Goal: Task Accomplishment & Management: Use online tool/utility

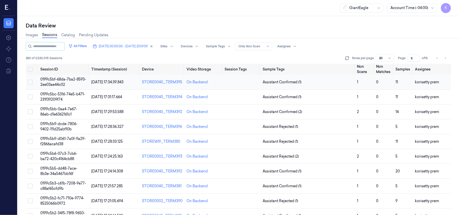
click at [43, 83] on span "0199c5bf-68da-7ba2-8593-2ee03ae44c02" at bounding box center [63, 82] width 46 height 10
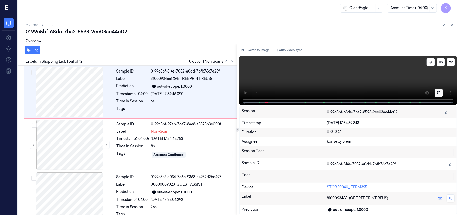
click at [439, 92] on icon at bounding box center [439, 93] width 3 height 3
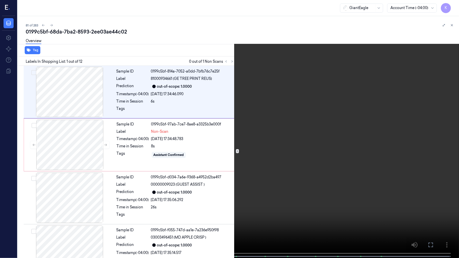
click at [331, 135] on video at bounding box center [229, 129] width 459 height 259
click at [383, 102] on video at bounding box center [229, 129] width 459 height 259
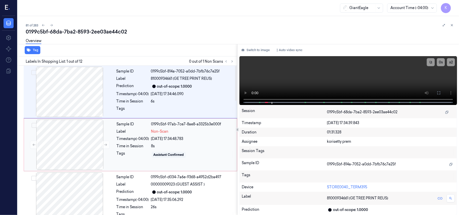
click at [170, 146] on div "8s" at bounding box center [192, 146] width 83 height 5
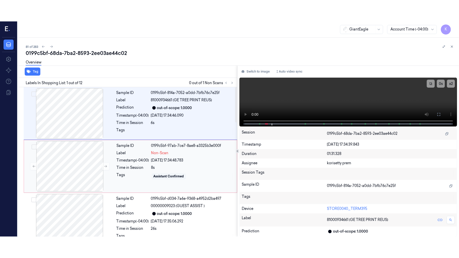
scroll to position [4, 0]
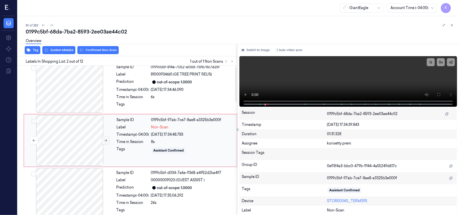
click at [103, 144] on button at bounding box center [106, 141] width 8 height 8
click at [438, 93] on icon at bounding box center [439, 95] width 4 height 4
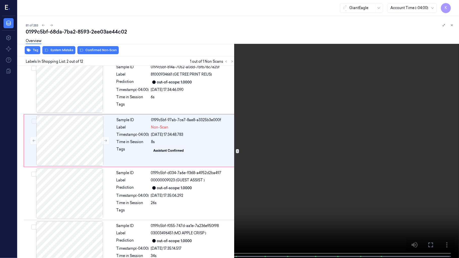
click at [308, 166] on video at bounding box center [229, 129] width 459 height 259
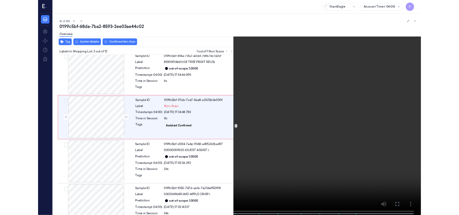
scroll to position [0, 0]
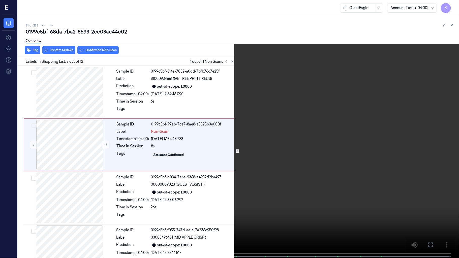
click at [258, 188] on video at bounding box center [229, 129] width 459 height 259
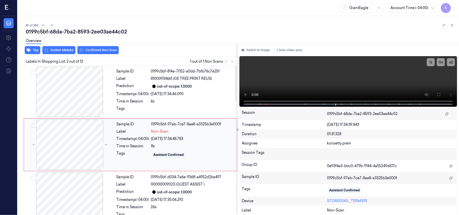
click at [129, 145] on div "Time in Session" at bounding box center [133, 146] width 33 height 5
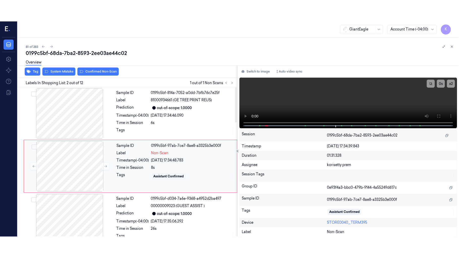
scroll to position [4, 0]
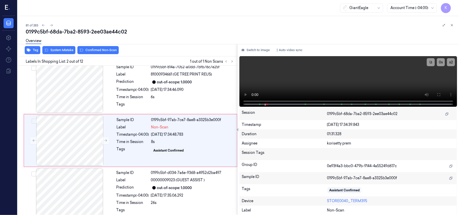
click at [51, 48] on div "Overview" at bounding box center [241, 41] width 430 height 13
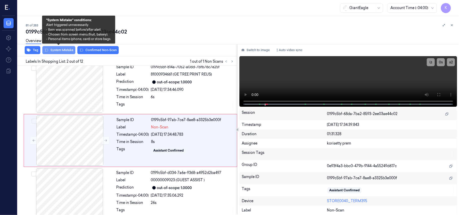
click at [52, 50] on button "System Mistake" at bounding box center [58, 50] width 33 height 8
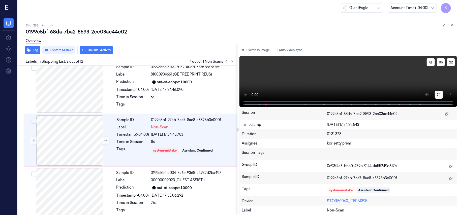
click at [440, 94] on icon at bounding box center [439, 95] width 4 height 4
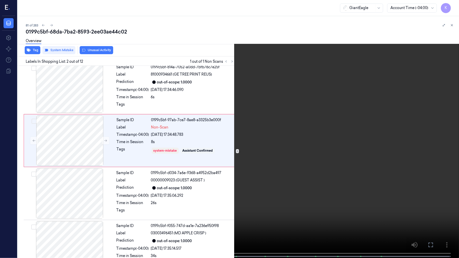
click at [231, 140] on video at bounding box center [229, 129] width 459 height 259
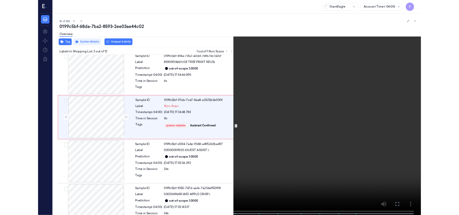
scroll to position [0, 0]
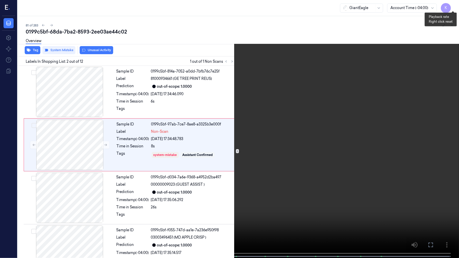
click at [453, 4] on button "x 2" at bounding box center [453, 6] width 8 height 8
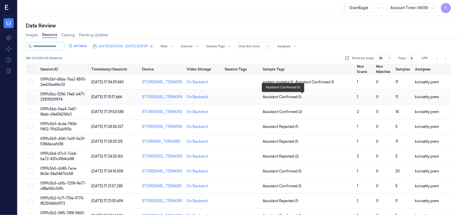
click at [283, 97] on span "Assistant Confirmed (1)" at bounding box center [282, 97] width 39 height 5
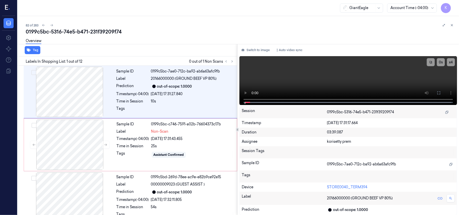
click at [191, 30] on div "0199c5bc-5316-74e5-b471-231f39209f74" at bounding box center [241, 31] width 430 height 7
click at [378, 76] on video at bounding box center [349, 80] width 218 height 49
click at [451, 61] on button "x 4" at bounding box center [451, 62] width 8 height 8
click at [451, 61] on button "x 1" at bounding box center [451, 62] width 8 height 8
click at [439, 92] on icon at bounding box center [439, 93] width 4 height 4
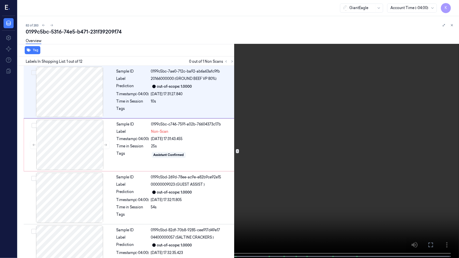
click at [312, 135] on video at bounding box center [229, 129] width 459 height 259
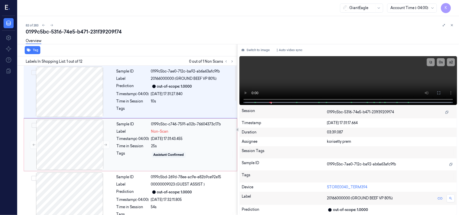
click at [173, 135] on div "Sample ID 0199c5bc-c746-7591-a02b-76604373c17b Label Non-Scan Timestamp (-04:00…" at bounding box center [175, 145] width 121 height 50
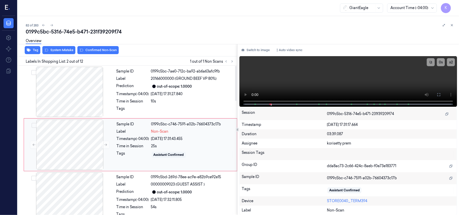
scroll to position [4, 0]
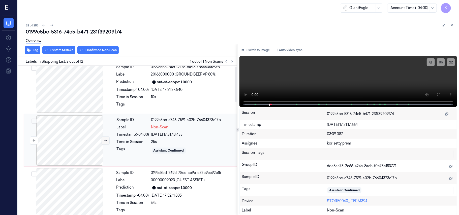
click at [104, 143] on button at bounding box center [106, 141] width 8 height 8
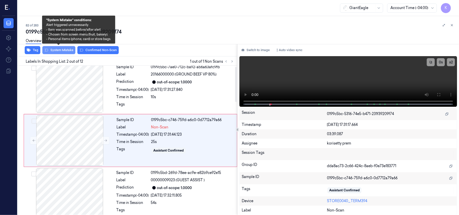
click at [62, 50] on button "System Mistake" at bounding box center [58, 50] width 33 height 8
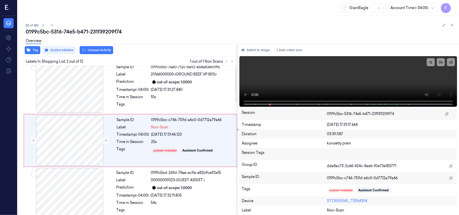
click at [100, 45] on div "Overview" at bounding box center [241, 41] width 430 height 13
click at [98, 54] on div "Tag System Mistake Unusual Activity" at bounding box center [127, 50] width 222 height 12
click at [97, 53] on button "Unusual Activity" at bounding box center [97, 50] width 34 height 8
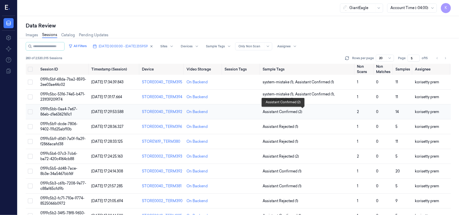
click at [296, 113] on span "Assistant Confirmed (2)" at bounding box center [283, 112] width 40 height 5
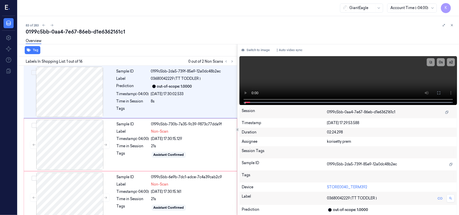
click at [170, 21] on div "83 of 283 0199c5bb-0aa4-7e67-86eb-d1e6362161c1 Overview Tag Labels In Shopping …" at bounding box center [239, 115] width 442 height 199
click at [437, 92] on button at bounding box center [439, 93] width 8 height 8
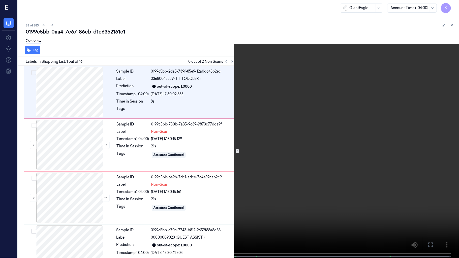
click at [300, 144] on video at bounding box center [229, 129] width 459 height 259
click at [218, 165] on video at bounding box center [229, 129] width 459 height 259
click at [259, 139] on video at bounding box center [229, 129] width 459 height 259
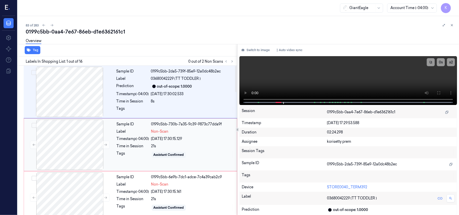
click at [147, 154] on div "Tags" at bounding box center [133, 155] width 33 height 8
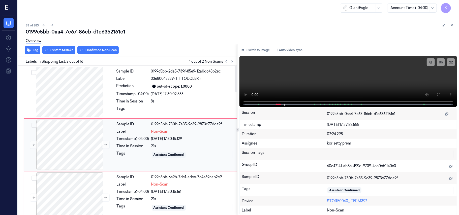
scroll to position [4, 0]
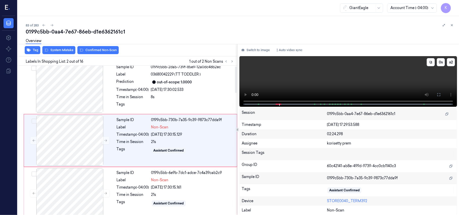
click at [318, 72] on video at bounding box center [349, 81] width 218 height 51
click at [154, 179] on span "Non-Scan" at bounding box center [159, 180] width 17 height 5
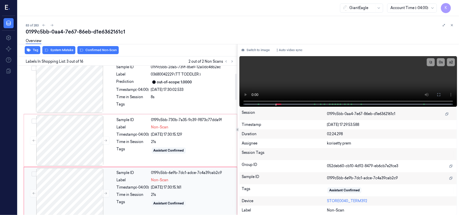
scroll to position [58, 0]
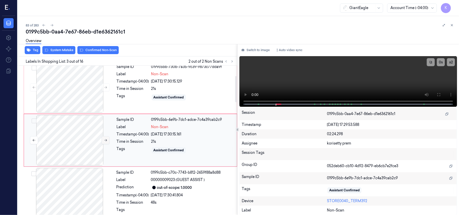
click at [104, 141] on icon at bounding box center [105, 141] width 3 height 2
click at [64, 80] on div at bounding box center [70, 87] width 90 height 50
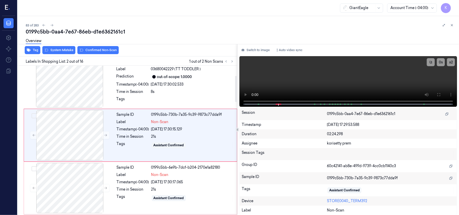
scroll to position [4, 0]
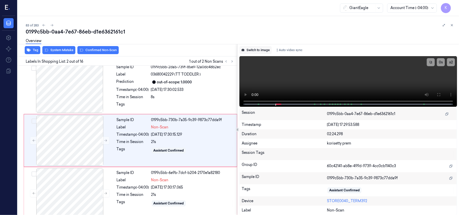
click at [262, 48] on button "Switch to image" at bounding box center [256, 50] width 32 height 8
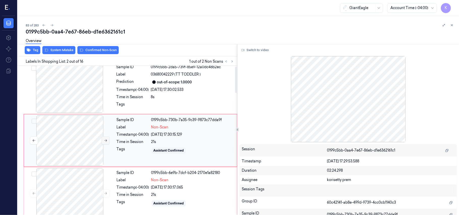
click at [107, 142] on button at bounding box center [106, 141] width 8 height 8
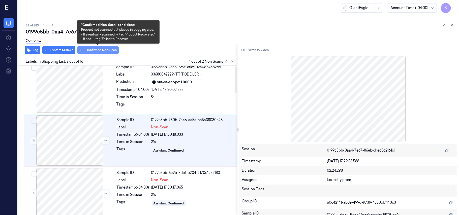
click at [100, 49] on button "Confirmed Non-Scan" at bounding box center [97, 50] width 41 height 8
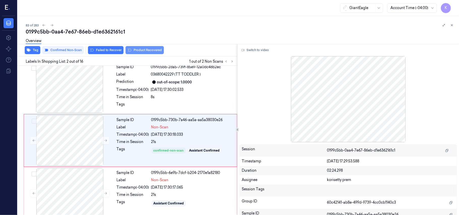
click at [144, 52] on button "Product Recovered" at bounding box center [145, 50] width 38 height 8
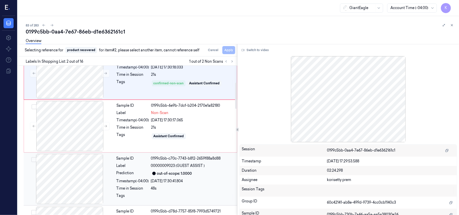
scroll to position [105, 0]
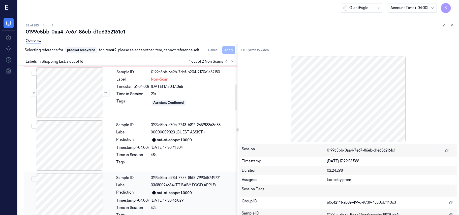
click at [192, 185] on span "03680024654 (TT BABY FOOD APPLE)" at bounding box center [183, 185] width 65 height 5
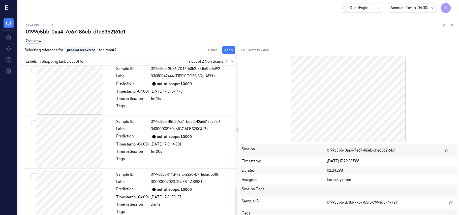
scroll to position [702, 0]
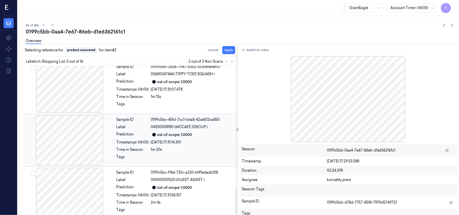
click at [187, 132] on div "out-of-scope: 1.0000" at bounding box center [174, 134] width 35 height 5
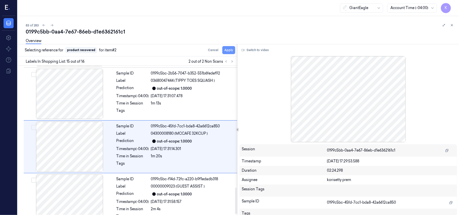
click at [227, 52] on button "Apply" at bounding box center [229, 50] width 13 height 8
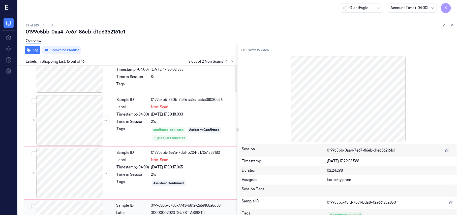
scroll to position [0, 0]
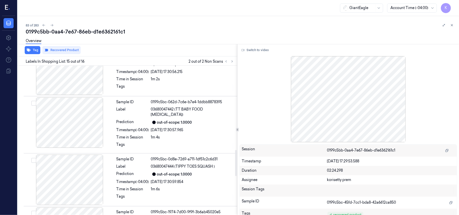
click at [178, 186] on div "Sample ID 0199c5bb-2da5-739f-85e9-12a0dc48b2ec Label 03680042229 (TT TODDLER ) …" at bounding box center [127, 44] width 222 height 858
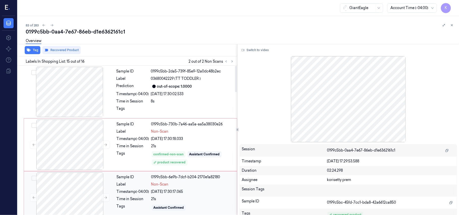
click at [169, 187] on span "Non-Scan" at bounding box center [159, 184] width 17 height 5
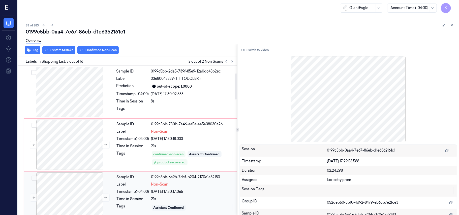
scroll to position [58, 0]
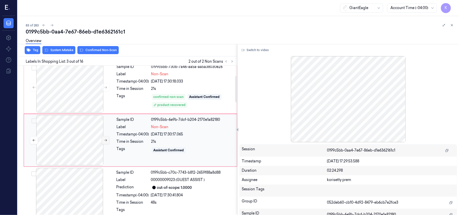
click at [102, 139] on button at bounding box center [106, 141] width 8 height 8
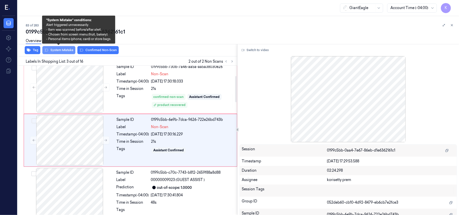
click at [60, 51] on button "System Mistake" at bounding box center [58, 50] width 33 height 8
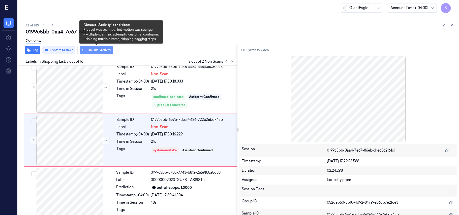
click at [92, 51] on button "Unusual Activity" at bounding box center [97, 50] width 34 height 8
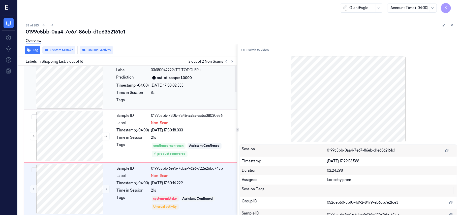
scroll to position [0, 0]
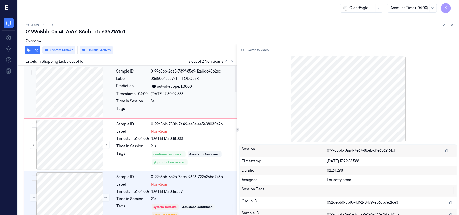
click at [181, 82] on div "Sample ID 0199c5bb-2da5-739f-85e9-12a0dc48b2ec Label 03680042229 (TT TODDLER ) …" at bounding box center [176, 92] width 122 height 50
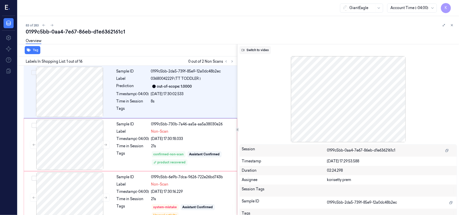
click at [258, 53] on button "Switch to video" at bounding box center [256, 50] width 32 height 8
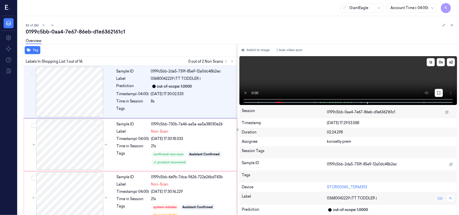
click at [437, 91] on button at bounding box center [439, 93] width 8 height 8
click at [307, 74] on video at bounding box center [349, 80] width 218 height 49
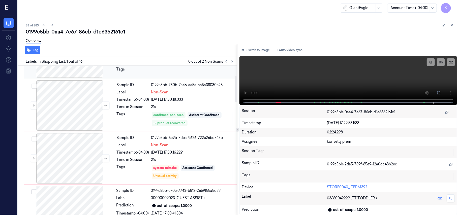
scroll to position [67, 0]
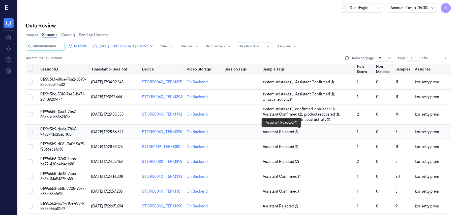
click at [313, 134] on span "Assistant Rejected (1)" at bounding box center [308, 132] width 91 height 5
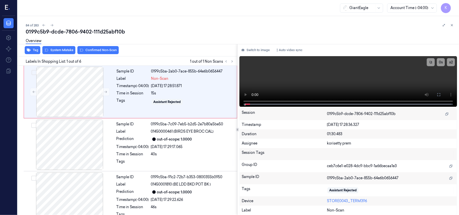
click at [227, 27] on div "84 of 283" at bounding box center [241, 25] width 430 height 6
click at [326, 84] on video at bounding box center [349, 81] width 218 height 51
click at [439, 94] on icon at bounding box center [439, 95] width 4 height 4
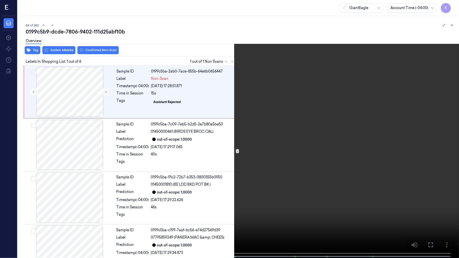
click at [93, 215] on span at bounding box center [92, 257] width 1 height 3
click at [354, 197] on video at bounding box center [229, 129] width 459 height 259
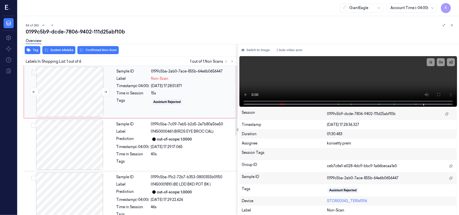
click at [87, 81] on div at bounding box center [70, 92] width 90 height 50
click at [62, 48] on div "Overview" at bounding box center [241, 41] width 430 height 13
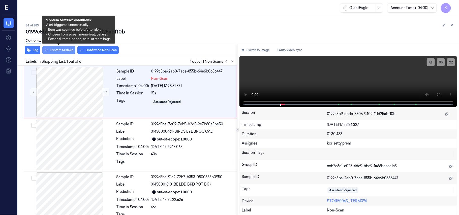
click at [60, 50] on button "System Mistake" at bounding box center [58, 50] width 33 height 8
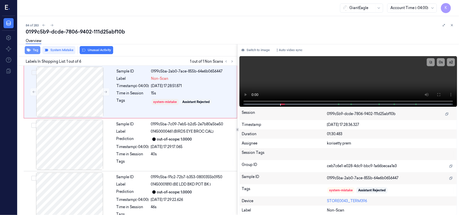
click at [33, 49] on button "Tag" at bounding box center [33, 50] width 16 height 8
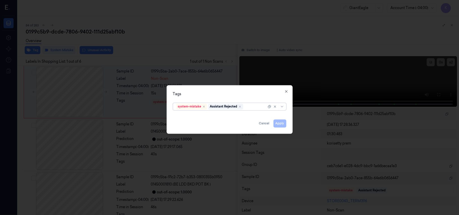
click at [257, 106] on div at bounding box center [256, 106] width 22 height 5
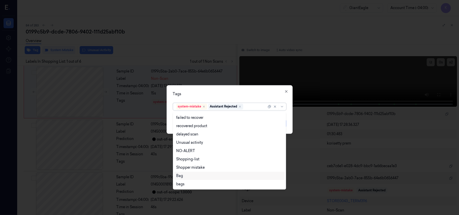
click at [187, 175] on div "Bag" at bounding box center [229, 176] width 107 height 5
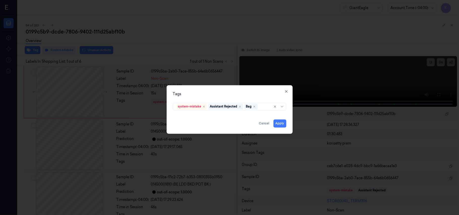
click at [250, 88] on div "Tags system-mistake Assistant Rejected Bag Apply Cancel Close" at bounding box center [230, 110] width 126 height 49
click at [279, 125] on button "Apply" at bounding box center [280, 124] width 13 height 8
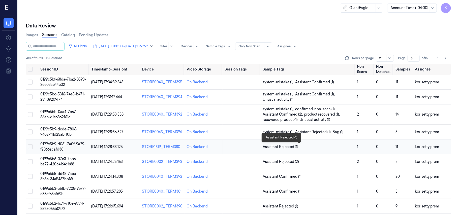
click at [303, 150] on span "Assistant Rejected (1)" at bounding box center [308, 147] width 91 height 5
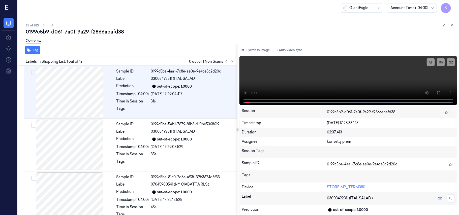
click at [160, 28] on div "85 of 283" at bounding box center [241, 25] width 430 height 6
click at [234, 59] on div at bounding box center [229, 62] width 12 height 6
click at [231, 62] on icon at bounding box center [233, 62] width 4 height 4
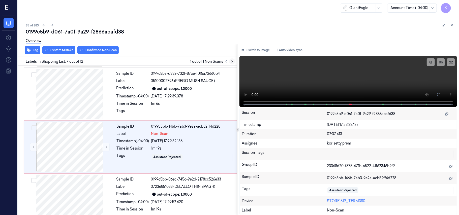
scroll to position [270, 0]
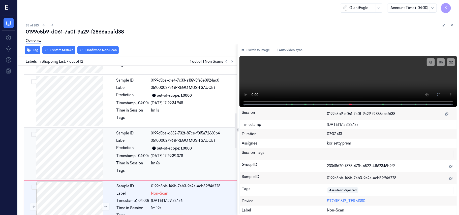
click at [172, 144] on span "05100002796 (PREGO MUSH SAUCE )" at bounding box center [183, 140] width 64 height 5
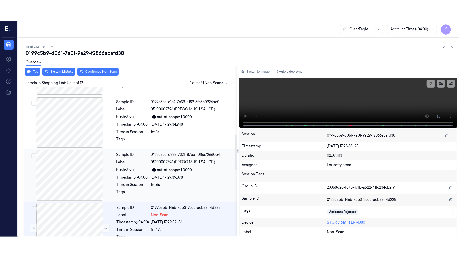
scroll to position [217, 0]
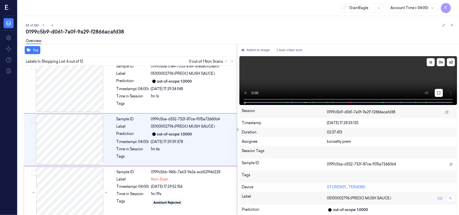
click at [442, 93] on button at bounding box center [439, 93] width 8 height 8
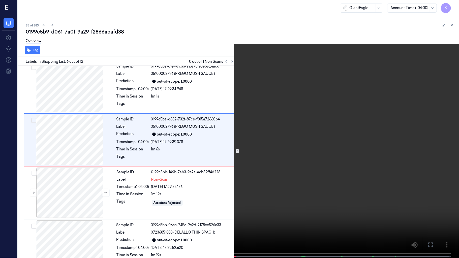
click at [198, 215] on video at bounding box center [229, 129] width 459 height 259
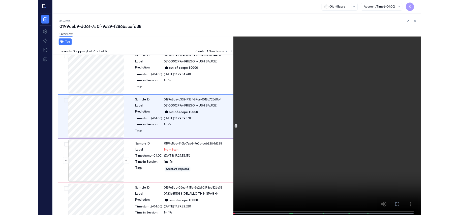
scroll to position [196, 0]
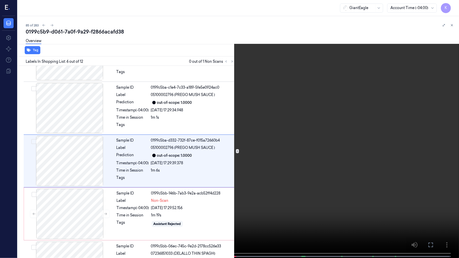
click at [160, 167] on video at bounding box center [229, 129] width 459 height 259
click at [243, 115] on video at bounding box center [229, 129] width 459 height 259
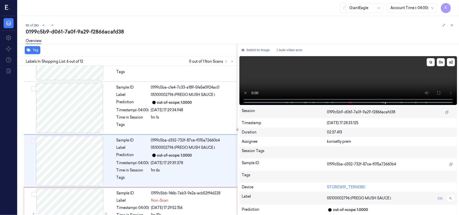
click at [349, 69] on video at bounding box center [349, 80] width 218 height 49
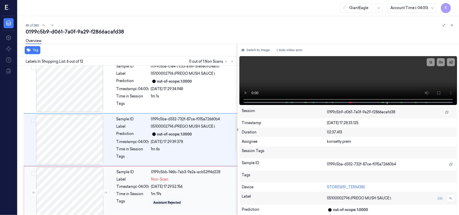
click at [162, 185] on div "08/10/2025 17:29:52.156" at bounding box center [192, 186] width 83 height 5
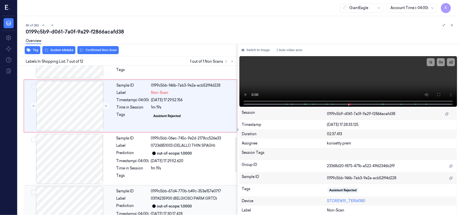
scroll to position [337, 0]
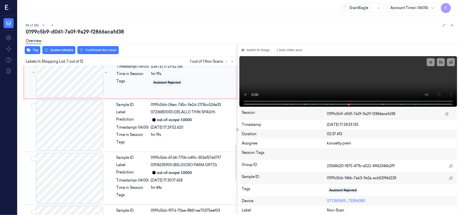
click at [170, 78] on div "Sample ID 0199c5bb-146b-7ab3-9e2a-acb52ff4d228 Label Non-Scan Timestamp (-04:00…" at bounding box center [175, 72] width 121 height 50
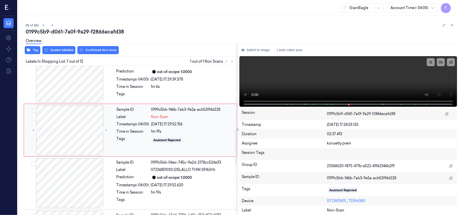
scroll to position [270, 0]
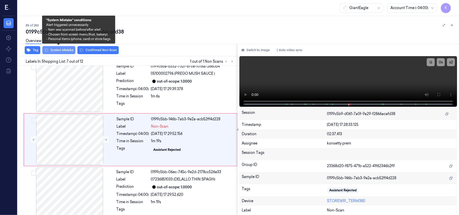
click at [63, 50] on button "System Mistake" at bounding box center [58, 50] width 33 height 8
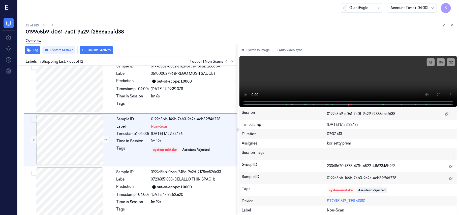
click at [96, 47] on div "Overview" at bounding box center [241, 41] width 430 height 13
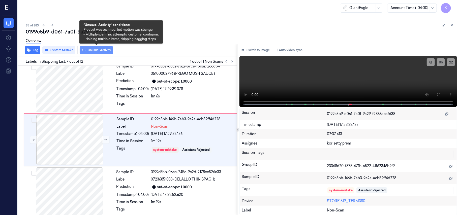
click at [96, 51] on button "Unusual Activity" at bounding box center [97, 50] width 34 height 8
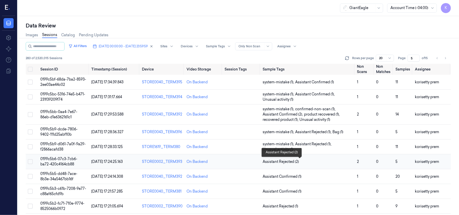
click at [304, 161] on span "Assistant Rejected (2)" at bounding box center [308, 161] width 91 height 5
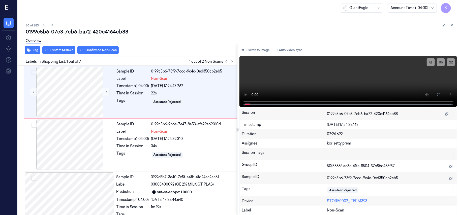
click at [197, 27] on div "86 of 283" at bounding box center [241, 25] width 430 height 6
click at [439, 94] on icon at bounding box center [439, 95] width 4 height 4
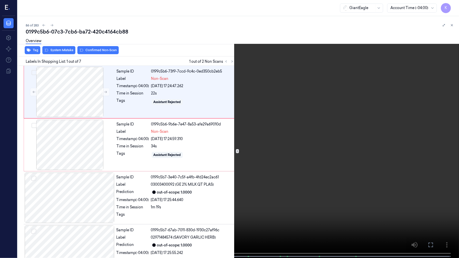
click at [224, 142] on video at bounding box center [229, 129] width 459 height 259
click at [301, 109] on video at bounding box center [229, 129] width 459 height 259
click at [309, 169] on video at bounding box center [229, 129] width 459 height 259
click at [237, 133] on video at bounding box center [229, 129] width 459 height 259
click at [192, 137] on video at bounding box center [229, 129] width 459 height 259
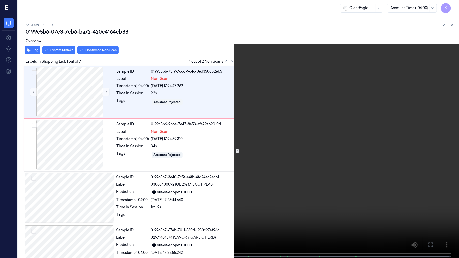
click at [192, 137] on video at bounding box center [229, 129] width 459 height 259
click at [252, 182] on video at bounding box center [229, 129] width 459 height 259
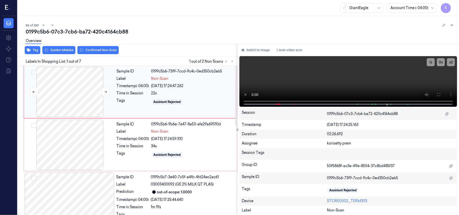
click at [67, 98] on div at bounding box center [70, 92] width 90 height 50
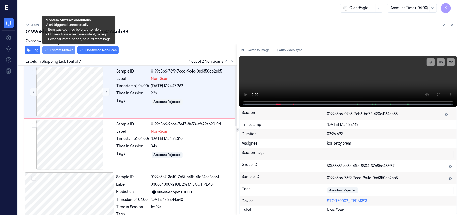
click at [59, 48] on button "System Mistake" at bounding box center [58, 50] width 33 height 8
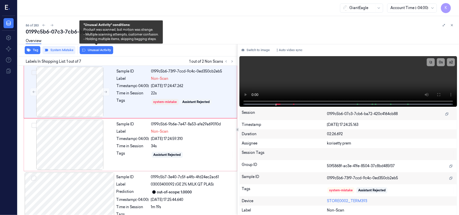
click at [97, 50] on button "Unusual Activity" at bounding box center [97, 50] width 34 height 8
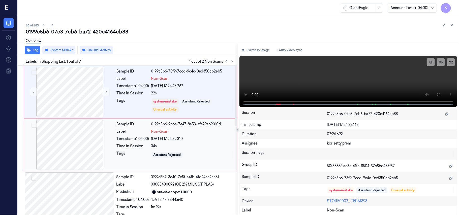
click at [155, 133] on span "Non-Scan" at bounding box center [159, 131] width 17 height 5
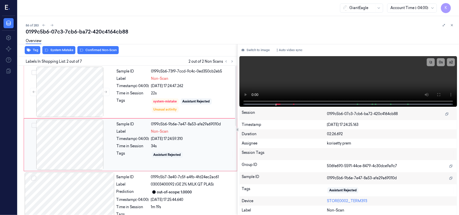
scroll to position [4, 0]
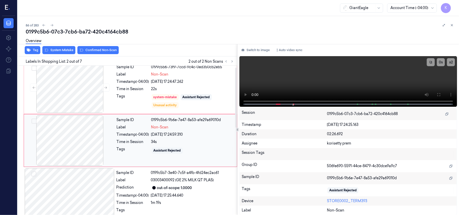
click at [84, 147] on div at bounding box center [70, 141] width 90 height 50
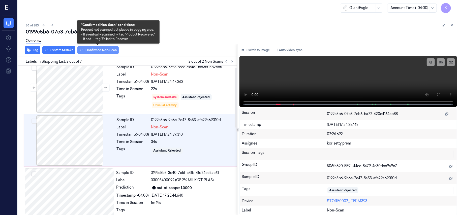
click at [104, 48] on button "Confirmed Non-Scan" at bounding box center [97, 50] width 41 height 8
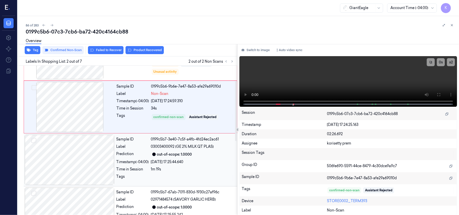
click at [168, 152] on div "out-of-scope: 1.0000" at bounding box center [174, 154] width 35 height 5
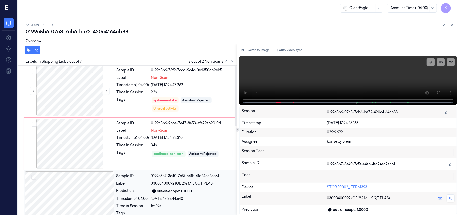
scroll to position [0, 0]
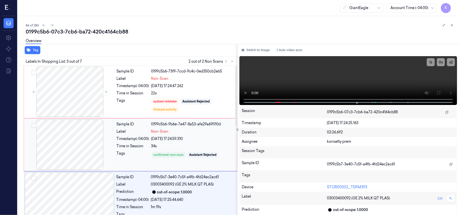
click at [187, 142] on div "08/10/2025 17:24:59.310" at bounding box center [192, 139] width 83 height 5
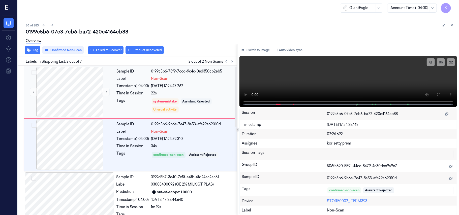
scroll to position [4, 0]
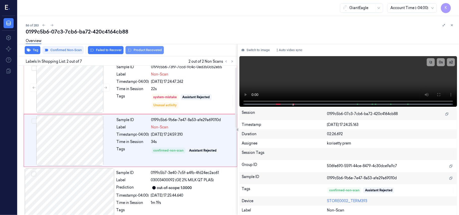
click at [149, 52] on button "Product Recovered" at bounding box center [145, 50] width 38 height 8
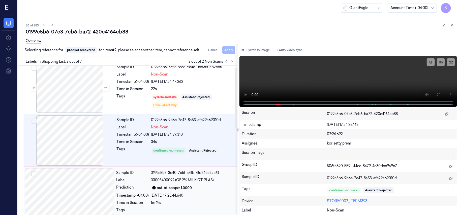
click at [190, 195] on div "08/10/2025 17:25:44.640" at bounding box center [192, 195] width 83 height 5
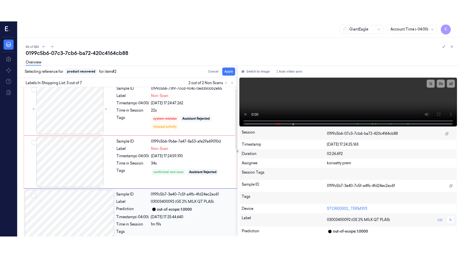
scroll to position [58, 0]
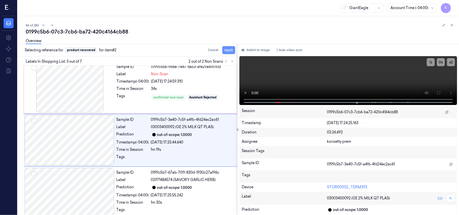
click at [230, 51] on button "Apply" at bounding box center [229, 50] width 13 height 8
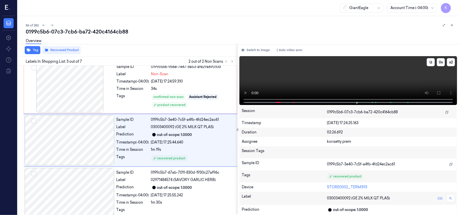
click at [366, 80] on video at bounding box center [349, 80] width 218 height 49
click at [387, 86] on video at bounding box center [349, 80] width 218 height 49
click at [189, 137] on div "out-of-scope: 1.0000" at bounding box center [174, 134] width 35 height 5
click at [437, 94] on button at bounding box center [439, 93] width 8 height 8
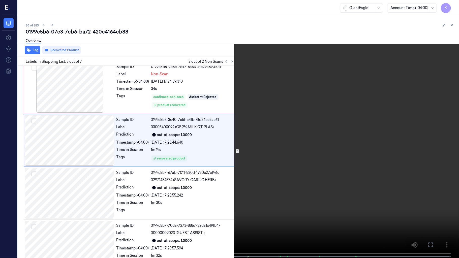
click at [243, 215] on video at bounding box center [229, 129] width 459 height 259
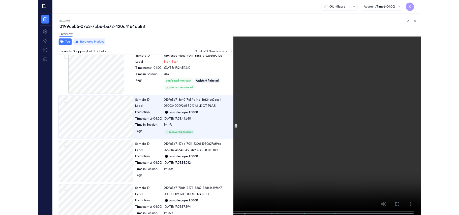
scroll to position [36, 0]
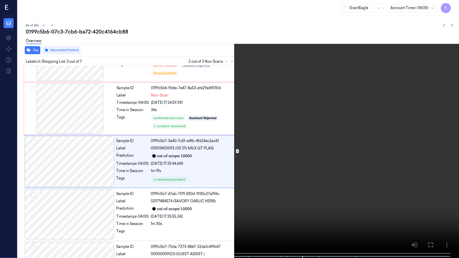
click at [210, 169] on video at bounding box center [229, 129] width 459 height 259
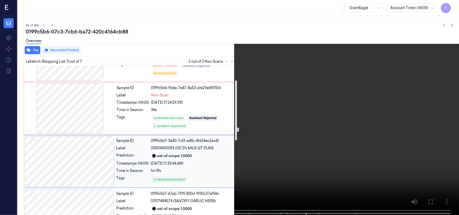
scroll to position [103, 0]
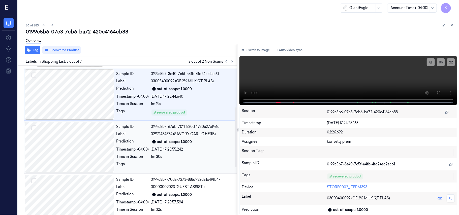
click at [193, 149] on div "08/10/2025 17:25:55.242" at bounding box center [192, 149] width 83 height 5
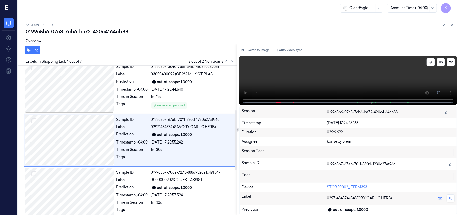
click at [364, 71] on video at bounding box center [349, 80] width 218 height 49
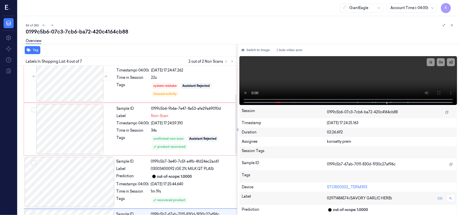
scroll to position [10, 0]
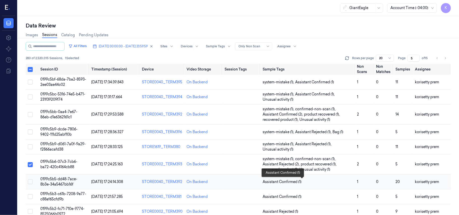
click at [323, 181] on span "Assistant Confirmed (1)" at bounding box center [308, 182] width 91 height 5
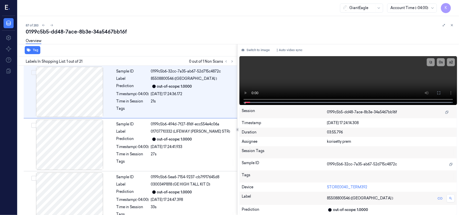
click at [203, 37] on div "Overview" at bounding box center [241, 41] width 430 height 13
click at [289, 73] on video at bounding box center [349, 80] width 218 height 49
click at [232, 61] on icon at bounding box center [232, 62] width 1 height 2
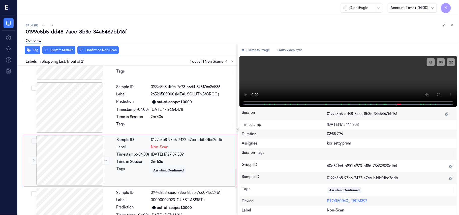
scroll to position [768, 0]
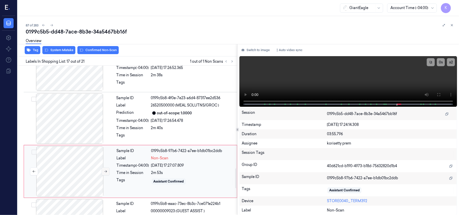
click at [105, 174] on icon at bounding box center [106, 172] width 4 height 4
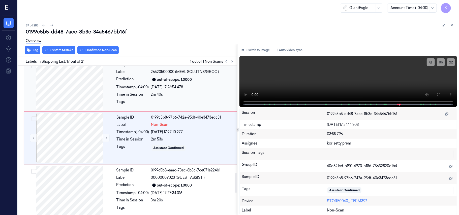
click at [199, 79] on div "out-of-scope: 1.0000" at bounding box center [192, 80] width 83 height 6
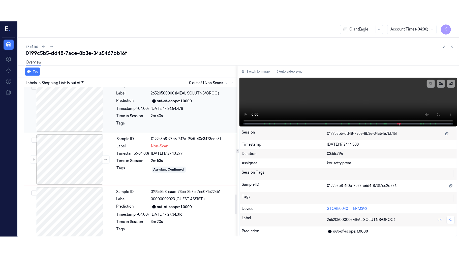
scroll to position [748, 0]
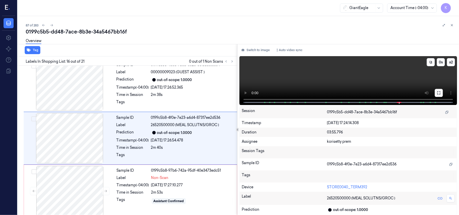
click at [440, 94] on icon at bounding box center [439, 93] width 4 height 4
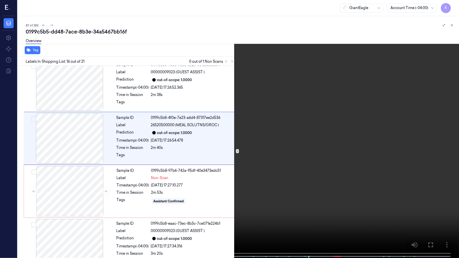
click at [198, 151] on video at bounding box center [229, 129] width 459 height 259
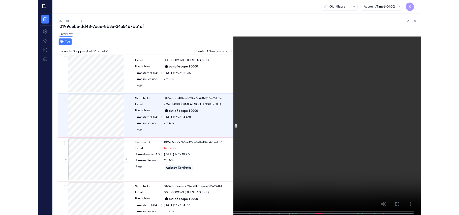
scroll to position [727, 0]
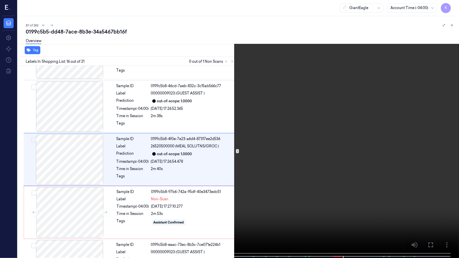
click at [267, 193] on video at bounding box center [229, 129] width 459 height 259
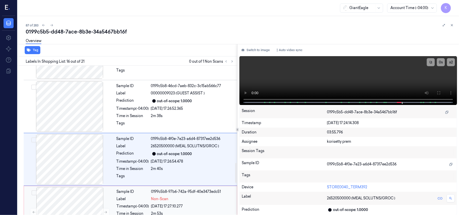
click at [157, 195] on div "0199c5b8-97b6-742a-95df-40e3473edc51" at bounding box center [192, 191] width 83 height 5
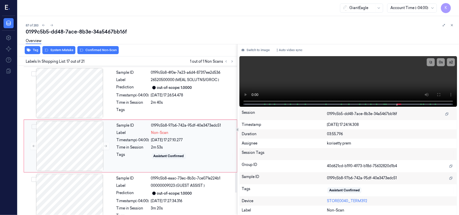
scroll to position [802, 0]
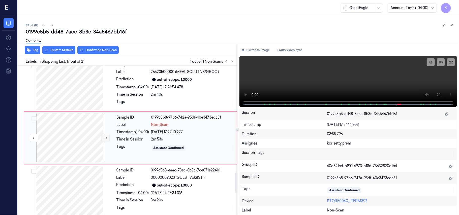
click at [106, 139] on icon at bounding box center [106, 139] width 4 height 4
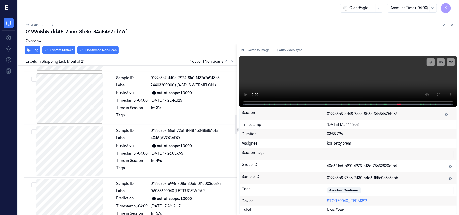
scroll to position [297, 0]
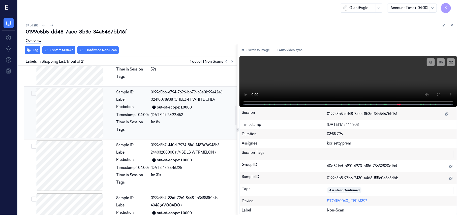
click at [214, 98] on span "02410078938 (CHEEZ-IT WHITE CHD)" at bounding box center [183, 99] width 64 height 5
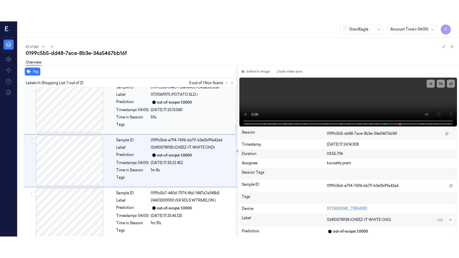
scroll to position [270, 0]
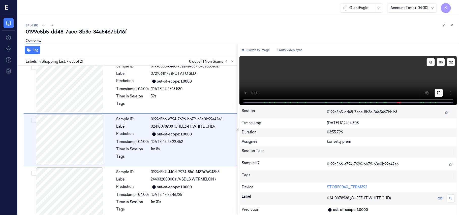
click at [442, 92] on button at bounding box center [439, 93] width 8 height 8
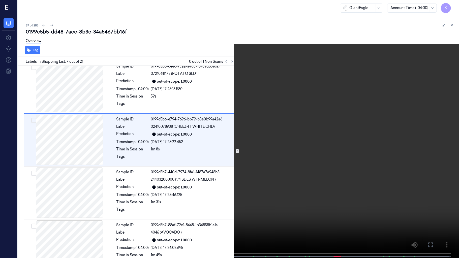
click at [280, 170] on video at bounding box center [229, 129] width 459 height 259
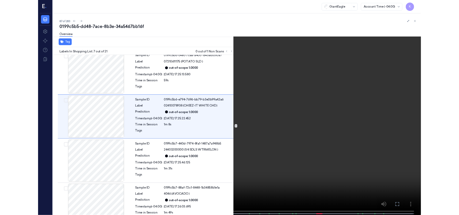
scroll to position [249, 0]
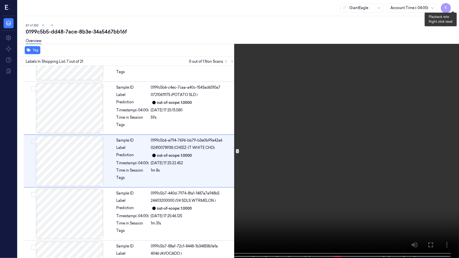
click at [454, 5] on button "x 2" at bounding box center [453, 6] width 8 height 8
click at [278, 215] on video at bounding box center [229, 129] width 459 height 259
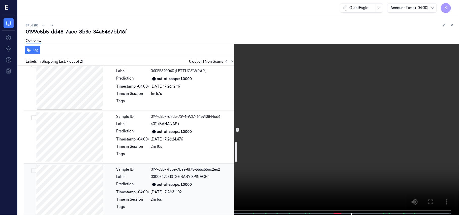
scroll to position [653, 0]
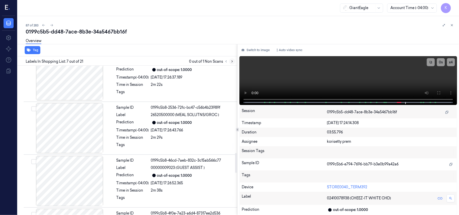
click at [233, 61] on icon at bounding box center [233, 62] width 4 height 4
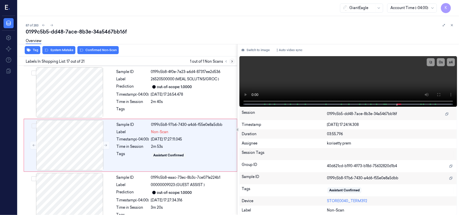
scroll to position [802, 0]
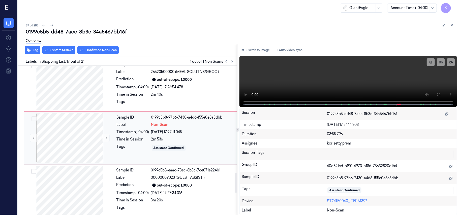
click at [174, 133] on div "08/10/2025 17:27:11.045" at bounding box center [192, 132] width 83 height 5
click at [262, 50] on button "Switch to image" at bounding box center [256, 50] width 32 height 8
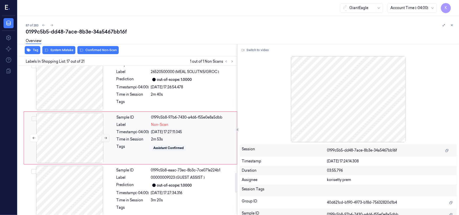
click at [105, 140] on icon at bounding box center [106, 139] width 4 height 4
click at [67, 57] on div "Labels In Shopping List: 17 out of 21 1 out of 1 Non Scans" at bounding box center [127, 61] width 222 height 9
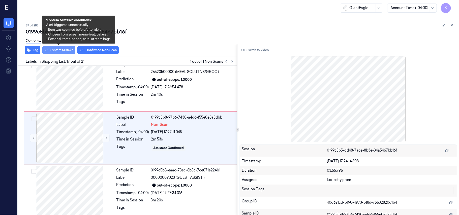
click at [67, 49] on button "System Mistake" at bounding box center [58, 50] width 33 height 8
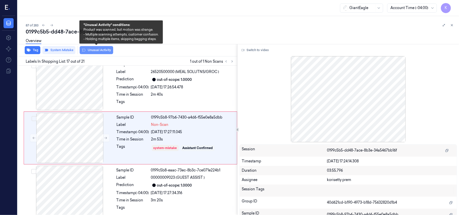
click at [93, 51] on button "Unusual Activity" at bounding box center [97, 50] width 34 height 8
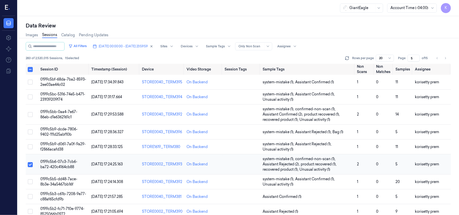
click at [26, 165] on td at bounding box center [32, 165] width 13 height 20
click at [32, 165] on button "Select row" at bounding box center [30, 164] width 5 height 5
click at [332, 197] on span "Assistant Confirmed (1)" at bounding box center [308, 197] width 91 height 5
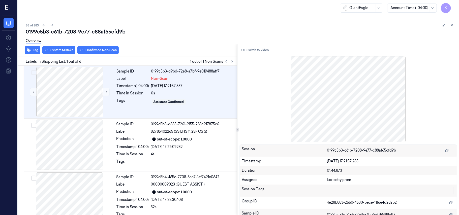
click at [222, 26] on div "88 of 283" at bounding box center [241, 25] width 430 height 6
click at [264, 49] on button "Switch to video" at bounding box center [256, 50] width 32 height 8
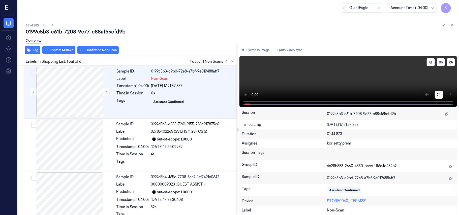
click at [439, 94] on icon at bounding box center [439, 95] width 4 height 4
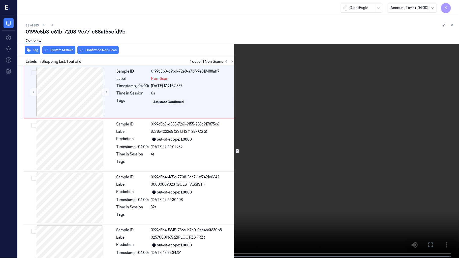
click at [455, 6] on button "x 4" at bounding box center [453, 6] width 8 height 8
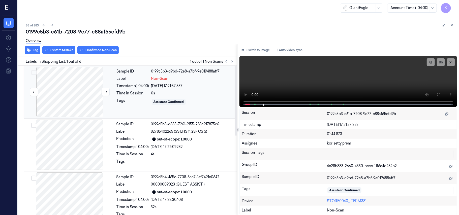
click at [67, 95] on div at bounding box center [70, 92] width 90 height 50
click at [105, 92] on icon at bounding box center [105, 92] width 3 height 2
click at [57, 52] on button "System Mistake" at bounding box center [58, 50] width 33 height 8
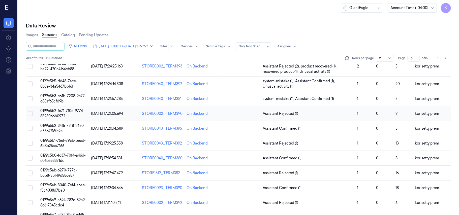
scroll to position [101, 0]
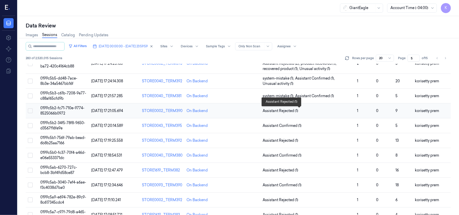
click at [298, 112] on span "Assistant Rejected (1)" at bounding box center [308, 111] width 91 height 5
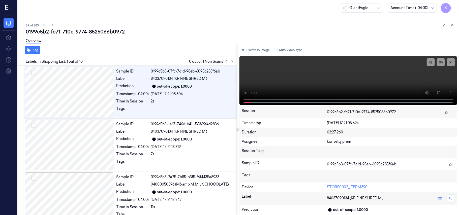
click at [183, 39] on div "Overview" at bounding box center [241, 41] width 430 height 13
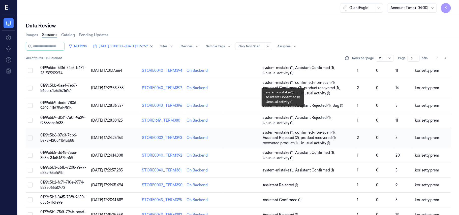
scroll to position [101, 0]
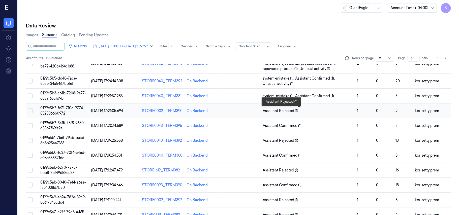
click at [294, 112] on span "Assistant Rejected (1)" at bounding box center [281, 111] width 36 height 5
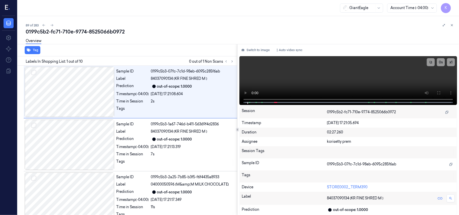
click at [205, 17] on div "89 of 283 0199c5b2-fc71-710e-9774-8525066b0972 Overview Tag Labels In Shopping …" at bounding box center [239, 115] width 442 height 199
click at [232, 61] on icon at bounding box center [233, 62] width 4 height 4
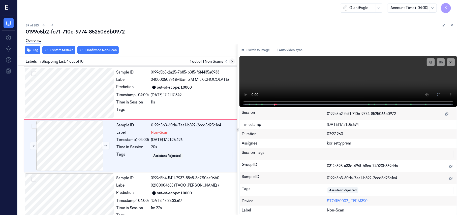
scroll to position [111, 0]
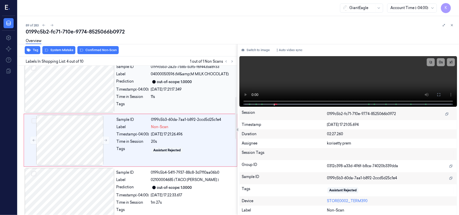
click at [176, 92] on div "08/10/2025 17:21:17.349" at bounding box center [192, 89] width 83 height 5
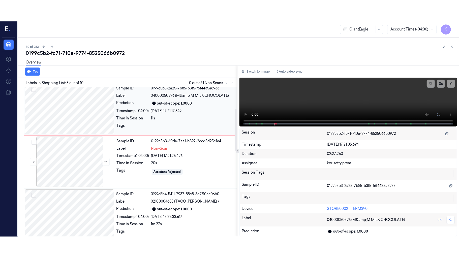
scroll to position [58, 0]
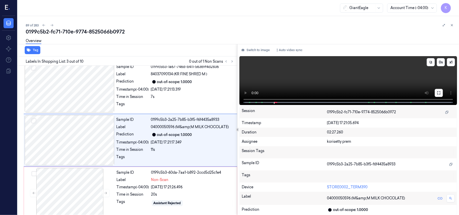
click at [443, 91] on button at bounding box center [439, 93] width 8 height 8
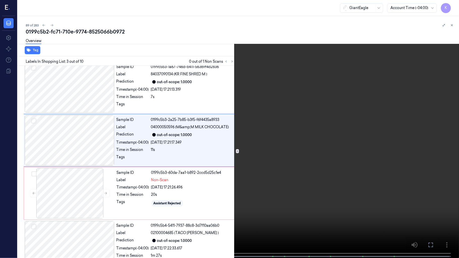
click at [219, 211] on video at bounding box center [229, 129] width 459 height 259
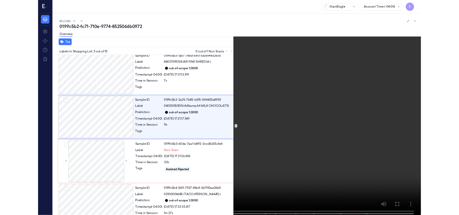
scroll to position [36, 0]
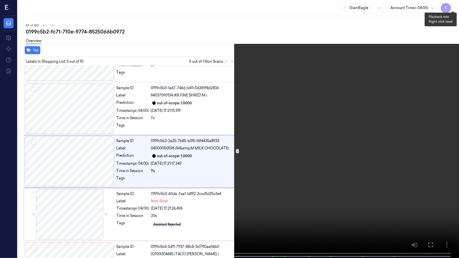
click at [451, 6] on button "x 1" at bounding box center [453, 6] width 8 height 8
click at [246, 184] on video at bounding box center [229, 129] width 459 height 259
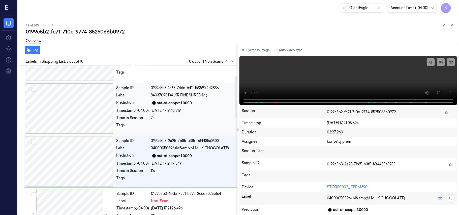
click at [174, 119] on div "7s" at bounding box center [192, 118] width 83 height 5
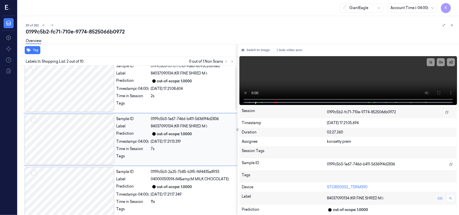
scroll to position [4, 0]
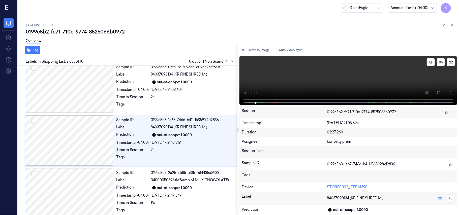
click at [354, 78] on video at bounding box center [349, 80] width 218 height 49
click at [183, 189] on div "out-of-scope: 1.0000" at bounding box center [174, 188] width 35 height 5
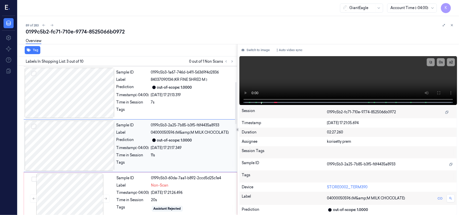
scroll to position [58, 0]
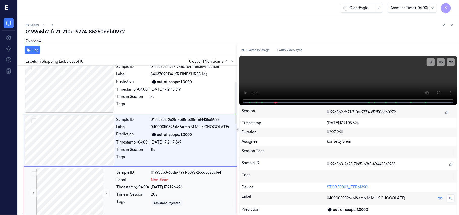
click at [199, 186] on div "08/10/2025 17:21:26.496" at bounding box center [192, 187] width 83 height 5
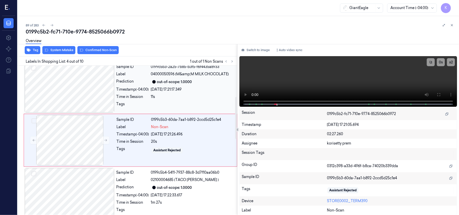
click at [207, 82] on div "out-of-scope: 1.0000" at bounding box center [192, 82] width 83 height 6
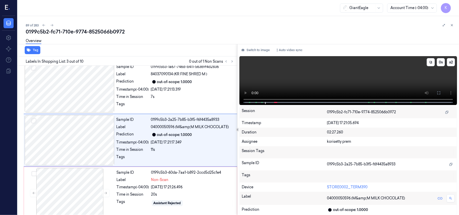
click at [372, 77] on video at bounding box center [349, 80] width 218 height 49
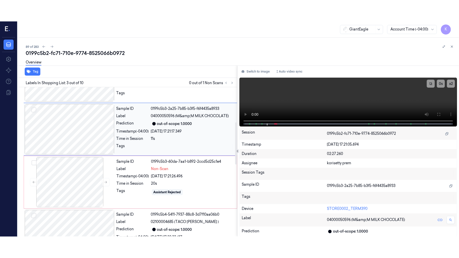
scroll to position [125, 0]
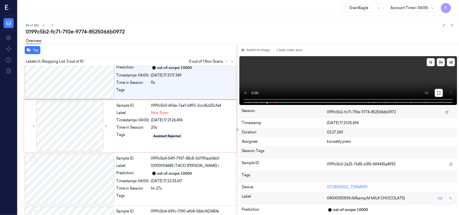
click at [440, 94] on icon at bounding box center [439, 93] width 3 height 3
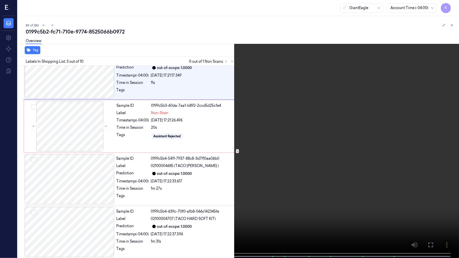
click at [226, 188] on video at bounding box center [229, 129] width 459 height 259
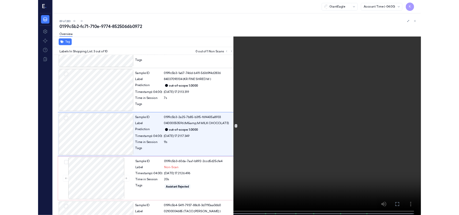
scroll to position [36, 0]
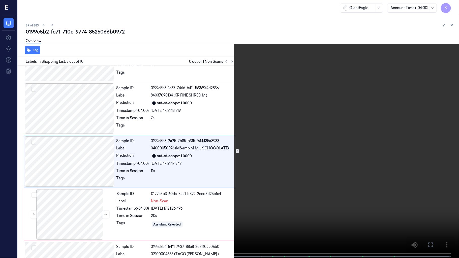
click at [313, 51] on video at bounding box center [229, 129] width 459 height 259
click at [313, 123] on video at bounding box center [229, 129] width 459 height 259
click at [274, 154] on video at bounding box center [229, 129] width 459 height 259
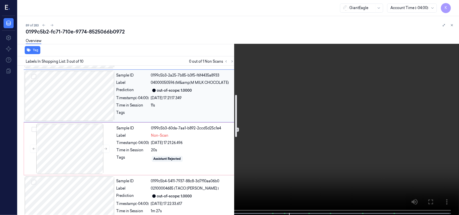
scroll to position [103, 0]
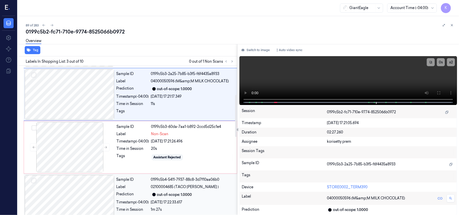
click at [176, 185] on span "02100004685 (TACO BELL DINNE )" at bounding box center [185, 187] width 68 height 5
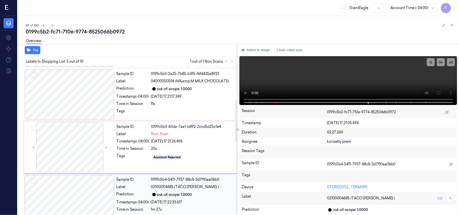
scroll to position [164, 0]
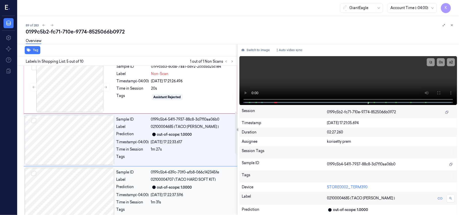
click at [208, 174] on div "0199c5b4-639c-70f0-afb8-066c142345fe" at bounding box center [192, 172] width 83 height 5
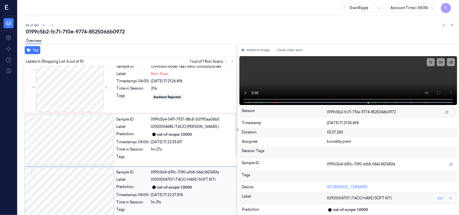
scroll to position [217, 0]
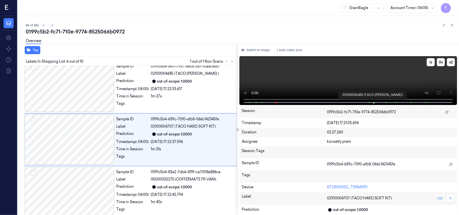
click at [369, 101] on span at bounding box center [369, 102] width 1 height 3
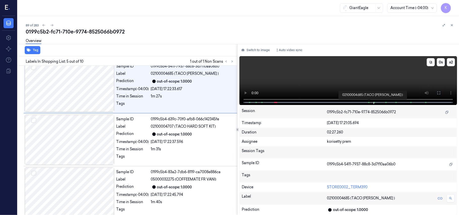
scroll to position [164, 0]
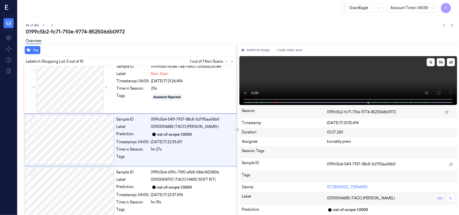
click at [403, 80] on video at bounding box center [349, 80] width 218 height 49
click at [398, 78] on video at bounding box center [349, 80] width 218 height 49
click at [172, 184] on div "Sample ID 0199c5b4-639c-70f0-afb8-066c142345fe Label 02100004707 (TACO HARD SOF…" at bounding box center [176, 193] width 122 height 50
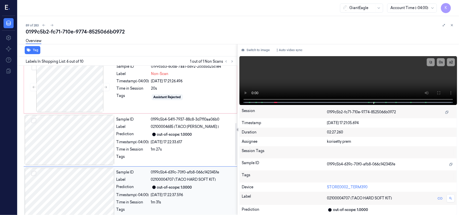
scroll to position [217, 0]
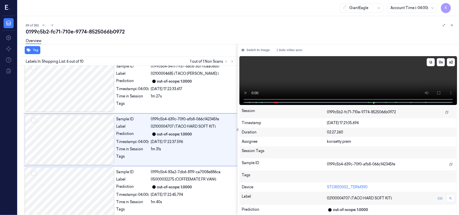
click at [370, 68] on video at bounding box center [349, 80] width 218 height 49
click at [380, 68] on video at bounding box center [349, 80] width 218 height 49
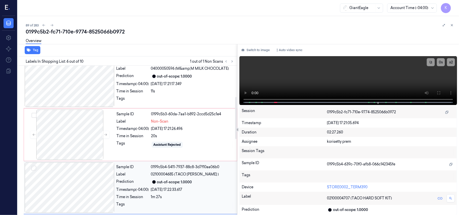
scroll to position [82, 0]
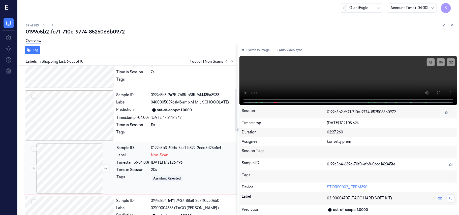
click at [165, 164] on div "08/10/2025 17:21:26.496" at bounding box center [192, 162] width 83 height 5
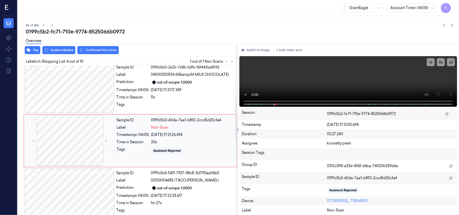
scroll to position [111, 0]
click at [249, 49] on button "Switch to image" at bounding box center [256, 50] width 32 height 8
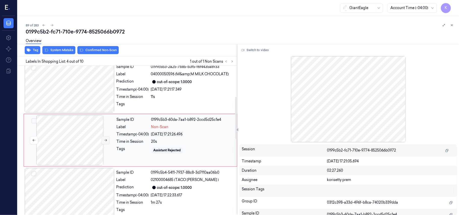
click at [104, 140] on icon at bounding box center [106, 141] width 4 height 4
click at [117, 100] on div "Sample ID 0199c5b3-2a25-7b85-b3f5-f6f4435a8933 Label 04000050596 (M&amp;M MILK …" at bounding box center [176, 87] width 122 height 50
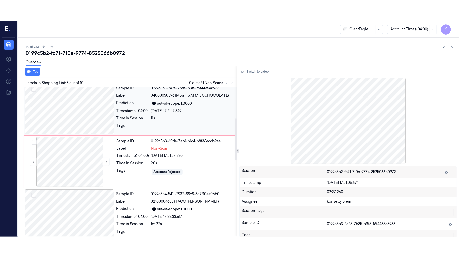
scroll to position [58, 0]
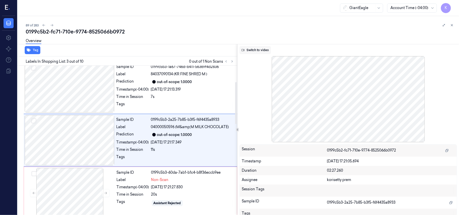
click at [259, 52] on button "Switch to video" at bounding box center [256, 50] width 32 height 8
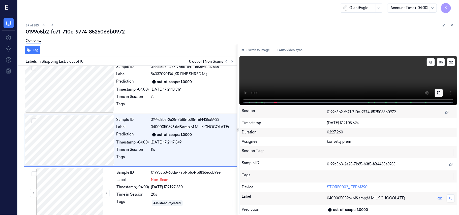
click at [437, 92] on icon at bounding box center [439, 93] width 4 height 4
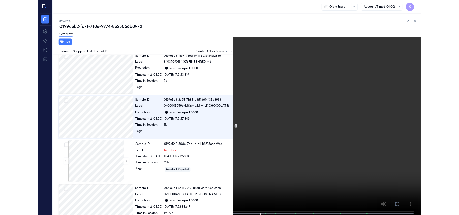
scroll to position [36, 0]
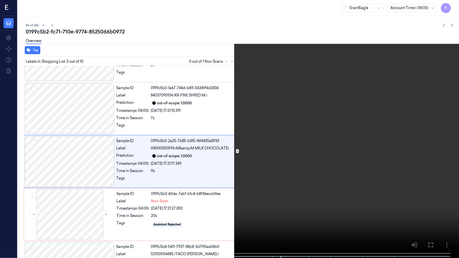
click at [272, 110] on video at bounding box center [229, 129] width 459 height 259
click at [257, 191] on video at bounding box center [229, 129] width 459 height 259
click at [451, 7] on button "x 2" at bounding box center [453, 6] width 8 height 8
click at [437, 167] on video at bounding box center [229, 129] width 459 height 259
click at [455, 5] on button "x 4" at bounding box center [453, 6] width 8 height 8
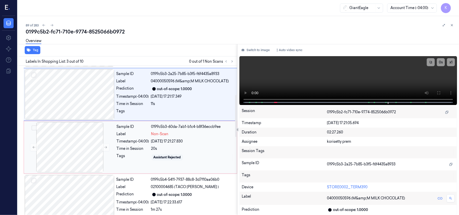
click at [172, 137] on div "Non-Scan" at bounding box center [192, 134] width 83 height 5
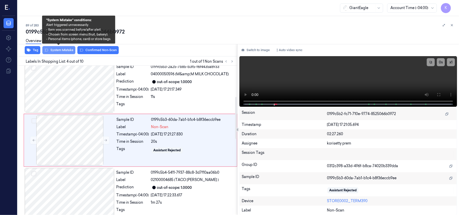
click at [71, 52] on button "System Mistake" at bounding box center [58, 50] width 33 height 8
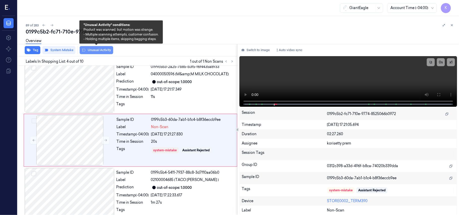
click at [90, 50] on button "Unusual Activity" at bounding box center [97, 50] width 34 height 8
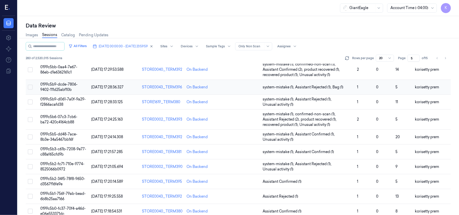
scroll to position [101, 0]
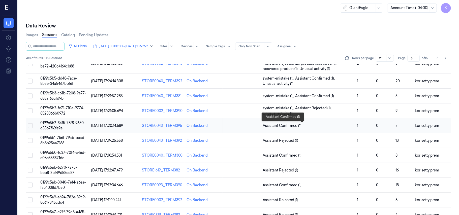
click at [312, 128] on span "Assistant Confirmed (1)" at bounding box center [308, 125] width 91 height 5
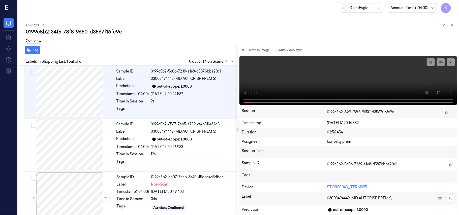
click at [233, 21] on div "90 of 283 0199c5b2-34f5-78f8-9650-d3567f16fe9e Overview Tag Labels In Shopping …" at bounding box center [239, 115] width 442 height 199
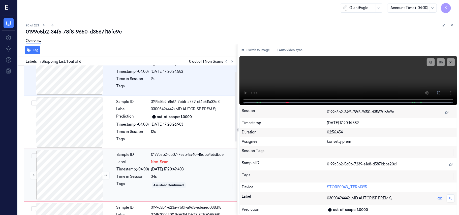
scroll to position [34, 0]
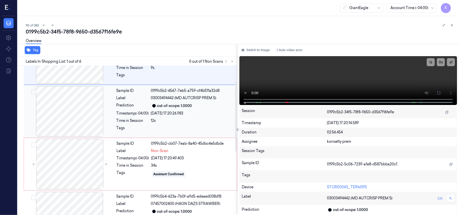
click at [159, 109] on div "out-of-scope: 1.0000" at bounding box center [192, 106] width 83 height 6
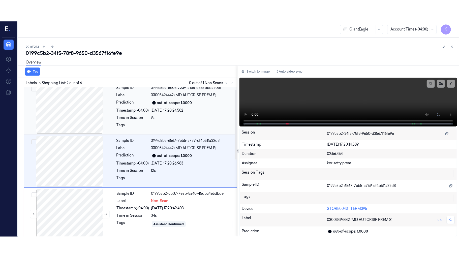
scroll to position [4, 0]
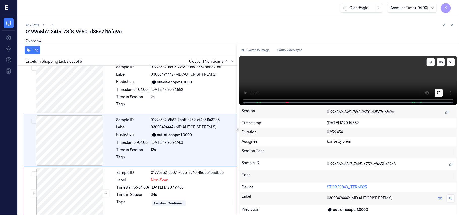
click at [437, 91] on button at bounding box center [439, 93] width 8 height 8
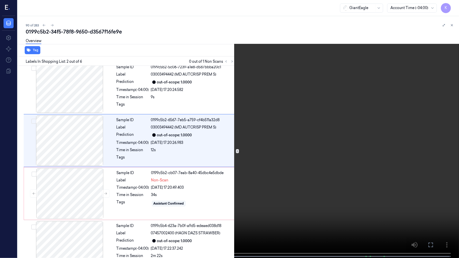
click at [190, 166] on video at bounding box center [229, 129] width 459 height 259
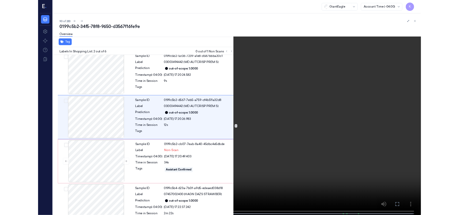
scroll to position [0, 0]
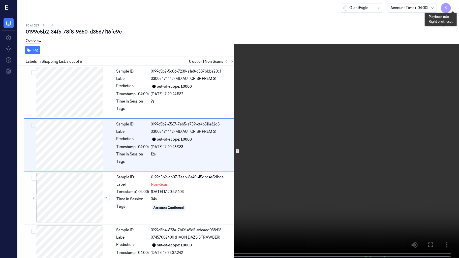
click at [452, 6] on button "x 1" at bounding box center [453, 6] width 8 height 8
click at [51, 160] on video at bounding box center [229, 129] width 459 height 259
click at [183, 146] on video at bounding box center [229, 129] width 459 height 259
click at [147, 147] on video at bounding box center [229, 129] width 459 height 259
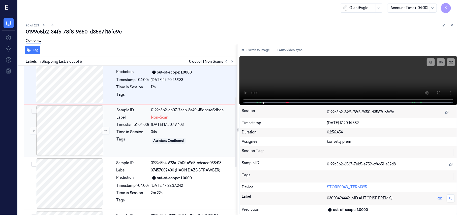
click at [161, 135] on div "Sample ID 0199c5b2-cb07-7eab-8a40-45dbc4e5dbde Label Non-Scan Timestamp (-04:00…" at bounding box center [175, 131] width 121 height 50
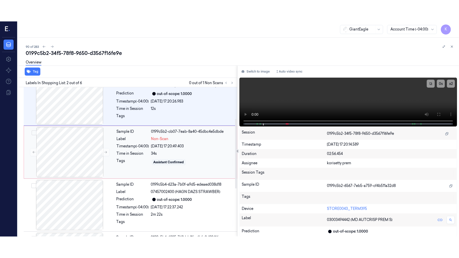
scroll to position [58, 0]
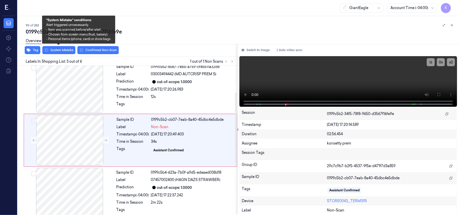
click at [60, 48] on div "Overview" at bounding box center [241, 41] width 430 height 13
click at [60, 49] on button "System Mistake" at bounding box center [58, 50] width 33 height 8
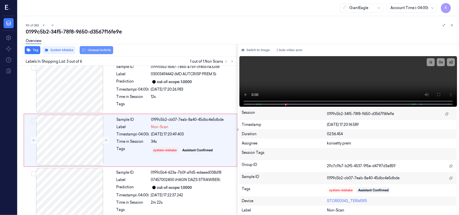
click at [96, 51] on button "Unusual Activity" at bounding box center [97, 50] width 34 height 8
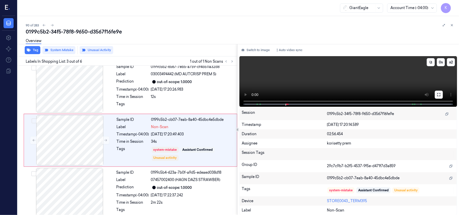
click at [436, 92] on button at bounding box center [439, 95] width 8 height 8
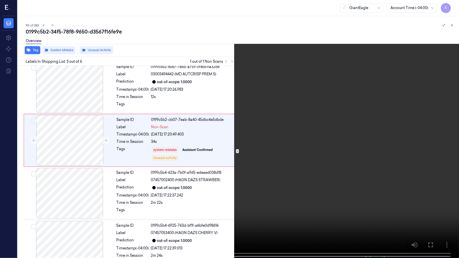
click at [278, 116] on video at bounding box center [229, 129] width 459 height 259
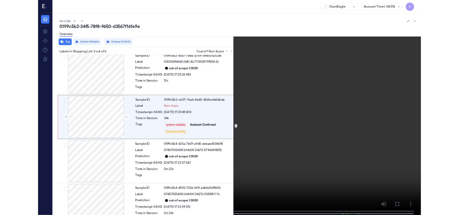
scroll to position [36, 0]
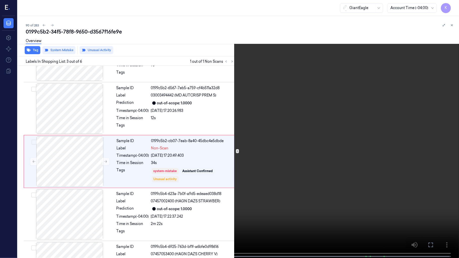
click at [317, 179] on video at bounding box center [229, 129] width 459 height 259
click at [365, 121] on video at bounding box center [229, 129] width 459 height 259
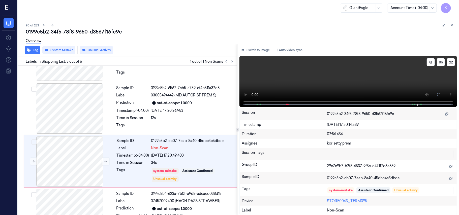
click at [328, 70] on video at bounding box center [349, 81] width 218 height 51
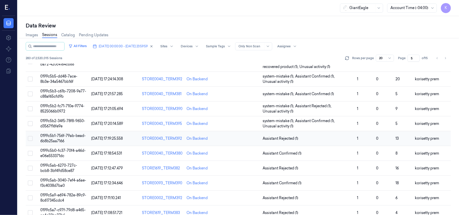
scroll to position [101, 0]
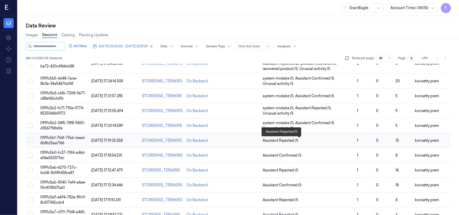
click at [321, 141] on span "Assistant Rejected (1)" at bounding box center [308, 140] width 91 height 5
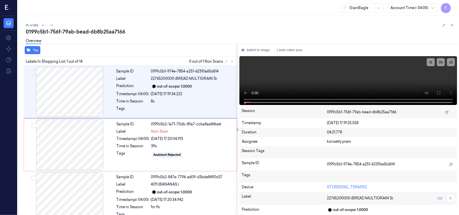
click at [162, 44] on div "Overview" at bounding box center [241, 41] width 430 height 13
click at [440, 90] on button at bounding box center [439, 93] width 8 height 8
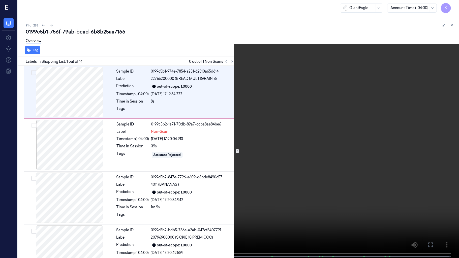
click at [211, 148] on video at bounding box center [229, 129] width 459 height 259
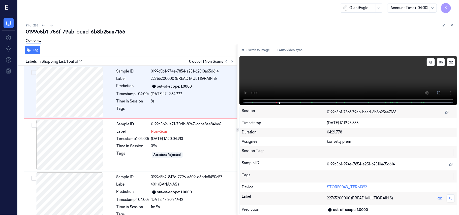
click at [321, 80] on video at bounding box center [349, 80] width 218 height 49
click at [71, 154] on div at bounding box center [70, 145] width 90 height 50
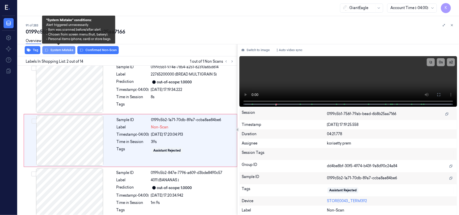
click at [62, 52] on button "System Mistake" at bounding box center [58, 50] width 33 height 8
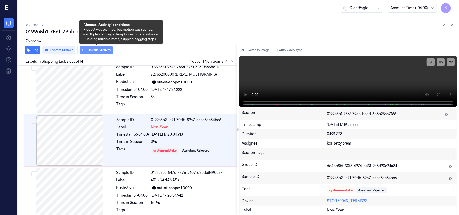
click at [105, 53] on button "Unusual Activity" at bounding box center [97, 50] width 34 height 8
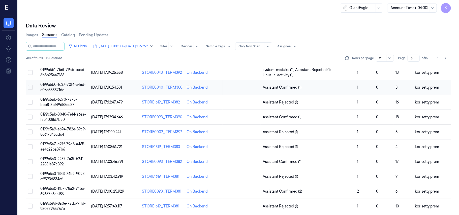
scroll to position [173, 0]
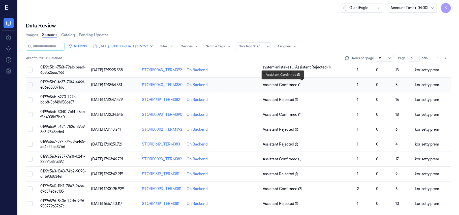
click at [309, 85] on span "Assistant Confirmed (1)" at bounding box center [308, 85] width 91 height 5
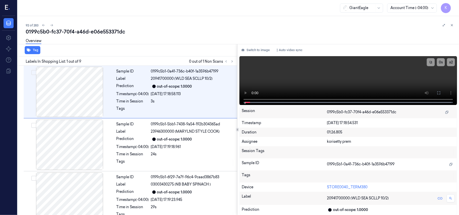
click at [192, 37] on div "Overview" at bounding box center [241, 41] width 430 height 13
click at [229, 60] on button at bounding box center [226, 62] width 6 height 6
click at [230, 62] on button at bounding box center [232, 62] width 6 height 6
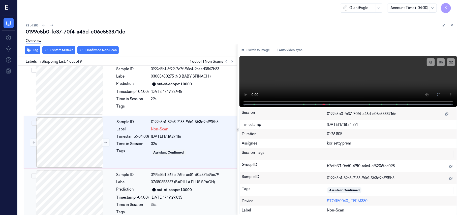
scroll to position [111, 0]
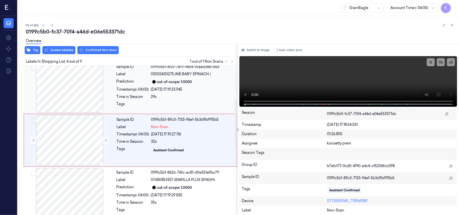
click at [189, 96] on div "29s" at bounding box center [192, 96] width 83 height 5
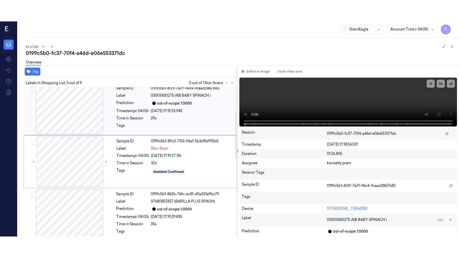
scroll to position [58, 0]
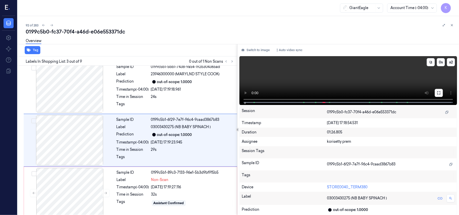
click at [440, 94] on icon at bounding box center [439, 93] width 4 height 4
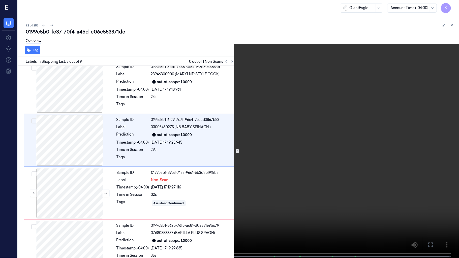
click at [183, 188] on video at bounding box center [229, 129] width 459 height 259
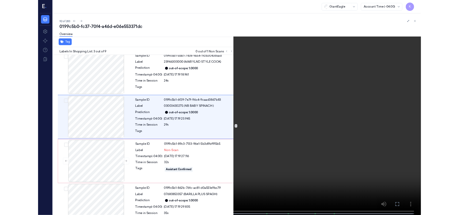
scroll to position [36, 0]
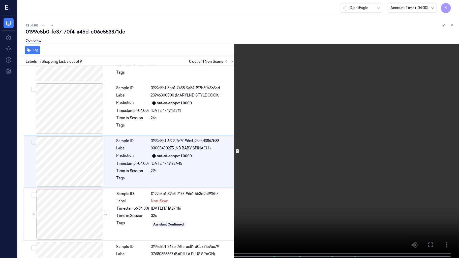
click at [226, 146] on video at bounding box center [229, 129] width 459 height 259
click at [452, 5] on button "x 2" at bounding box center [453, 6] width 8 height 8
click at [260, 172] on video at bounding box center [229, 129] width 459 height 259
click at [248, 120] on video at bounding box center [229, 129] width 459 height 259
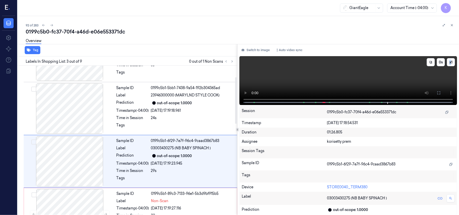
click at [286, 80] on video at bounding box center [349, 80] width 218 height 49
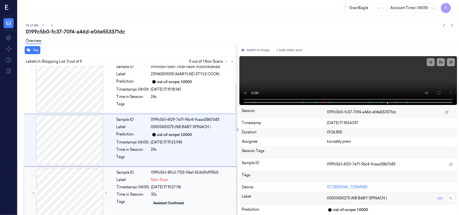
click at [195, 195] on div "32s" at bounding box center [192, 194] width 83 height 5
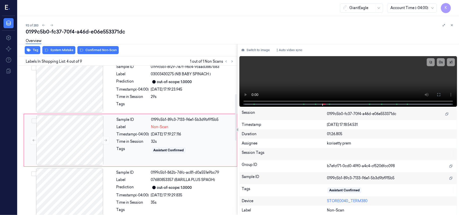
click at [195, 195] on div "Sample ID 0199c5b1-862b-76fc-ac81-d0a551e9bc79 Label 07680853357 (BARILLA PLUS …" at bounding box center [176, 193] width 122 height 50
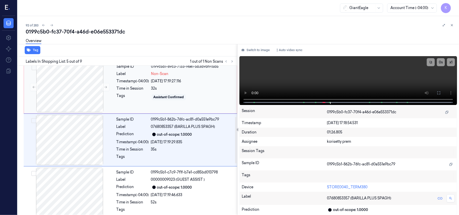
click at [162, 89] on div "32s" at bounding box center [192, 88] width 83 height 5
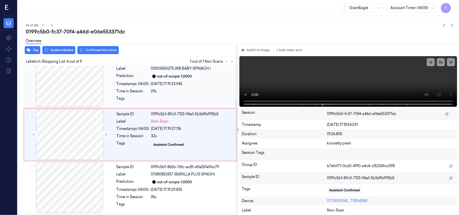
scroll to position [111, 0]
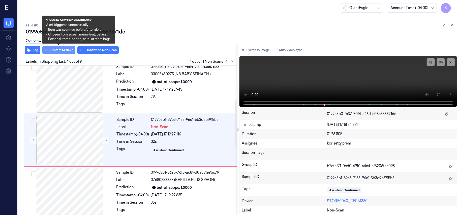
click at [56, 48] on button "System Mistake" at bounding box center [58, 50] width 33 height 8
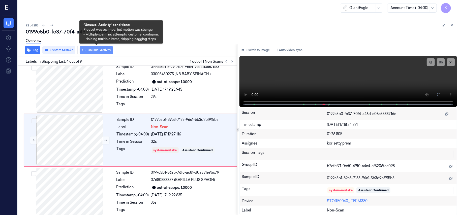
click at [102, 50] on button "Unusual Activity" at bounding box center [97, 50] width 34 height 8
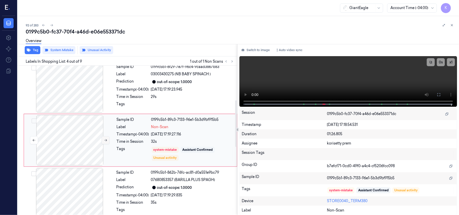
click at [106, 141] on icon at bounding box center [105, 141] width 3 height 2
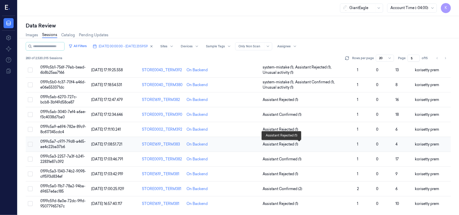
scroll to position [173, 0]
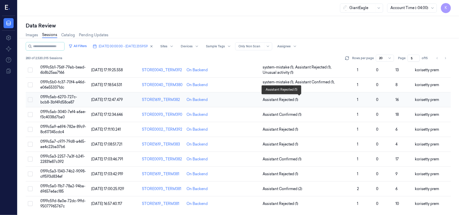
click at [306, 100] on span "Assistant Rejected (1)" at bounding box center [308, 99] width 91 height 5
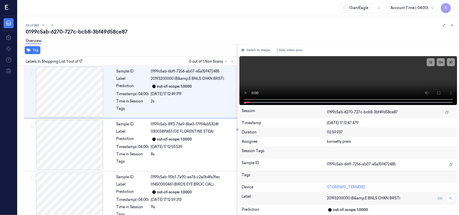
click at [209, 36] on div "Overview" at bounding box center [241, 41] width 430 height 13
click at [231, 62] on icon at bounding box center [233, 62] width 4 height 4
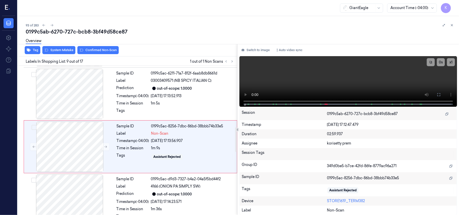
scroll to position [376, 0]
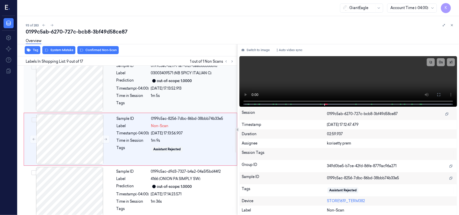
click at [175, 86] on div "Sample ID 0199c5ac-6211-71a7-812f-6aab8db8661d Label 03003409571 (NB SPICY ITAL…" at bounding box center [176, 86] width 122 height 50
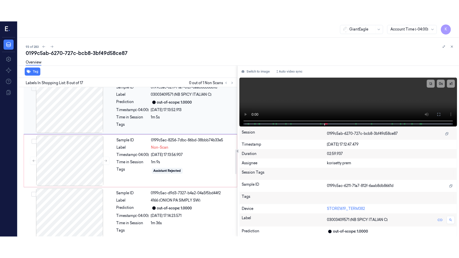
scroll to position [323, 0]
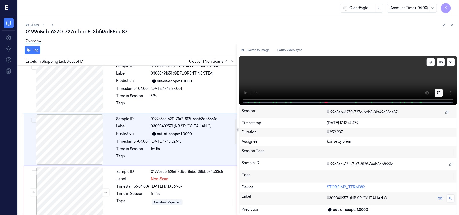
click at [439, 92] on icon at bounding box center [439, 93] width 3 height 3
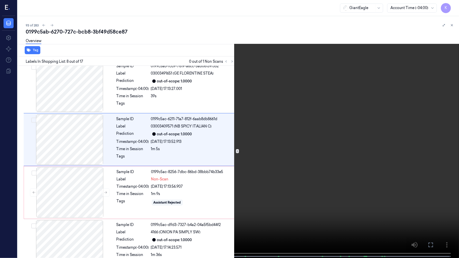
click at [300, 151] on video at bounding box center [229, 129] width 459 height 259
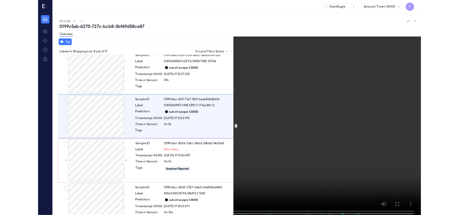
scroll to position [302, 0]
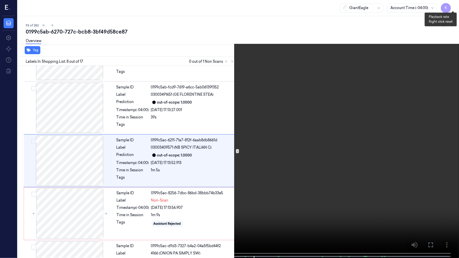
click at [454, 5] on button "x 1" at bounding box center [453, 6] width 8 height 8
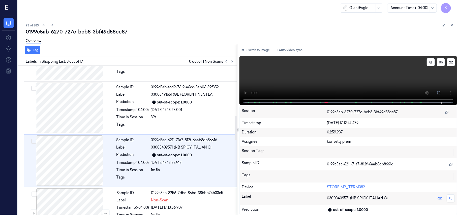
click at [304, 86] on video at bounding box center [349, 80] width 218 height 49
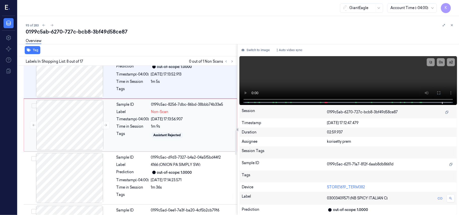
click at [127, 121] on div "Timestamp (-04:00)" at bounding box center [133, 119] width 33 height 5
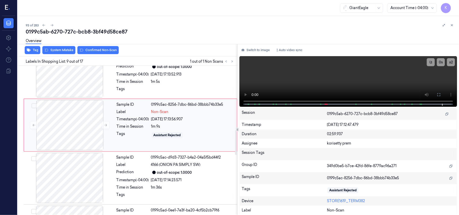
scroll to position [376, 0]
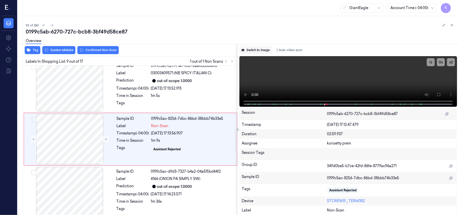
click at [264, 51] on button "Switch to image" at bounding box center [256, 50] width 32 height 8
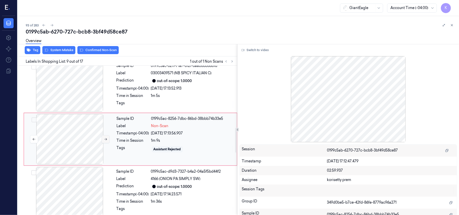
click at [102, 141] on button at bounding box center [106, 139] width 8 height 8
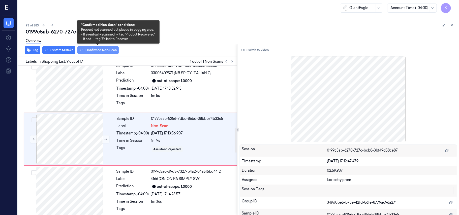
click at [90, 49] on button "Confirmed Non-Scan" at bounding box center [97, 50] width 41 height 8
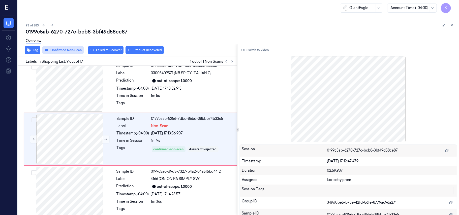
click at [90, 49] on icon at bounding box center [92, 50] width 4 height 4
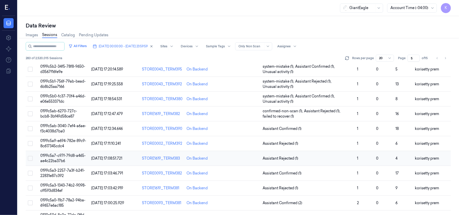
scroll to position [168, 0]
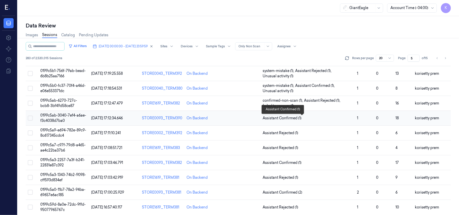
click at [311, 120] on span "Assistant Confirmed (1)" at bounding box center [308, 118] width 91 height 5
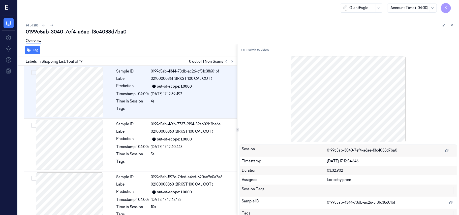
click at [174, 28] on div "94 of 283" at bounding box center [241, 25] width 430 height 6
click at [233, 60] on icon at bounding box center [233, 62] width 4 height 4
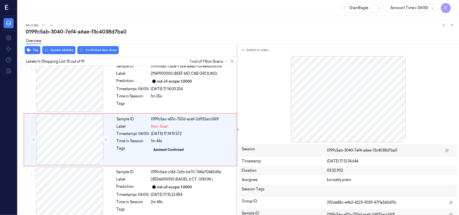
scroll to position [695, 0]
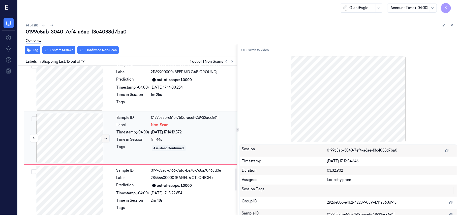
click at [105, 143] on button at bounding box center [106, 138] width 8 height 8
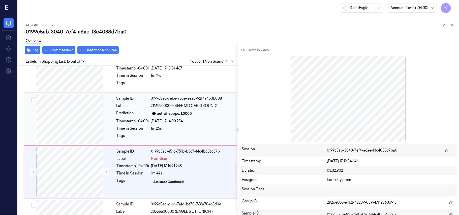
click at [180, 112] on div "Sample ID 0199c5ac-7ebe-75ce-aeab-92f4a4b0b008 Label 21169900000 (BEEF MD CAB G…" at bounding box center [176, 119] width 122 height 50
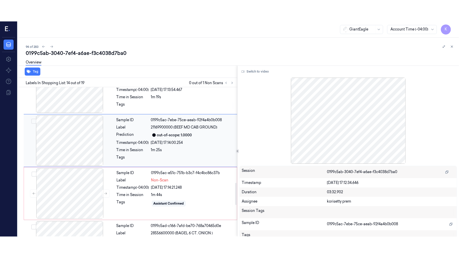
scroll to position [642, 0]
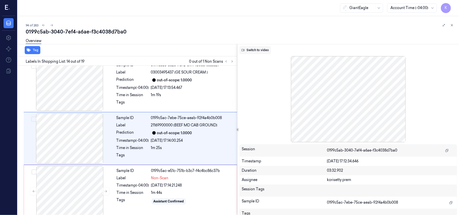
click at [258, 51] on button "Switch to video" at bounding box center [256, 50] width 32 height 8
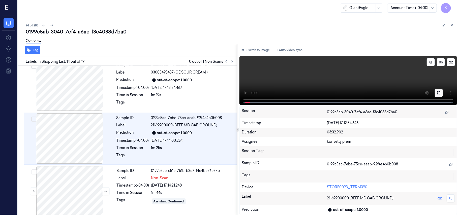
click at [441, 93] on button at bounding box center [439, 93] width 8 height 8
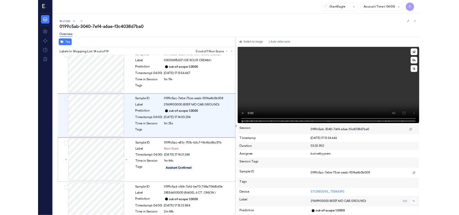
scroll to position [621, 0]
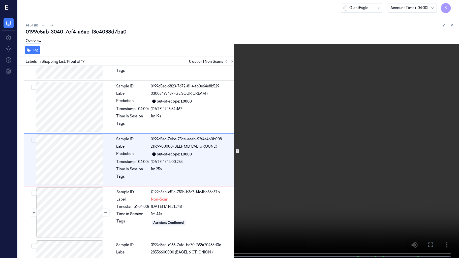
click at [252, 139] on video at bounding box center [229, 129] width 459 height 259
click at [261, 150] on video at bounding box center [229, 129] width 459 height 259
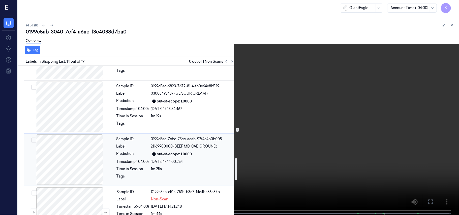
scroll to position [722, 0]
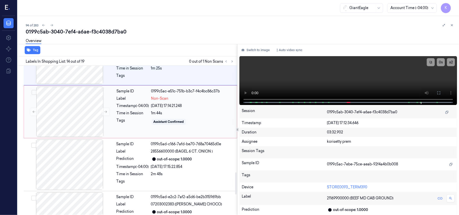
click at [215, 122] on div "Assistant Confirmed" at bounding box center [192, 122] width 83 height 8
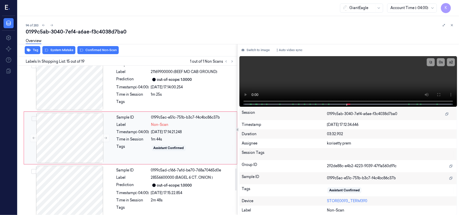
scroll to position [695, 0]
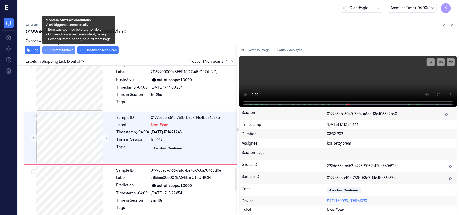
click at [66, 50] on button "System Mistake" at bounding box center [58, 50] width 33 height 8
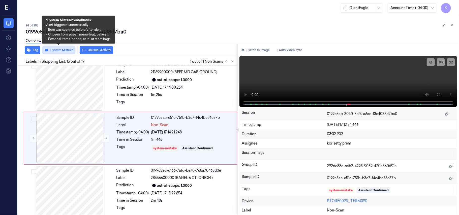
click at [66, 50] on button "System Mistake" at bounding box center [58, 50] width 33 height 8
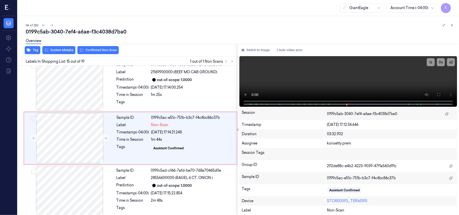
click at [93, 52] on button "Confirmed Non-Scan" at bounding box center [97, 50] width 41 height 8
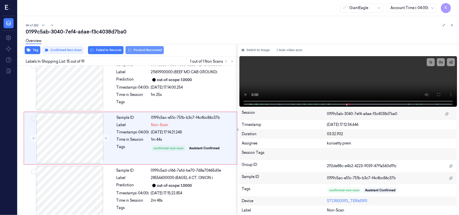
click at [144, 51] on button "Product Recovered" at bounding box center [145, 50] width 38 height 8
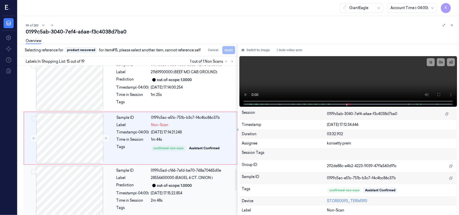
click at [176, 196] on div "08/10/2025 17:15:22.854" at bounding box center [192, 193] width 83 height 5
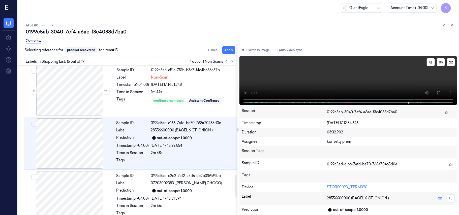
scroll to position [748, 0]
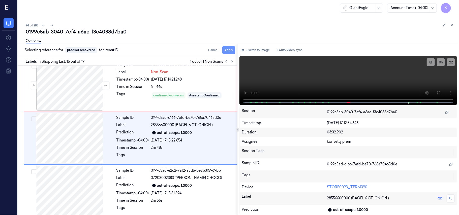
click at [233, 51] on button "Apply" at bounding box center [229, 50] width 13 height 8
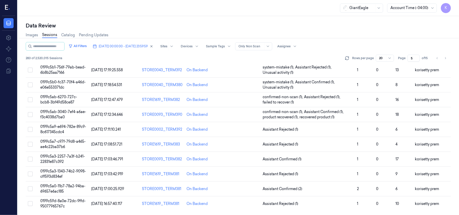
scroll to position [173, 0]
click at [304, 129] on span "Assistant Rejected (1)" at bounding box center [308, 129] width 91 height 5
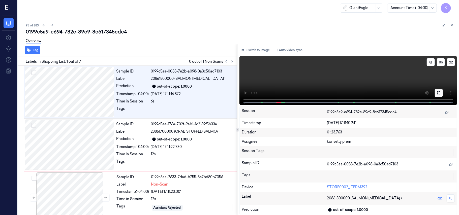
click at [440, 94] on icon at bounding box center [439, 93] width 4 height 4
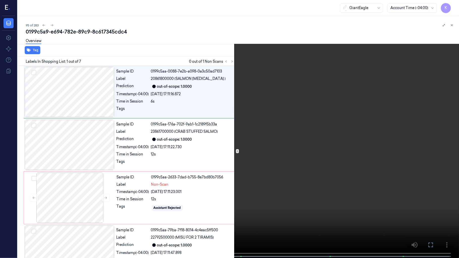
click at [194, 179] on video at bounding box center [229, 129] width 459 height 259
click at [232, 155] on video at bounding box center [229, 129] width 459 height 259
drag, startPoint x: 231, startPoint y: 157, endPoint x: 230, endPoint y: 159, distance: 2.5
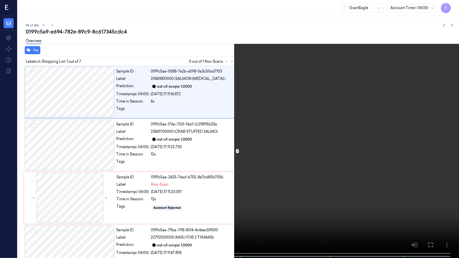
click at [230, 159] on video at bounding box center [229, 129] width 459 height 259
click at [226, 145] on video at bounding box center [229, 129] width 459 height 259
click at [219, 145] on video at bounding box center [229, 129] width 459 height 259
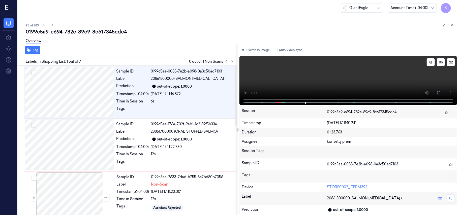
click at [298, 74] on video at bounding box center [349, 80] width 218 height 49
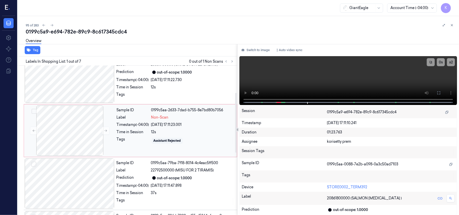
click at [146, 118] on div "Label" at bounding box center [133, 117] width 33 height 5
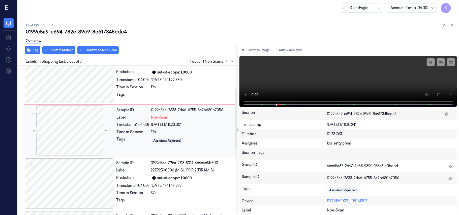
scroll to position [58, 0]
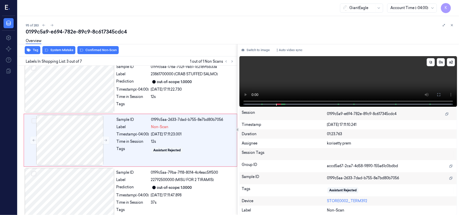
click at [357, 84] on video at bounding box center [349, 81] width 218 height 51
click at [152, 153] on div "Assistant Rejected" at bounding box center [167, 151] width 31 height 6
click at [103, 142] on button at bounding box center [106, 141] width 8 height 8
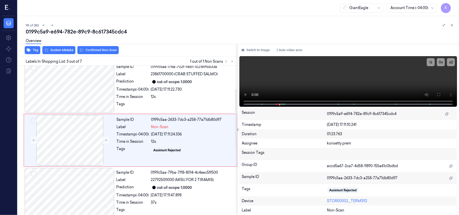
click at [54, 47] on div "Overview" at bounding box center [241, 41] width 430 height 13
click at [56, 55] on div "Tag System Mistake Confirmed Non-Scan" at bounding box center [127, 50] width 222 height 12
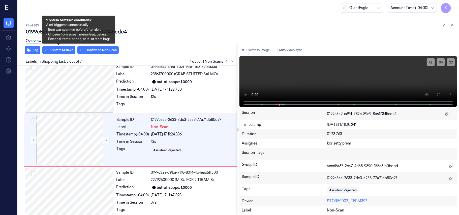
click at [63, 46] on div "Overview" at bounding box center [241, 41] width 430 height 13
click at [63, 49] on button "System Mistake" at bounding box center [58, 50] width 33 height 8
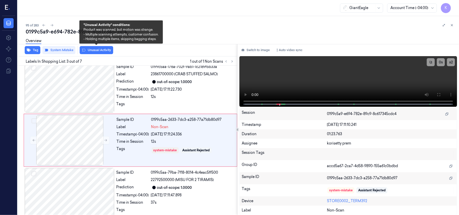
click at [91, 48] on button "Unusual Activity" at bounding box center [97, 50] width 34 height 8
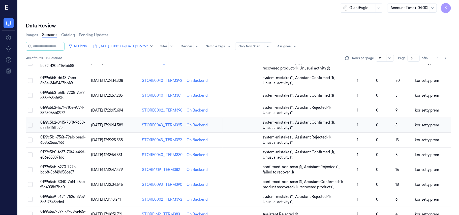
scroll to position [173, 0]
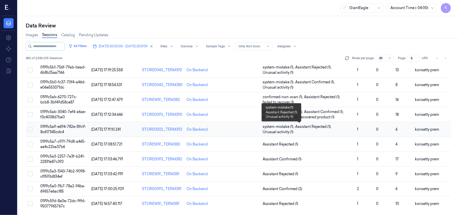
click at [342, 129] on span "system-mistake (1) , Assistant Rejected (1) , Unusual activity (1)" at bounding box center [308, 129] width 91 height 11
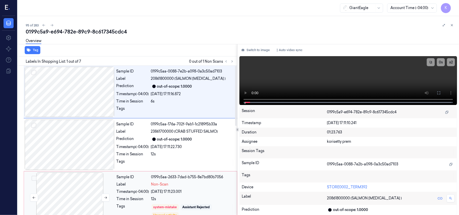
click at [97, 202] on div at bounding box center [70, 198] width 90 height 50
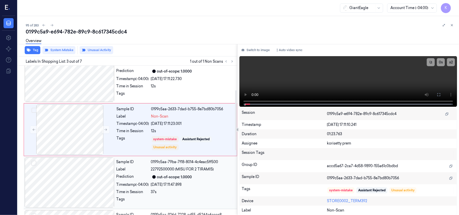
scroll to position [58, 0]
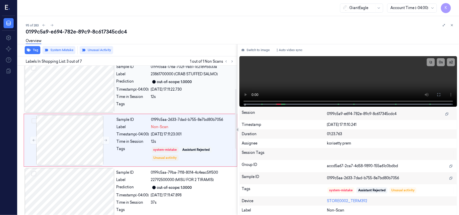
click at [176, 97] on div "12s" at bounding box center [192, 96] width 83 height 5
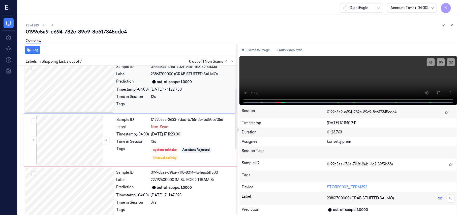
scroll to position [4, 0]
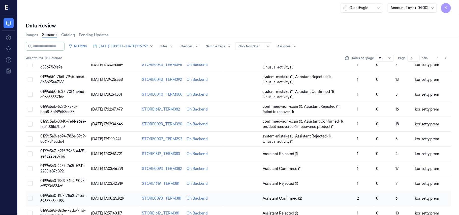
scroll to position [173, 0]
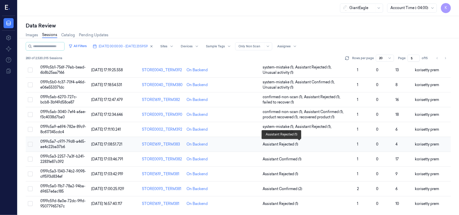
click at [329, 147] on td "Assistant Rejected (1)" at bounding box center [308, 144] width 95 height 15
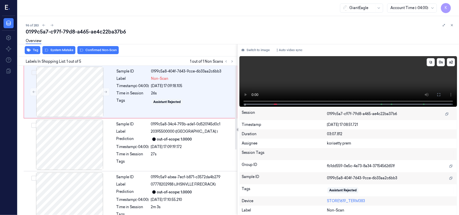
click at [372, 74] on video at bounding box center [349, 81] width 218 height 51
click at [440, 92] on button at bounding box center [439, 95] width 8 height 8
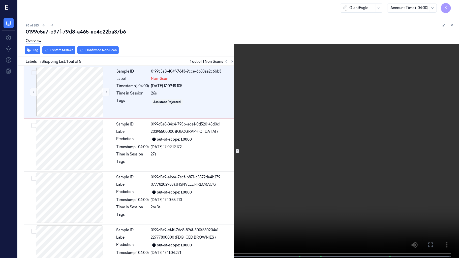
click at [236, 162] on video at bounding box center [229, 129] width 459 height 259
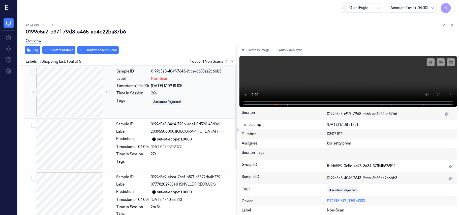
click at [170, 90] on div "Sample ID 0199c5a8-404f-7643-9cce-6b33aa2c6bb3 Label Non-Scan Timestamp (-04:00…" at bounding box center [175, 92] width 121 height 50
click at [386, 79] on video at bounding box center [349, 81] width 218 height 51
click at [172, 152] on div "27s" at bounding box center [192, 154] width 83 height 5
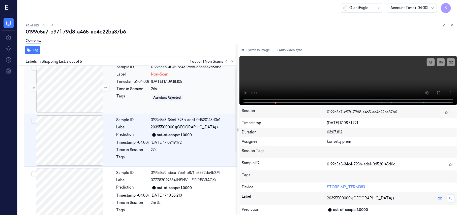
click at [159, 77] on span "Non-Scan" at bounding box center [159, 74] width 17 height 5
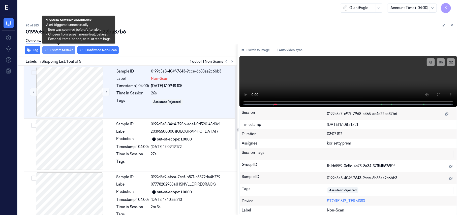
click at [53, 49] on button "System Mistake" at bounding box center [58, 50] width 33 height 8
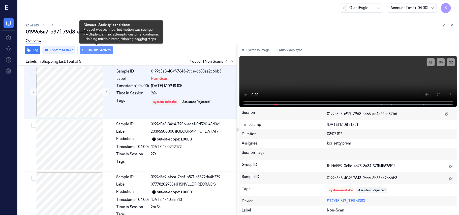
click at [97, 52] on button "Unusual Activity" at bounding box center [97, 50] width 34 height 8
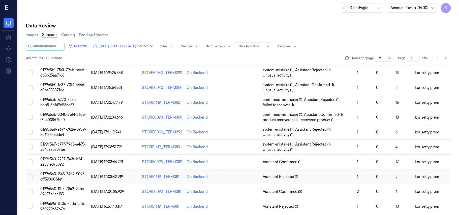
scroll to position [173, 0]
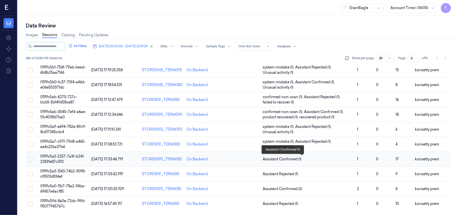
click at [316, 158] on span "Assistant Confirmed (1)" at bounding box center [308, 159] width 91 height 5
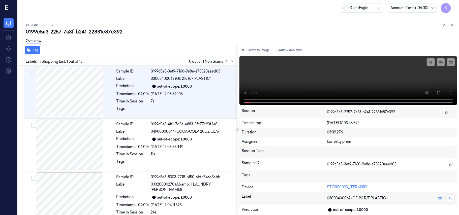
click at [179, 27] on div "97 of 283" at bounding box center [241, 25] width 430 height 6
click at [231, 63] on icon at bounding box center [233, 62] width 4 height 4
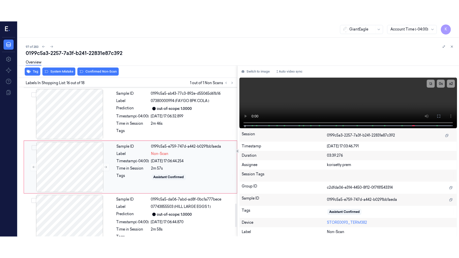
scroll to position [748, 0]
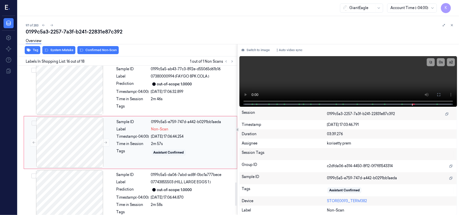
click at [179, 129] on div "Non-Scan" at bounding box center [192, 129] width 83 height 5
click at [441, 96] on button at bounding box center [439, 95] width 8 height 8
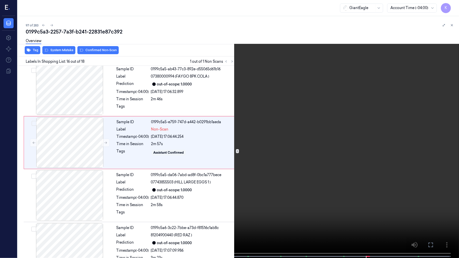
click at [138, 142] on video at bounding box center [229, 129] width 459 height 259
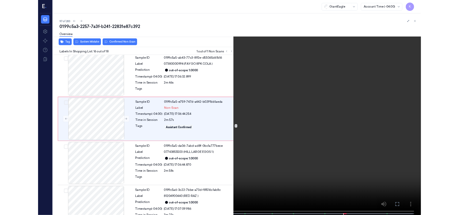
scroll to position [727, 0]
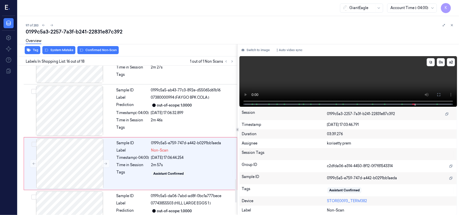
click at [304, 79] on video at bounding box center [349, 81] width 218 height 51
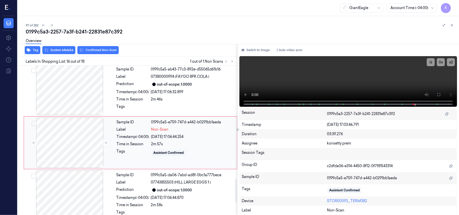
click at [165, 144] on div "Sample ID 0199c5a5-e759-747d-a442-b0291bb1aeda Label Non-Scan Timestamp (-04:00…" at bounding box center [175, 143] width 121 height 50
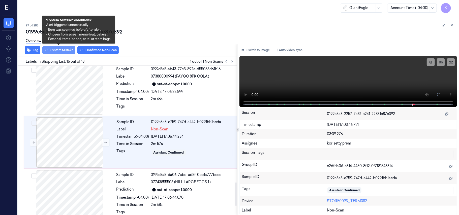
click at [66, 51] on button "System Mistake" at bounding box center [58, 50] width 33 height 8
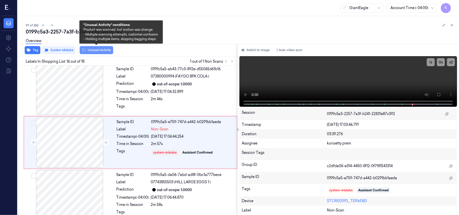
click at [98, 50] on button "Unusual Activity" at bounding box center [97, 50] width 34 height 8
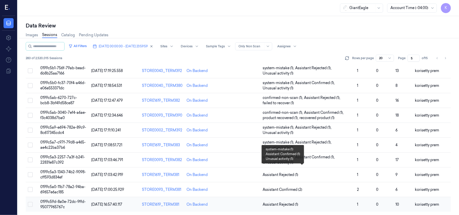
scroll to position [173, 0]
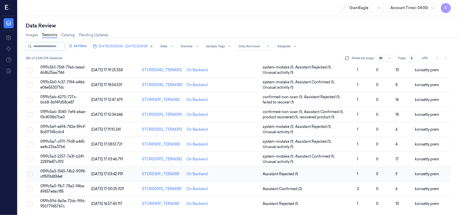
click at [314, 171] on td "Assistant Rejected (1)" at bounding box center [308, 174] width 95 height 15
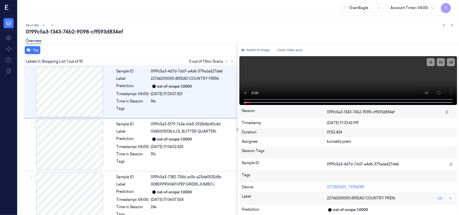
click at [178, 35] on div "Overview" at bounding box center [241, 41] width 430 height 13
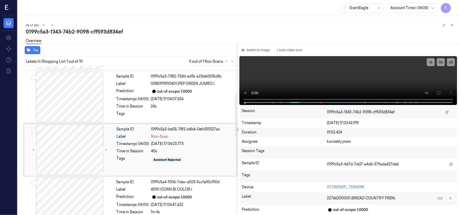
click at [168, 154] on div "40s" at bounding box center [192, 151] width 83 height 5
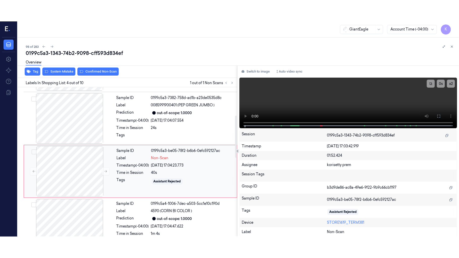
scroll to position [111, 0]
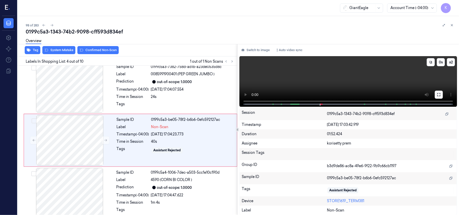
click at [436, 94] on button at bounding box center [439, 95] width 8 height 8
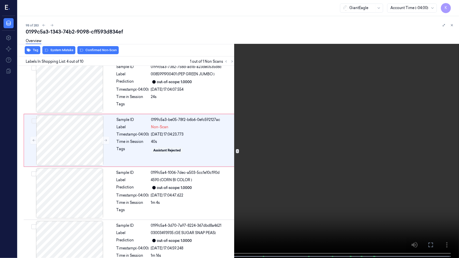
click at [254, 144] on video at bounding box center [229, 129] width 459 height 259
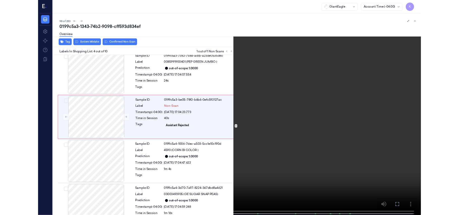
scroll to position [89, 0]
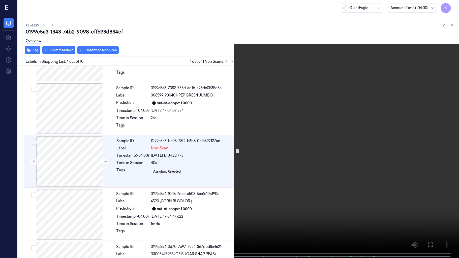
drag, startPoint x: 297, startPoint y: 107, endPoint x: 299, endPoint y: 109, distance: 2.7
click at [299, 109] on video at bounding box center [229, 129] width 459 height 259
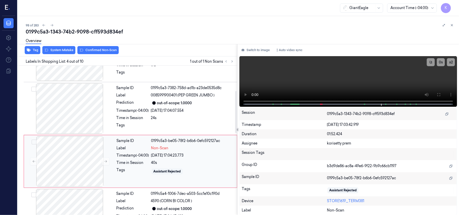
click at [170, 160] on div "Sample ID 0199c5a3-be05-78f2-b6b6-0efc592127ac Label Non-Scan Timestamp (-04:00…" at bounding box center [175, 162] width 121 height 50
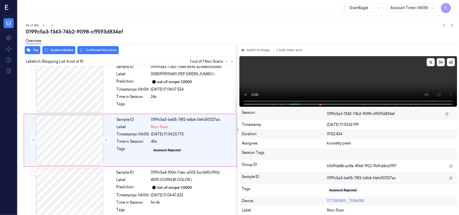
click at [349, 62] on video at bounding box center [349, 81] width 218 height 51
click at [437, 92] on button at bounding box center [439, 95] width 8 height 8
click at [322, 71] on video at bounding box center [349, 81] width 218 height 51
click at [157, 195] on div "08/10/2025 17:04:47.622" at bounding box center [192, 195] width 83 height 5
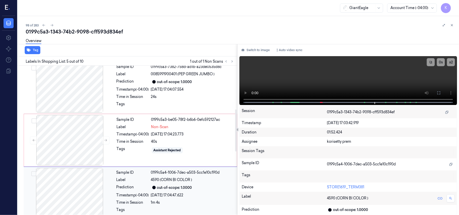
scroll to position [164, 0]
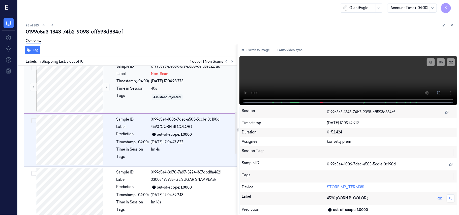
click at [162, 98] on div "Assistant Rejected" at bounding box center [168, 97] width 28 height 5
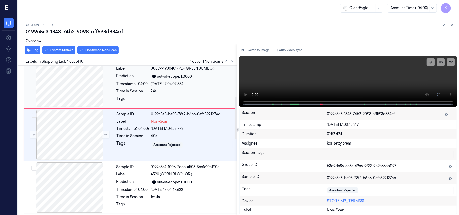
scroll to position [111, 0]
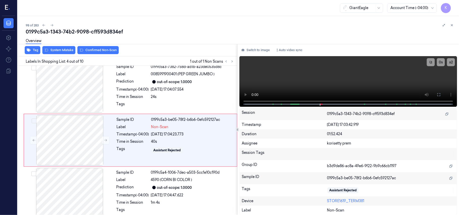
click at [62, 47] on div "Overview" at bounding box center [241, 41] width 430 height 13
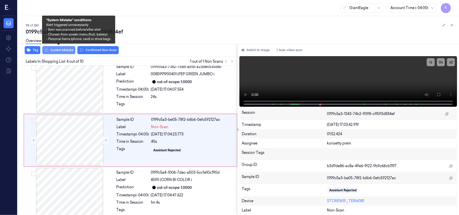
click at [62, 50] on button "System Mistake" at bounding box center [58, 50] width 33 height 8
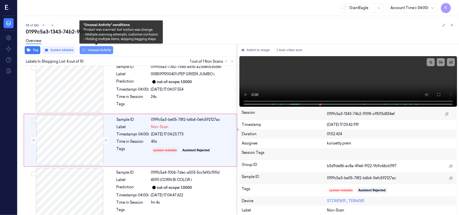
click at [90, 48] on button "Unusual Activity" at bounding box center [97, 50] width 34 height 8
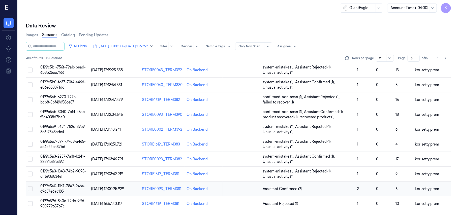
scroll to position [173, 0]
click at [320, 188] on span "Assistant Confirmed (2)" at bounding box center [308, 189] width 91 height 5
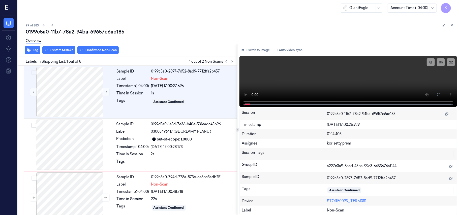
click at [172, 25] on div "99 of 283" at bounding box center [241, 25] width 430 height 6
click at [440, 95] on icon at bounding box center [439, 95] width 4 height 4
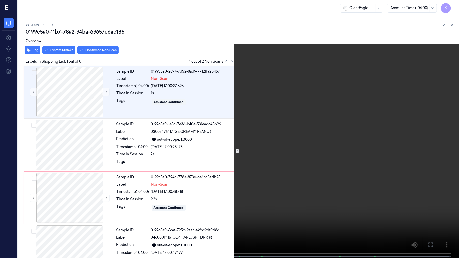
click at [220, 116] on video at bounding box center [229, 129] width 459 height 259
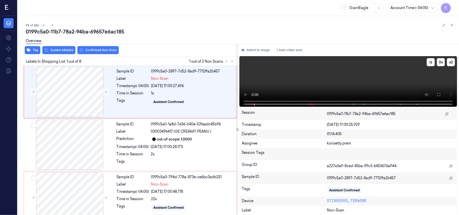
click at [299, 81] on video at bounding box center [349, 81] width 218 height 51
click at [157, 88] on div "08/10/2025 17:00:27.696" at bounding box center [192, 86] width 83 height 5
click at [273, 82] on video at bounding box center [349, 81] width 218 height 51
click at [280, 75] on video at bounding box center [349, 81] width 218 height 51
click at [152, 93] on div "1s" at bounding box center [192, 93] width 83 height 5
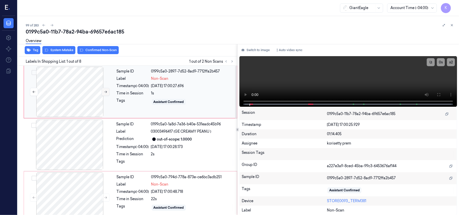
click at [104, 90] on icon at bounding box center [106, 92] width 4 height 4
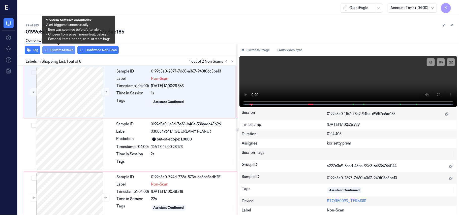
click at [53, 49] on button "System Mistake" at bounding box center [58, 50] width 33 height 8
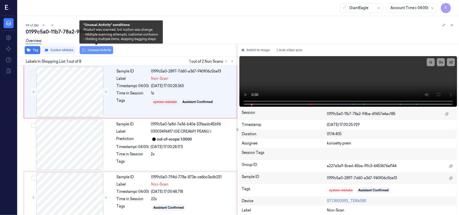
click at [96, 48] on button "Unusual Activity" at bounding box center [97, 50] width 34 height 8
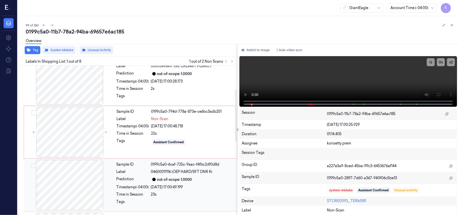
scroll to position [67, 0]
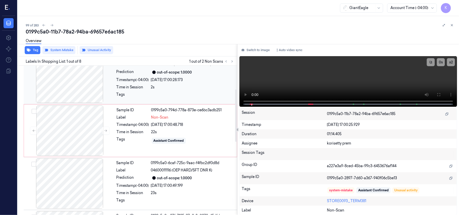
click at [176, 94] on div at bounding box center [192, 96] width 83 height 8
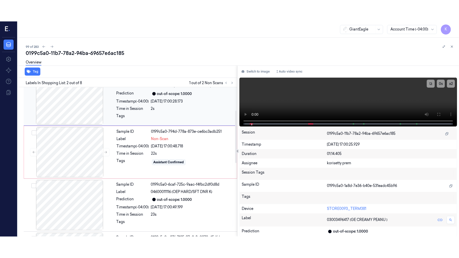
scroll to position [4, 0]
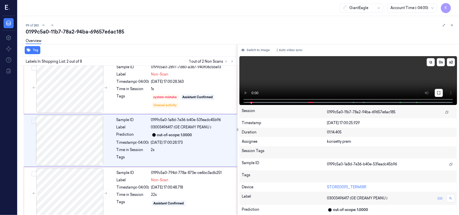
click at [441, 92] on icon at bounding box center [439, 93] width 3 height 3
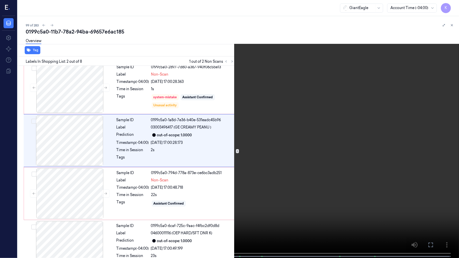
click at [342, 141] on video at bounding box center [229, 129] width 459 height 259
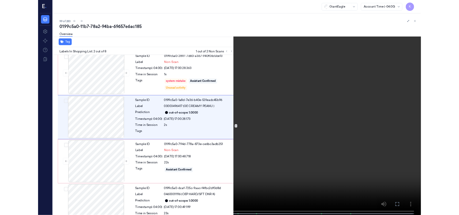
scroll to position [0, 0]
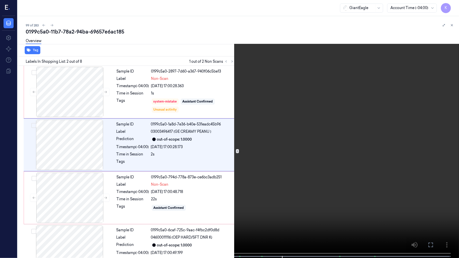
click at [171, 75] on video at bounding box center [229, 129] width 459 height 259
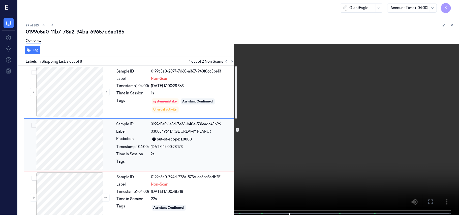
scroll to position [67, 0]
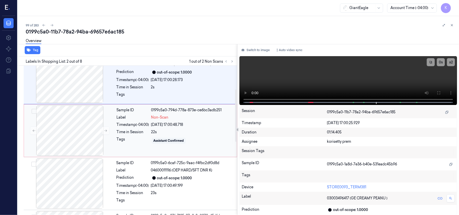
click at [158, 123] on div "08/10/2025 17:00:48.718" at bounding box center [192, 124] width 83 height 5
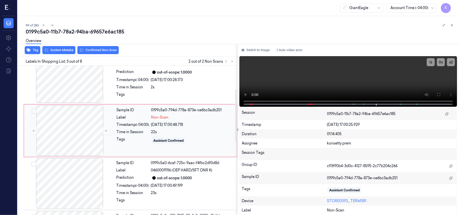
scroll to position [58, 0]
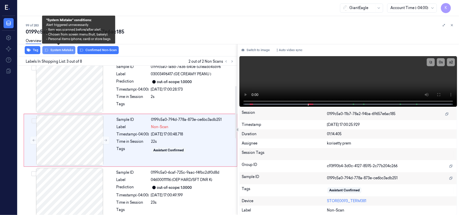
click at [59, 50] on button "System Mistake" at bounding box center [58, 50] width 33 height 8
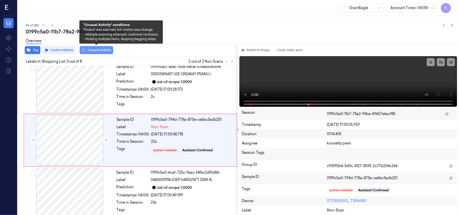
click at [96, 49] on button "Unusual Activity" at bounding box center [97, 50] width 34 height 8
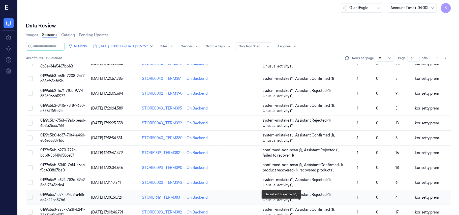
scroll to position [173, 0]
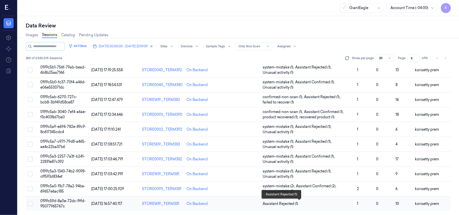
click at [350, 206] on span "Assistant Rejected (1)" at bounding box center [308, 204] width 91 height 5
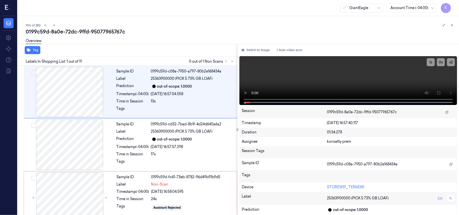
click at [217, 32] on div "0199c59d-8a0e-72dc-9ffd-95077965767c" at bounding box center [241, 31] width 430 height 7
click at [352, 75] on video at bounding box center [349, 80] width 218 height 49
click at [179, 144] on div "Sample ID 0199c59d-cd32-7bad-8b1f-4d24d640a6a2 Label 25363900000 (PICK 5 73% GB…" at bounding box center [176, 145] width 122 height 50
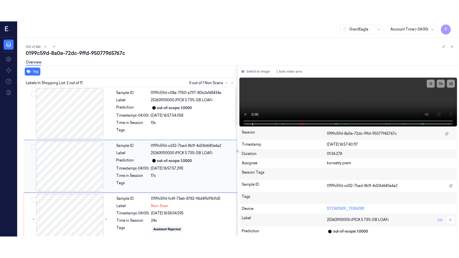
scroll to position [4, 0]
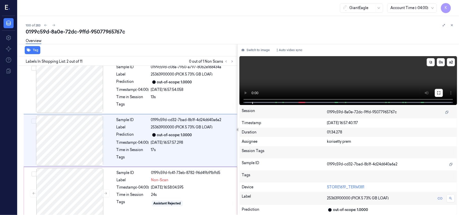
click at [438, 92] on icon at bounding box center [439, 93] width 4 height 4
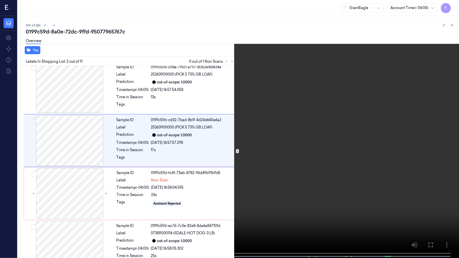
click at [312, 169] on video at bounding box center [229, 129] width 459 height 259
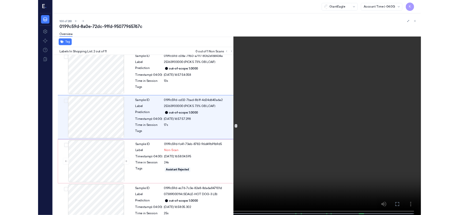
scroll to position [0, 0]
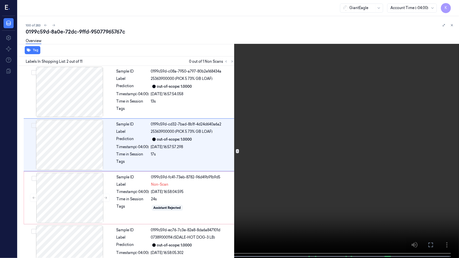
click at [320, 154] on video at bounding box center [229, 129] width 459 height 259
click at [193, 157] on video at bounding box center [229, 129] width 459 height 259
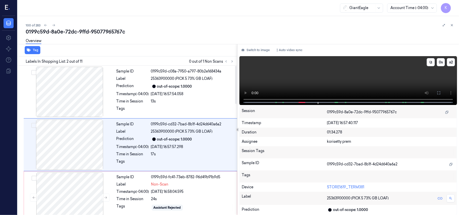
click at [300, 86] on video at bounding box center [349, 80] width 218 height 49
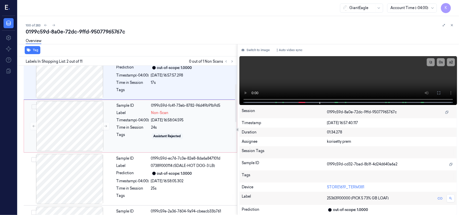
click at [190, 139] on div "Assistant Rejected" at bounding box center [192, 136] width 83 height 8
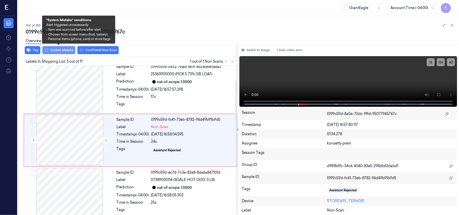
click at [56, 51] on button "System Mistake" at bounding box center [58, 50] width 33 height 8
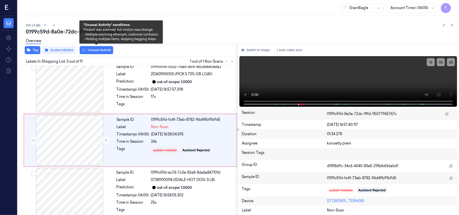
click at [92, 50] on button "Unusual Activity" at bounding box center [97, 50] width 34 height 8
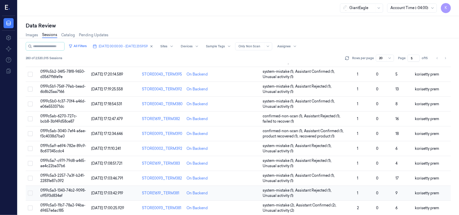
scroll to position [173, 0]
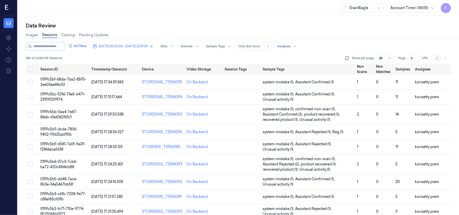
click at [438, 58] on icon "Go to previous page" at bounding box center [437, 58] width 3 height 4
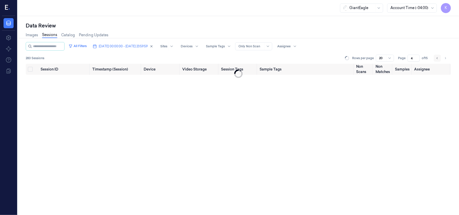
click at [438, 58] on icon "Go to previous page" at bounding box center [437, 58] width 3 height 4
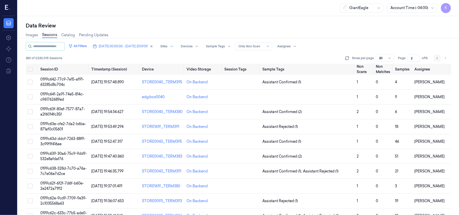
click at [438, 58] on icon "Go to previous page" at bounding box center [437, 58] width 3 height 4
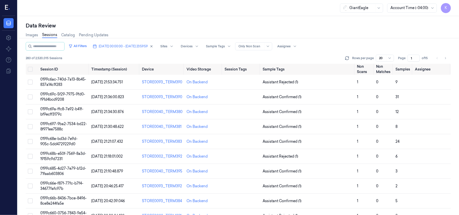
click at [275, 16] on div "Data Review Images Sessions Catalog Pending Updates All Filters 08/10/2025 00:0…" at bounding box center [239, 115] width 442 height 199
click at [446, 58] on icon "Go to next page" at bounding box center [445, 58] width 3 height 4
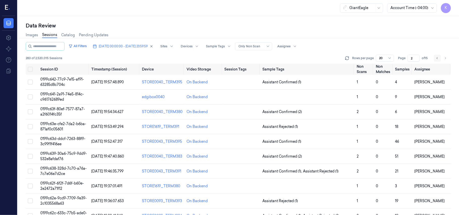
click at [439, 58] on icon "Go to previous page" at bounding box center [437, 58] width 3 height 4
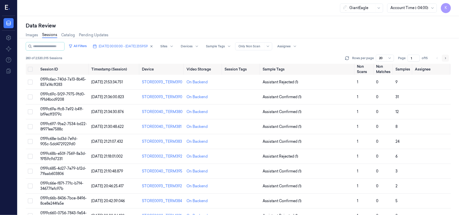
click at [447, 57] on icon "Go to next page" at bounding box center [445, 58] width 3 height 4
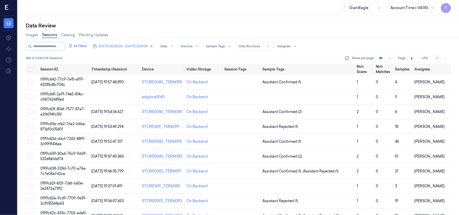
click at [438, 59] on icon "Go to previous page" at bounding box center [437, 58] width 3 height 4
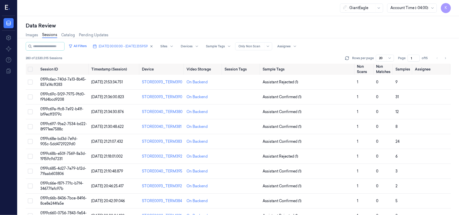
click at [351, 37] on div "Images Sessions Catalog Pending Updates" at bounding box center [239, 35] width 426 height 13
click at [417, 60] on input "1" at bounding box center [414, 58] width 12 height 7
click at [418, 56] on input "2" at bounding box center [414, 58] width 12 height 7
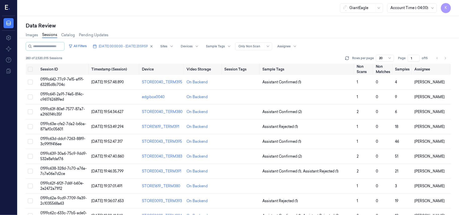
type input "1"
click at [417, 60] on input "1" at bounding box center [414, 58] width 12 height 7
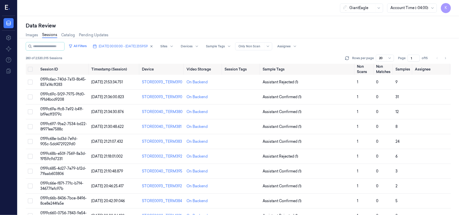
click at [378, 40] on div "Images Sessions Catalog Pending Updates" at bounding box center [239, 35] width 426 height 13
click at [422, 77] on td at bounding box center [432, 82] width 38 height 15
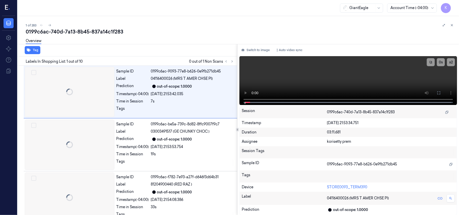
click at [446, 59] on div "x 2 0 s" at bounding box center [441, 62] width 28 height 8
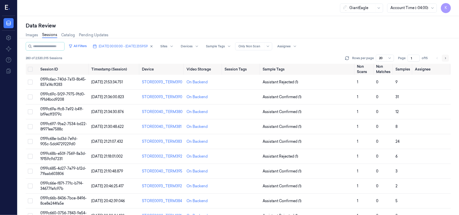
click at [447, 58] on icon "Go to next page" at bounding box center [445, 58] width 3 height 4
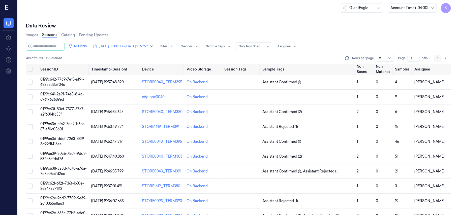
click at [437, 60] on icon "Go to previous page" at bounding box center [437, 58] width 3 height 4
type input "1"
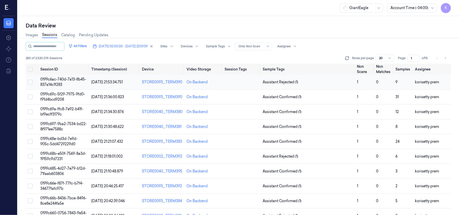
click at [47, 78] on span "0199c6ac-740d-7a13-8b45-837a14c1f283" at bounding box center [63, 82] width 46 height 10
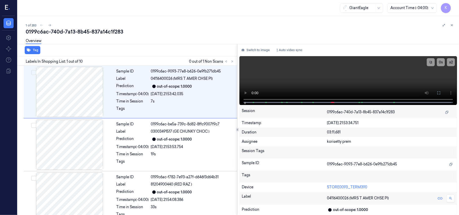
click at [188, 25] on div "1 of 283" at bounding box center [241, 25] width 430 height 6
click at [234, 63] on icon at bounding box center [233, 62] width 4 height 4
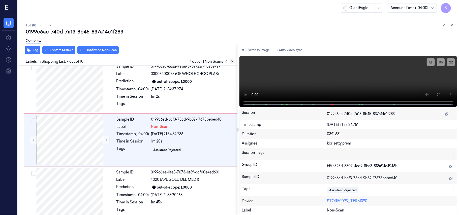
scroll to position [270, 0]
click at [176, 93] on div "Sample ID 0199c6ad-685a-79b6-8789-33f74c28e7a7 Label 03003400085 (GE WHOLE CHOC…" at bounding box center [176, 87] width 122 height 50
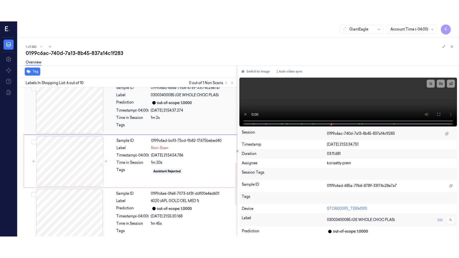
scroll to position [217, 0]
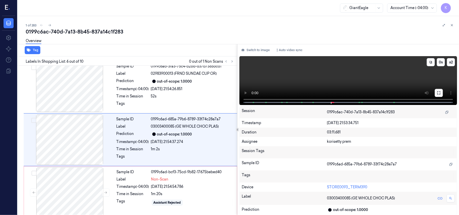
click at [439, 93] on icon at bounding box center [439, 93] width 4 height 4
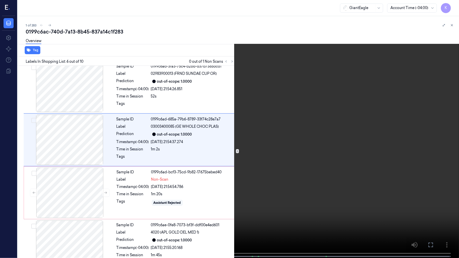
click at [278, 168] on video at bounding box center [229, 129] width 459 height 259
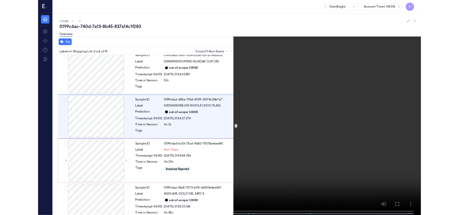
scroll to position [196, 0]
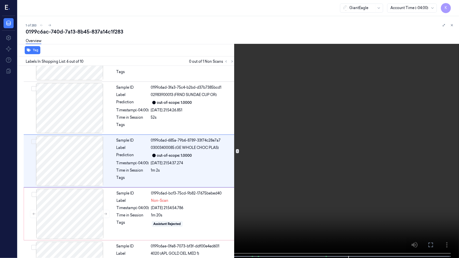
click at [365, 159] on video at bounding box center [229, 129] width 459 height 259
click at [204, 202] on video at bounding box center [229, 129] width 459 height 259
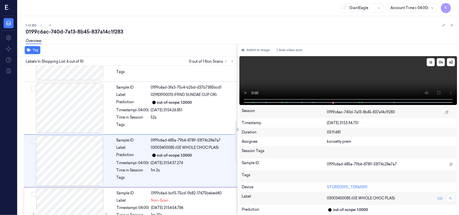
click at [324, 72] on video at bounding box center [349, 80] width 218 height 49
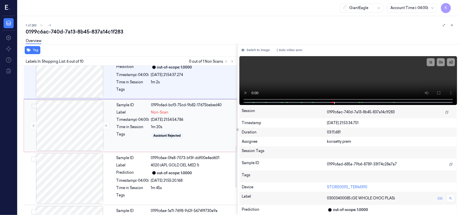
click at [158, 125] on div "Sample ID 0199c6ad-bcf3-75cd-9b82-17675bebed40 Label Non-Scan Timestamp (-04:00…" at bounding box center [175, 126] width 121 height 50
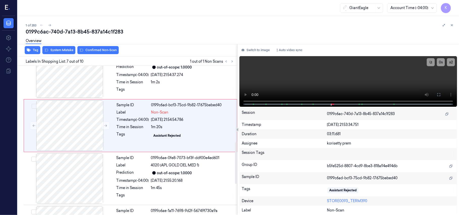
scroll to position [270, 0]
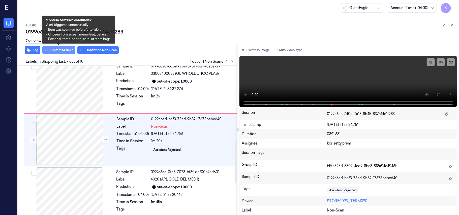
click at [57, 52] on button "System Mistake" at bounding box center [58, 50] width 33 height 8
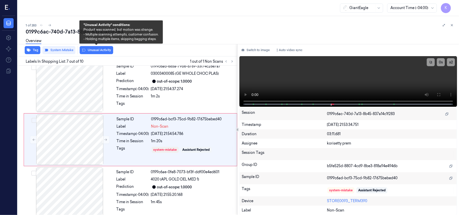
click at [93, 51] on button "Unusual Activity" at bounding box center [97, 50] width 34 height 8
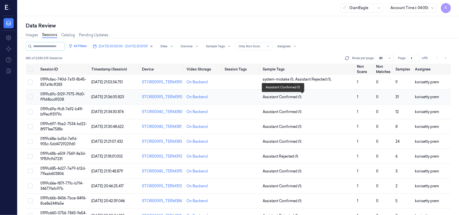
click at [288, 99] on span "Assistant Confirmed (1)" at bounding box center [282, 97] width 39 height 5
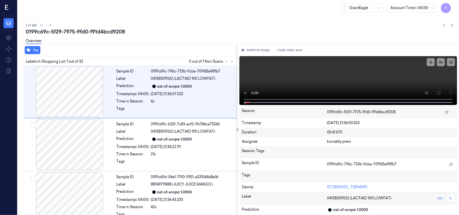
click at [204, 35] on div "0199c69c-5f29-7975-9fd0-f91d4bcd9208" at bounding box center [241, 31] width 430 height 7
click at [233, 61] on icon at bounding box center [233, 62] width 4 height 4
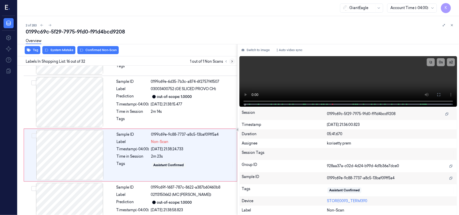
scroll to position [748, 0]
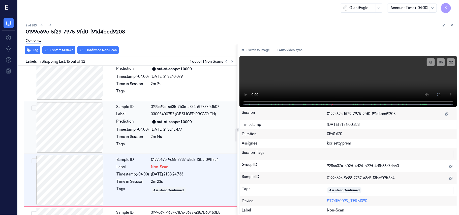
click at [162, 127] on div "08/10/2025 21:38:15.477" at bounding box center [192, 129] width 83 height 5
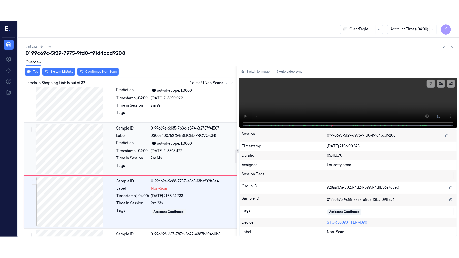
scroll to position [695, 0]
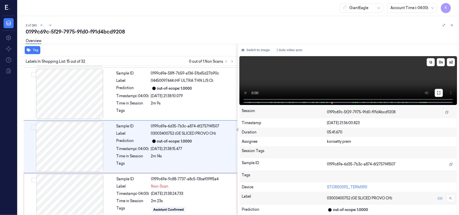
click at [438, 91] on icon at bounding box center [439, 93] width 4 height 4
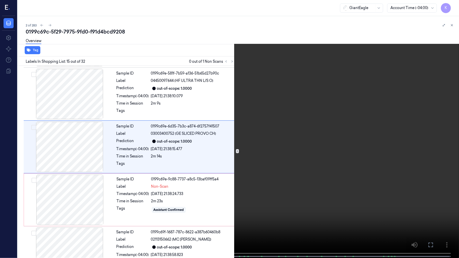
click at [341, 112] on video at bounding box center [229, 129] width 459 height 259
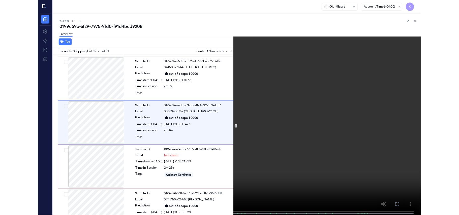
scroll to position [674, 0]
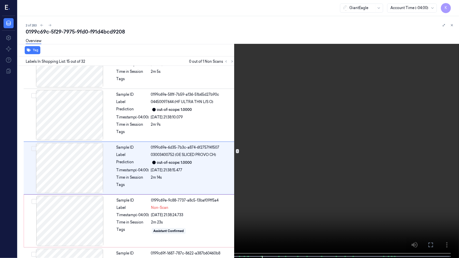
click at [291, 161] on video at bounding box center [229, 129] width 459 height 259
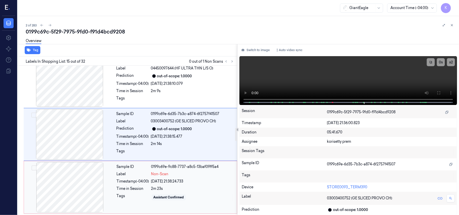
click at [172, 179] on div "08/10/2025 21:38:24.733" at bounding box center [192, 181] width 83 height 5
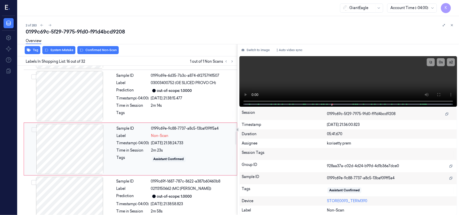
scroll to position [748, 0]
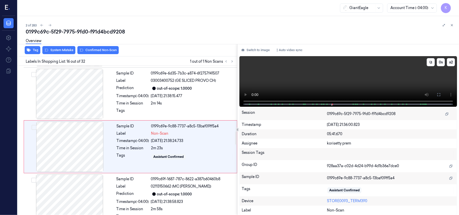
click at [345, 85] on video at bounding box center [349, 81] width 218 height 51
click at [320, 76] on video at bounding box center [349, 81] width 218 height 51
click at [187, 184] on div "Sample ID 0199c69f-1687-787c-8622-a387b60460b8 Label 02113150662 (MC CHESY CHKN…" at bounding box center [176, 200] width 122 height 50
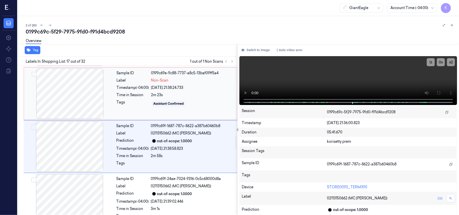
click at [176, 93] on div "2m 23s" at bounding box center [192, 95] width 83 height 5
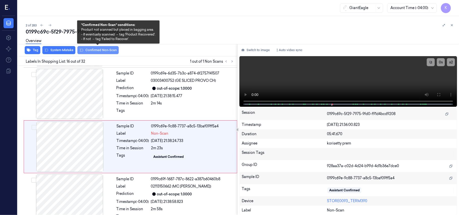
click at [104, 51] on button "Confirmed Non-Scan" at bounding box center [97, 50] width 41 height 8
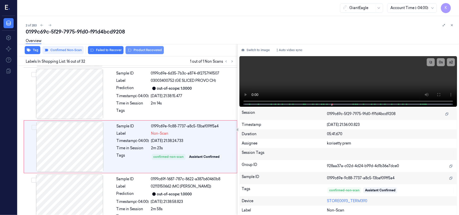
click at [156, 50] on button "Product Recovered" at bounding box center [145, 50] width 38 height 8
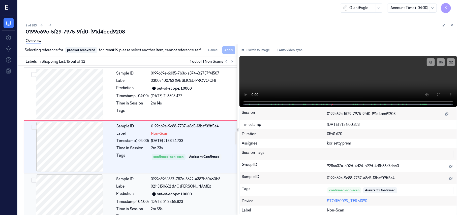
click at [173, 177] on div "0199c69f-1687-787c-8622-a387b60460b8" at bounding box center [192, 179] width 83 height 5
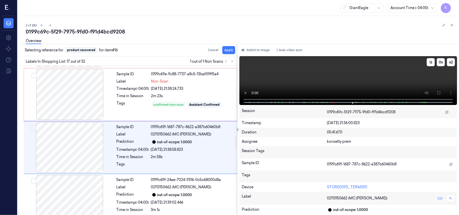
scroll to position [802, 0]
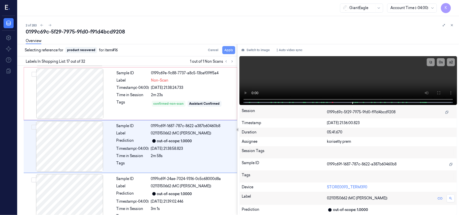
click at [228, 49] on button "Apply" at bounding box center [229, 50] width 13 height 8
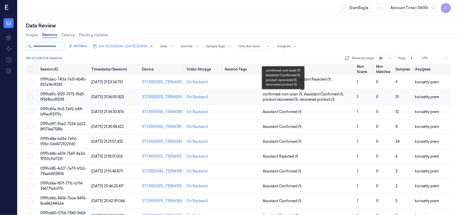
click at [297, 95] on span "confirmed-non-scan (1) ," at bounding box center [283, 94] width 41 height 5
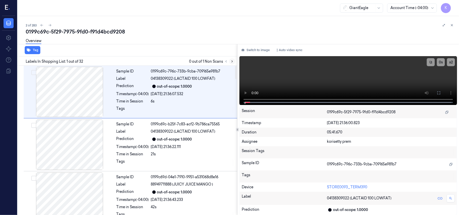
click at [235, 61] on button at bounding box center [232, 62] width 6 height 6
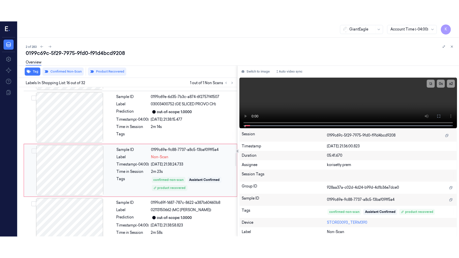
scroll to position [748, 0]
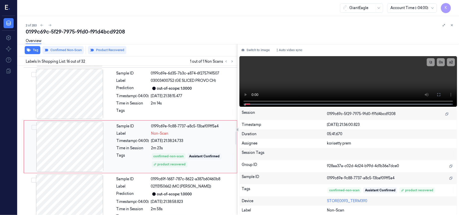
click at [80, 132] on div at bounding box center [70, 147] width 90 height 50
click at [438, 94] on icon at bounding box center [439, 95] width 4 height 4
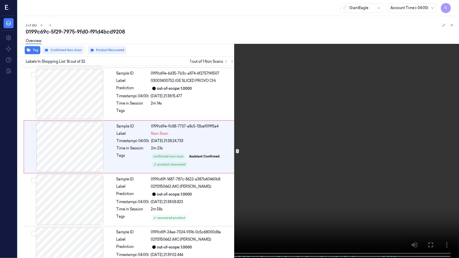
click at [265, 176] on video at bounding box center [229, 129] width 459 height 259
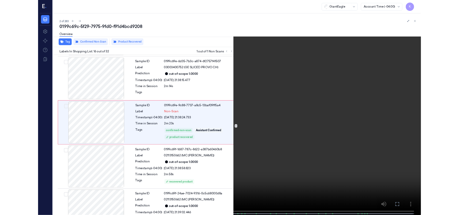
scroll to position [727, 0]
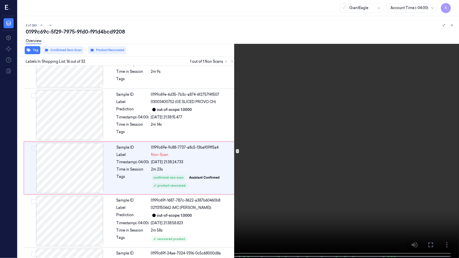
click at [270, 133] on video at bounding box center [229, 129] width 459 height 259
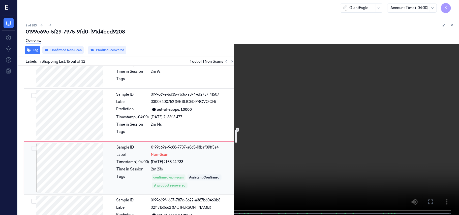
scroll to position [748, 0]
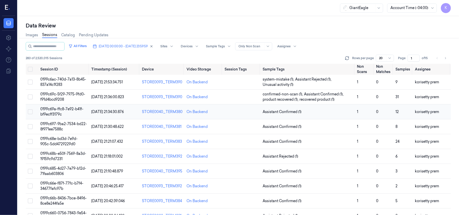
click at [309, 108] on td "Assistant Confirmed (1)" at bounding box center [308, 112] width 95 height 15
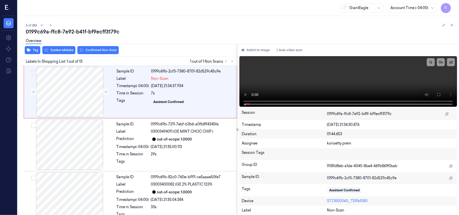
click at [195, 28] on div "3 of 283" at bounding box center [241, 25] width 430 height 6
click at [362, 81] on video at bounding box center [349, 81] width 218 height 51
click at [439, 93] on icon at bounding box center [439, 95] width 4 height 4
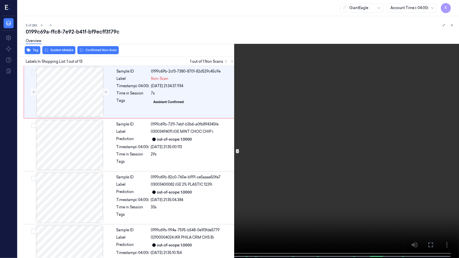
click at [290, 53] on video at bounding box center [229, 129] width 459 height 259
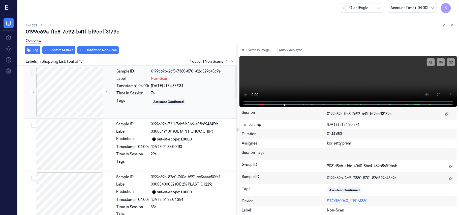
click at [168, 96] on div "Sample ID 0199c69b-2cf3-7380-8701-82d529c45c9e Label Non-Scan Timestamp (-04:00…" at bounding box center [175, 92] width 121 height 50
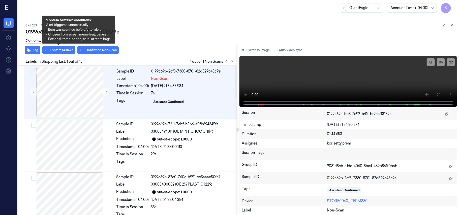
click at [56, 47] on div "Overview" at bounding box center [241, 41] width 430 height 13
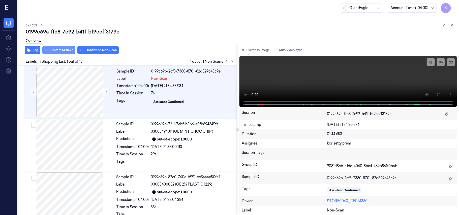
click at [56, 52] on button "System Mistake" at bounding box center [58, 50] width 33 height 8
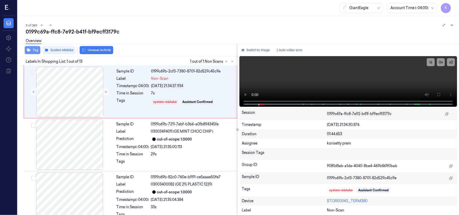
click at [31, 51] on button "Tag" at bounding box center [33, 50] width 16 height 8
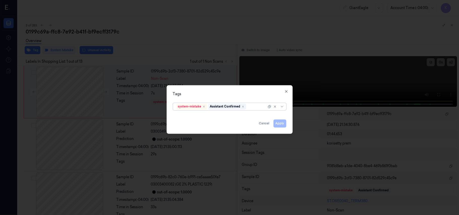
click at [250, 108] on div at bounding box center [257, 106] width 19 height 5
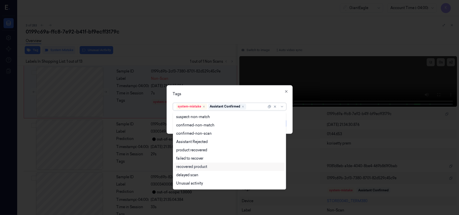
scroll to position [41, 0]
click at [193, 178] on div "Bag" at bounding box center [229, 176] width 107 height 5
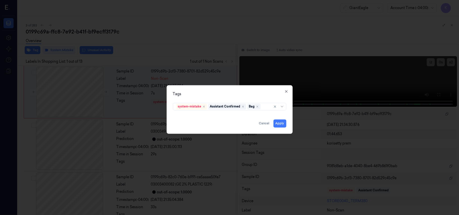
click at [253, 92] on div "Tags" at bounding box center [230, 94] width 114 height 5
click at [274, 128] on div "Apply Cancel" at bounding box center [230, 122] width 114 height 12
click at [280, 125] on button "Apply" at bounding box center [280, 124] width 13 height 8
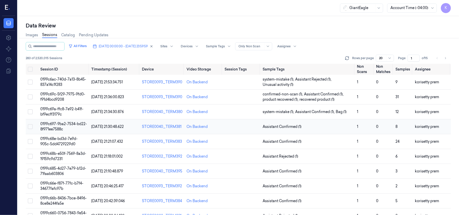
click at [306, 130] on td "Assistant Confirmed (1)" at bounding box center [308, 127] width 95 height 15
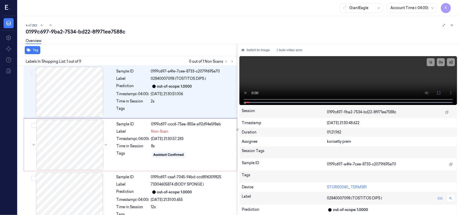
click at [152, 30] on div "0199c697-9ba2-7534-bd22-8f971ee7588c" at bounding box center [241, 31] width 430 height 7
click at [335, 75] on video at bounding box center [349, 80] width 218 height 49
click at [162, 153] on div "Assistant Confirmed" at bounding box center [169, 155] width 31 height 5
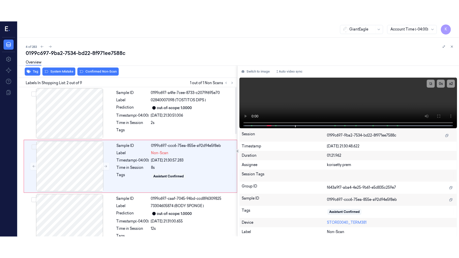
scroll to position [4, 0]
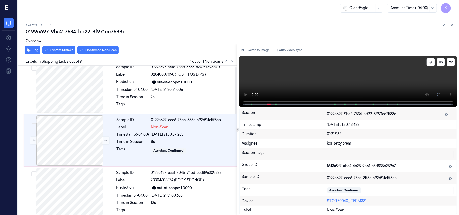
click at [337, 85] on video at bounding box center [349, 81] width 218 height 51
click at [155, 156] on div "Sample ID 0199c697-ccc6-75ea-855e-a92d94e5f8eb Label Non-Scan Timestamp (-04:00…" at bounding box center [175, 141] width 121 height 50
click at [361, 82] on video at bounding box center [349, 81] width 218 height 51
click at [343, 74] on video at bounding box center [349, 81] width 218 height 51
click at [437, 94] on button at bounding box center [439, 95] width 8 height 8
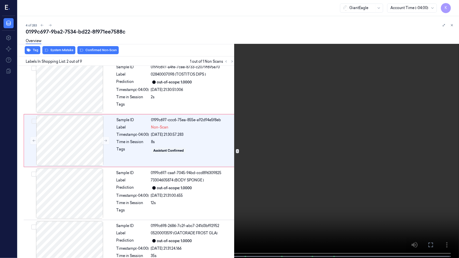
click at [332, 159] on video at bounding box center [229, 129] width 459 height 259
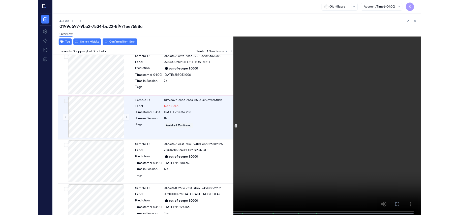
scroll to position [0, 0]
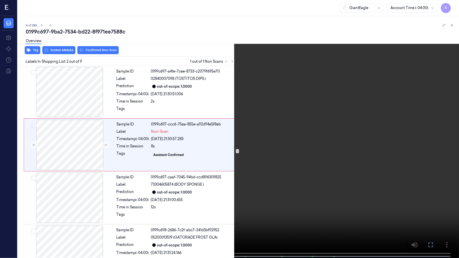
click at [232, 203] on video at bounding box center [229, 129] width 459 height 259
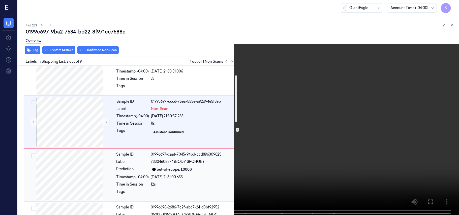
scroll to position [34, 0]
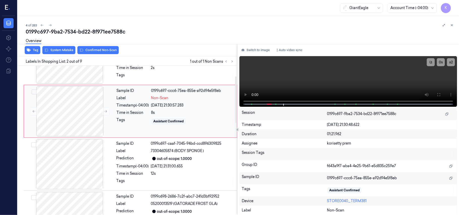
click at [159, 105] on div "08/10/2025 21:30:57.283" at bounding box center [192, 105] width 83 height 5
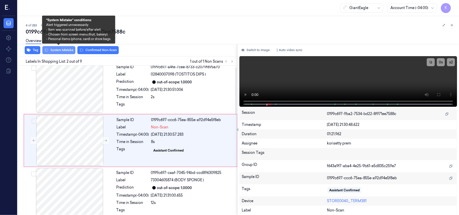
click at [64, 51] on button "System Mistake" at bounding box center [58, 50] width 33 height 8
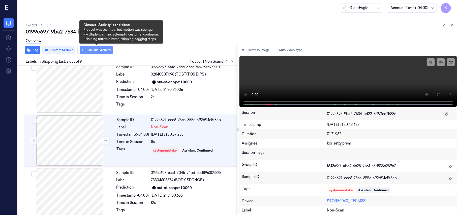
click at [91, 49] on button "Unusual Activity" at bounding box center [97, 50] width 34 height 8
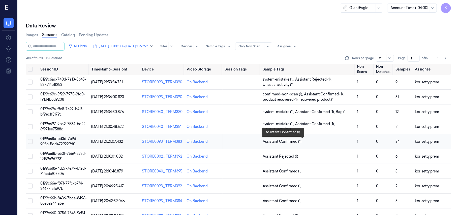
click at [304, 142] on span "Assistant Confirmed (1)" at bounding box center [308, 141] width 91 height 5
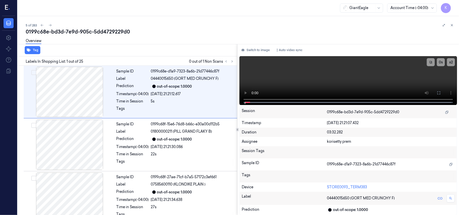
click at [209, 41] on div "Overview" at bounding box center [241, 41] width 430 height 13
click at [231, 59] on button at bounding box center [232, 62] width 6 height 6
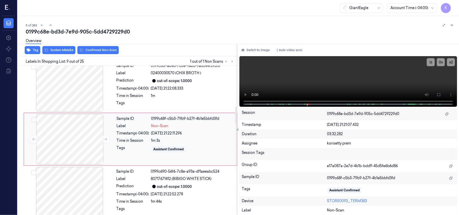
scroll to position [343, 0]
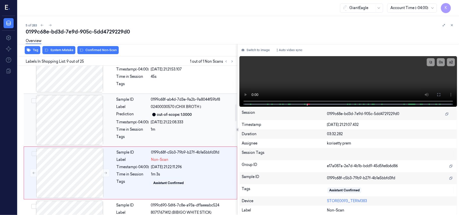
click at [195, 113] on div "out-of-scope: 1.0000" at bounding box center [192, 115] width 83 height 6
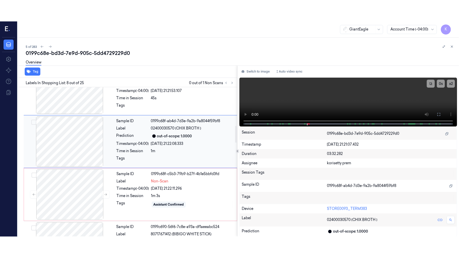
scroll to position [323, 0]
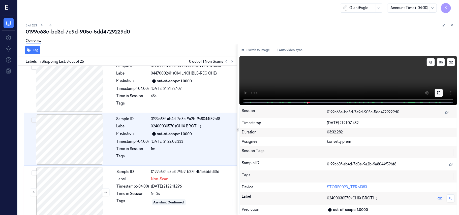
click at [440, 94] on icon at bounding box center [439, 93] width 3 height 3
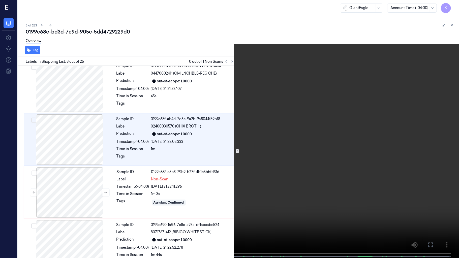
click at [190, 172] on video at bounding box center [229, 129] width 459 height 259
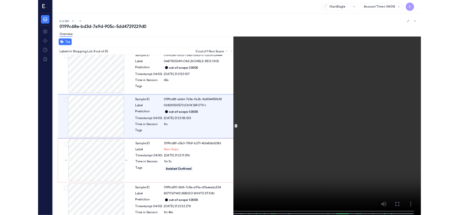
scroll to position [302, 0]
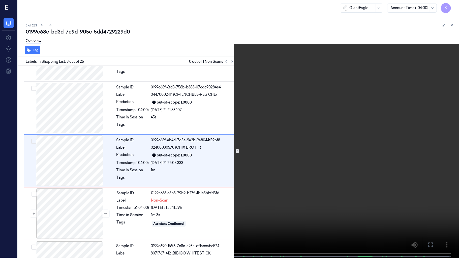
click at [136, 215] on span at bounding box center [136, 257] width 1 height 3
click at [308, 112] on video at bounding box center [229, 129] width 459 height 259
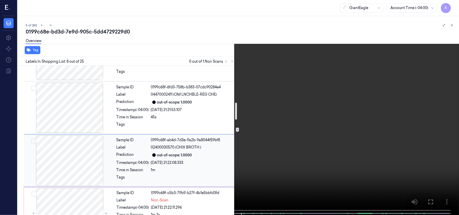
scroll to position [369, 0]
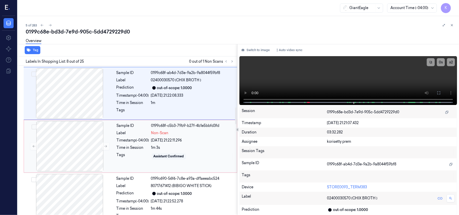
click at [180, 149] on div "1m 3s" at bounding box center [192, 147] width 83 height 5
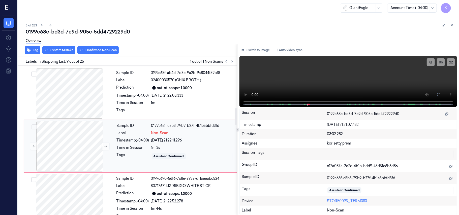
scroll to position [376, 0]
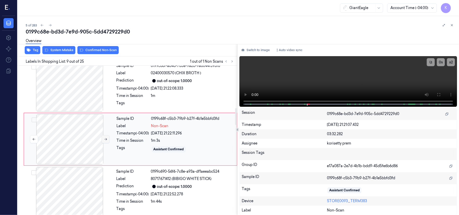
click at [104, 141] on icon at bounding box center [105, 140] width 3 height 2
click at [105, 140] on icon at bounding box center [106, 140] width 4 height 4
click at [103, 142] on button at bounding box center [106, 139] width 8 height 8
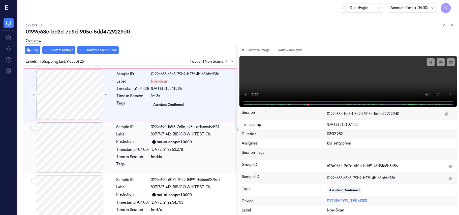
scroll to position [410, 0]
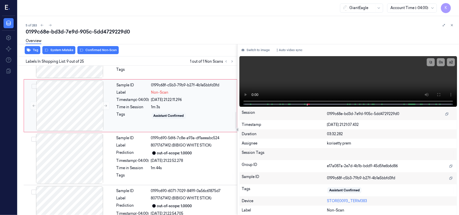
click at [161, 99] on div "08/10/2025 21:22:11.296" at bounding box center [192, 99] width 83 height 5
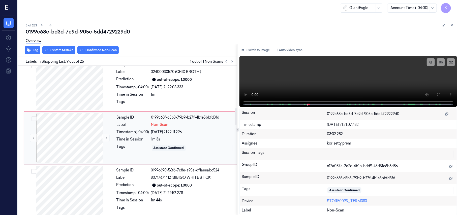
scroll to position [376, 0]
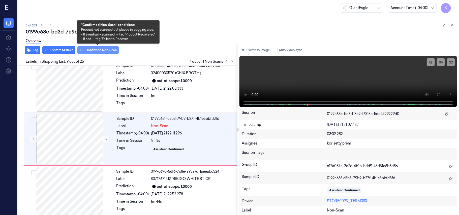
click at [96, 51] on button "Confirmed Non-Scan" at bounding box center [97, 50] width 41 height 8
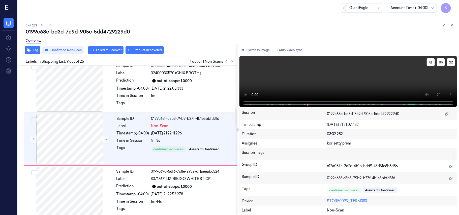
click at [373, 71] on video at bounding box center [349, 81] width 218 height 51
click at [122, 141] on div "Time in Session" at bounding box center [133, 140] width 33 height 5
click at [256, 49] on button "Switch to image" at bounding box center [256, 50] width 32 height 8
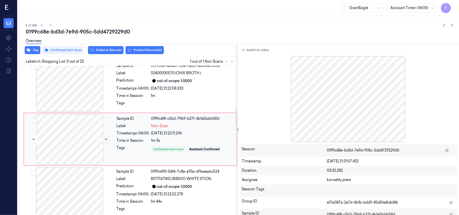
click at [107, 141] on icon at bounding box center [106, 140] width 4 height 4
click at [146, 51] on button "Product Recovered" at bounding box center [145, 50] width 38 height 8
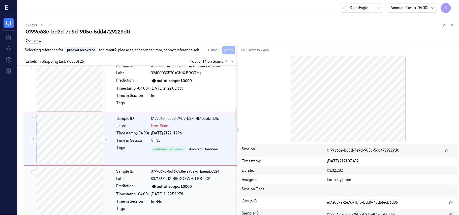
click at [179, 189] on div "out-of-scope: 1.0000" at bounding box center [174, 186] width 35 height 5
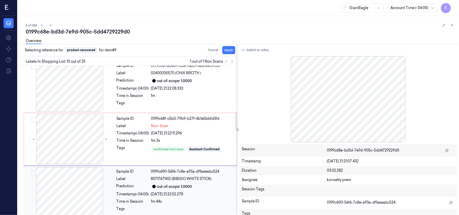
scroll to position [429, 0]
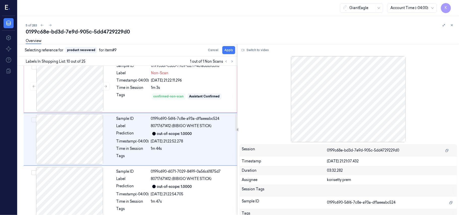
click at [227, 55] on div "Selecting reference for product recovered for item #9 Cancel Apply" at bounding box center [127, 50] width 222 height 12
click at [230, 48] on button "Apply" at bounding box center [229, 50] width 13 height 8
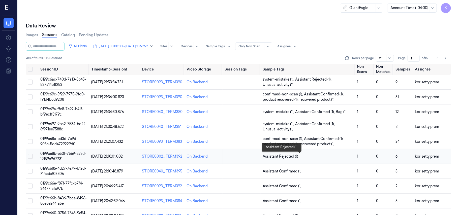
click at [286, 155] on span "Assistant Rejected (1)" at bounding box center [281, 156] width 36 height 5
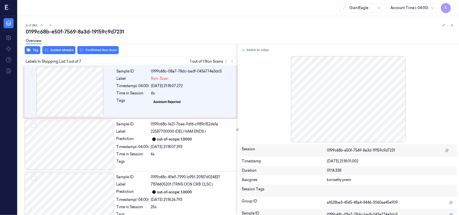
click at [176, 28] on div "0199c68b-e50f-7569-8a3d-19159c9d7231" at bounding box center [241, 31] width 430 height 7
click at [261, 48] on button "Switch to video" at bounding box center [256, 50] width 32 height 8
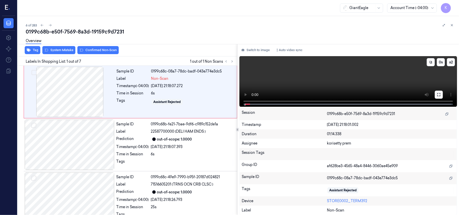
click at [440, 94] on icon at bounding box center [439, 95] width 4 height 4
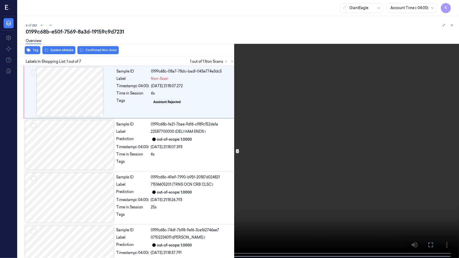
click at [87, 154] on video at bounding box center [229, 129] width 459 height 259
click at [366, 124] on video at bounding box center [229, 129] width 459 height 259
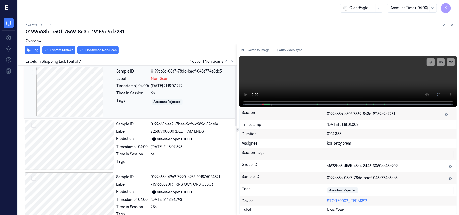
click at [181, 101] on div "Assistant Rejected" at bounding box center [168, 102] width 28 height 5
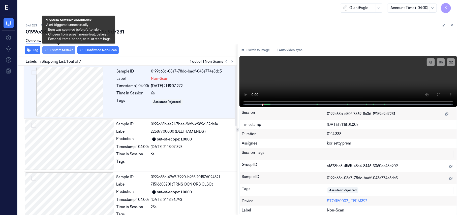
click at [60, 50] on button "System Mistake" at bounding box center [58, 50] width 33 height 8
click at [59, 53] on button "System Mistake" at bounding box center [58, 50] width 33 height 8
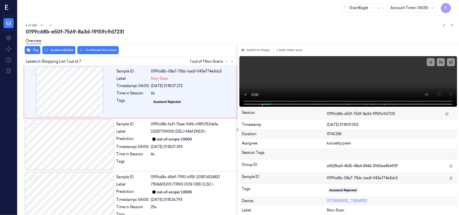
click at [171, 31] on div "0199c68b-e50f-7569-8a3d-19159c9d7231" at bounding box center [241, 31] width 430 height 7
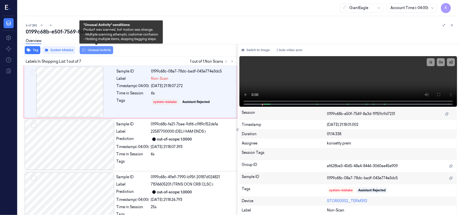
click at [99, 49] on button "Unusual Activity" at bounding box center [97, 50] width 34 height 8
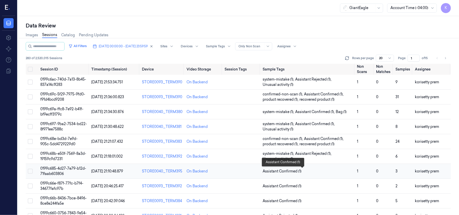
click at [308, 173] on span "Assistant Confirmed (1)" at bounding box center [308, 171] width 91 height 5
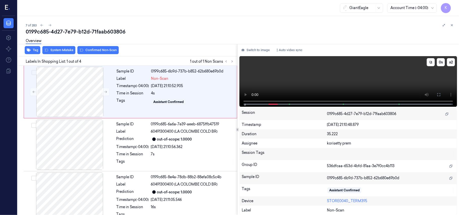
click at [309, 85] on video at bounding box center [349, 81] width 218 height 51
click at [436, 91] on button at bounding box center [439, 95] width 8 height 8
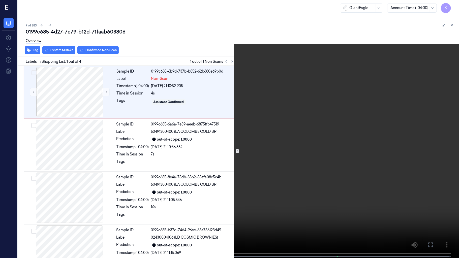
click at [389, 179] on video at bounding box center [229, 129] width 459 height 259
click at [286, 150] on video at bounding box center [229, 129] width 459 height 259
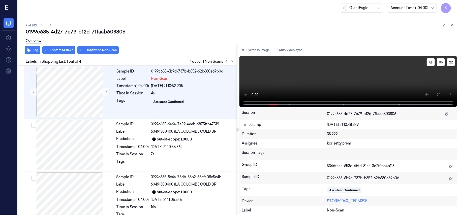
click at [270, 86] on video at bounding box center [349, 81] width 218 height 51
click at [118, 97] on div "Sample ID 0199c685-6b9d-737b-b852-62b680e69b0d Label Non-Scan Timestamp (-04:00…" at bounding box center [175, 92] width 121 height 50
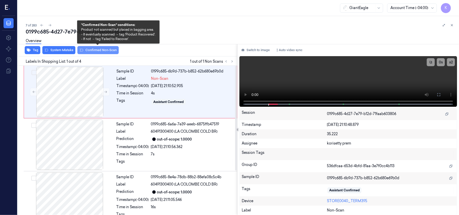
click at [103, 49] on button "Confirmed Non-Scan" at bounding box center [97, 50] width 41 height 8
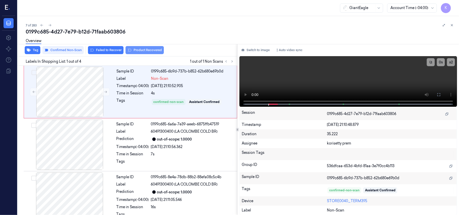
click at [134, 50] on button "Product Recovered" at bounding box center [145, 50] width 38 height 8
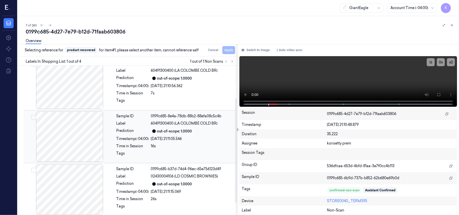
scroll to position [64, 0]
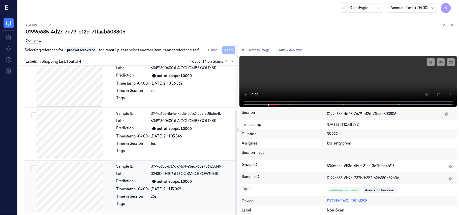
click at [196, 179] on div "out-of-scope: 1.0000" at bounding box center [192, 182] width 83 height 6
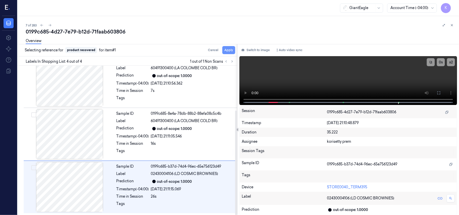
click at [225, 49] on button "Apply" at bounding box center [229, 50] width 13 height 8
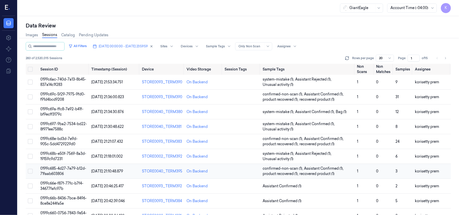
click at [390, 171] on td "0" at bounding box center [384, 171] width 19 height 15
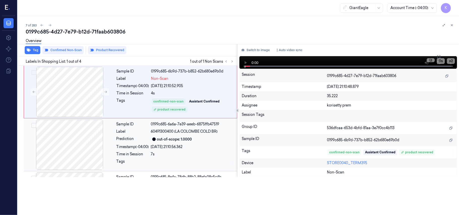
scroll to position [22, 0]
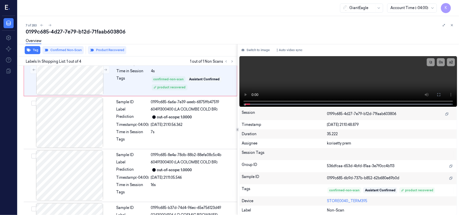
click at [189, 30] on div "0199c685-4d27-7e79-b12d-71faab603806" at bounding box center [241, 31] width 430 height 7
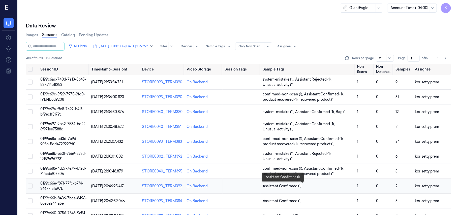
click at [329, 188] on span "Assistant Confirmed (1)" at bounding box center [308, 186] width 91 height 5
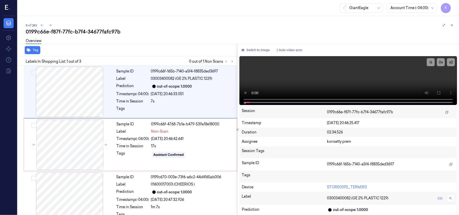
click at [154, 18] on div "8 of 283 0199c66e-f87f-77fc-b7f4-34677fafc97b Overview Tag Labels In Shopping L…" at bounding box center [239, 115] width 442 height 199
click at [438, 93] on icon at bounding box center [439, 93] width 4 height 4
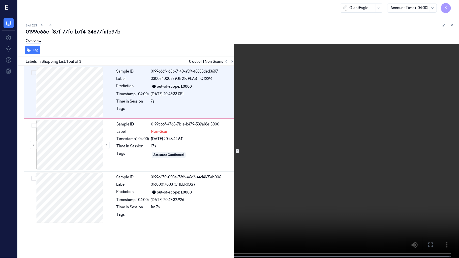
click at [265, 156] on video at bounding box center [229, 129] width 459 height 259
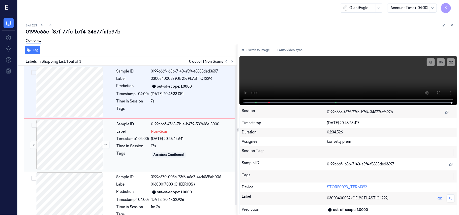
click at [156, 135] on div "Sample ID 0199c66f-4768-7b1e-b479-539a18e18000 Label Non-Scan Timestamp (-04:00…" at bounding box center [175, 145] width 121 height 50
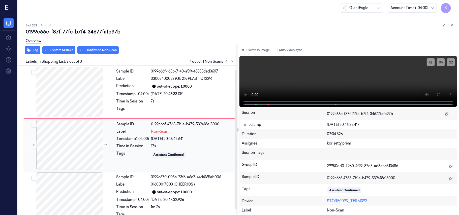
scroll to position [4, 0]
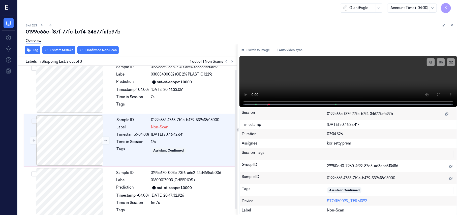
click at [60, 47] on div "Overview" at bounding box center [241, 41] width 430 height 13
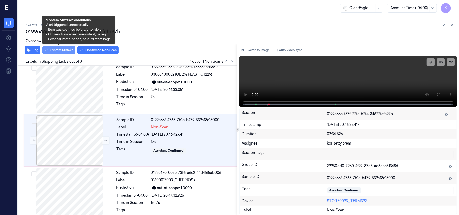
click at [59, 51] on button "System Mistake" at bounding box center [58, 50] width 33 height 8
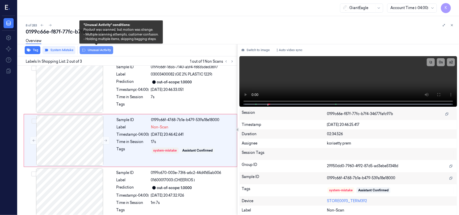
click at [91, 51] on button "Unusual Activity" at bounding box center [97, 50] width 34 height 8
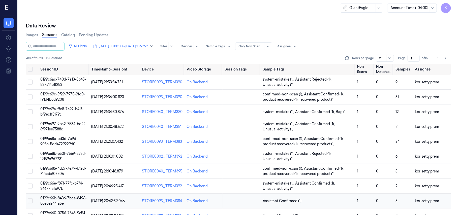
click at [315, 199] on td "Assistant Confirmed (1)" at bounding box center [308, 201] width 95 height 15
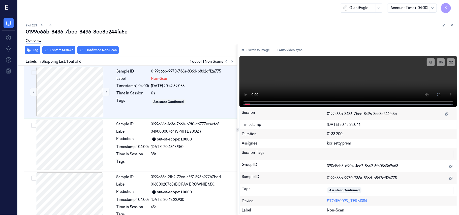
click at [178, 30] on div "0199c66b-8436-7bce-8496-8ce8e244fa5e" at bounding box center [241, 31] width 430 height 7
click at [339, 85] on video at bounding box center [349, 81] width 218 height 51
click at [441, 94] on icon at bounding box center [439, 95] width 4 height 4
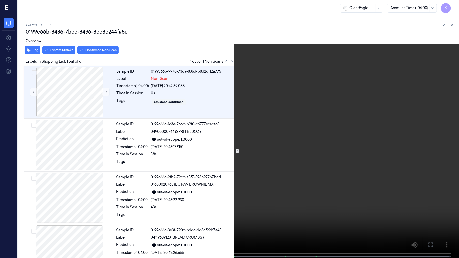
click at [358, 41] on video at bounding box center [229, 129] width 459 height 259
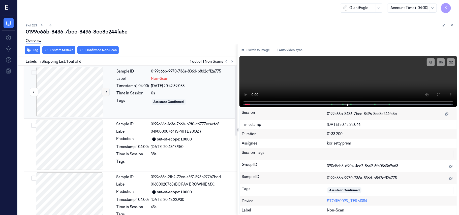
click at [104, 93] on icon at bounding box center [106, 92] width 4 height 4
click at [439, 92] on button at bounding box center [439, 95] width 8 height 8
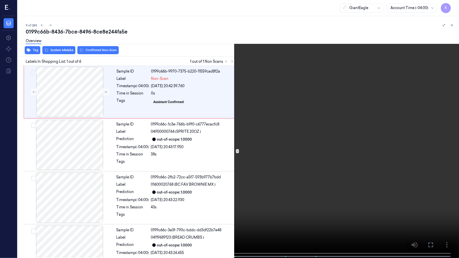
click at [143, 151] on video at bounding box center [229, 129] width 459 height 259
click at [159, 206] on video at bounding box center [229, 129] width 459 height 259
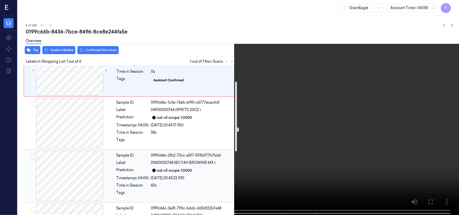
scroll to position [34, 0]
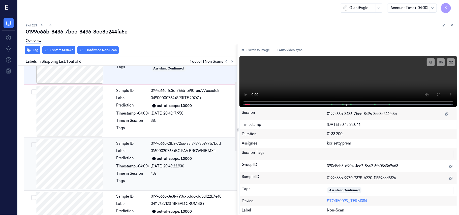
click at [182, 160] on div "out-of-scope: 1.0000" at bounding box center [174, 158] width 35 height 5
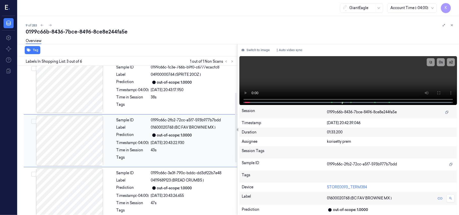
scroll to position [58, 0]
click at [365, 79] on video at bounding box center [349, 80] width 218 height 49
click at [191, 130] on span "01600020768 (BC FAV BROWNIE MX )" at bounding box center [183, 127] width 65 height 5
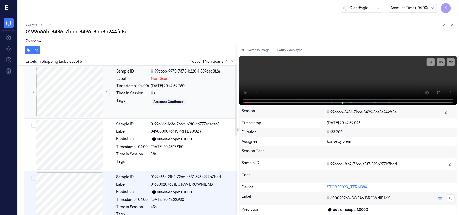
click at [139, 77] on div "Label" at bounding box center [133, 78] width 33 height 5
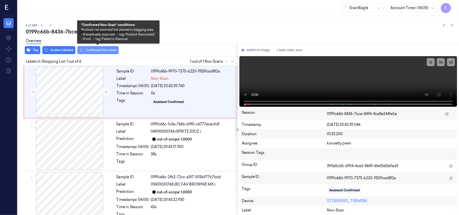
click at [95, 51] on button "Confirmed Non-Scan" at bounding box center [97, 50] width 41 height 8
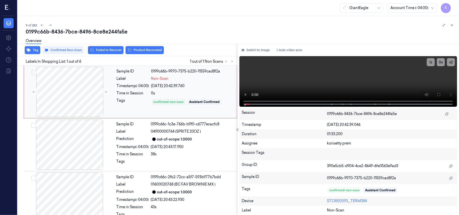
drag, startPoint x: 143, startPoint y: 50, endPoint x: 174, endPoint y: 105, distance: 63.4
click at [144, 50] on button "Product Recovered" at bounding box center [145, 50] width 38 height 8
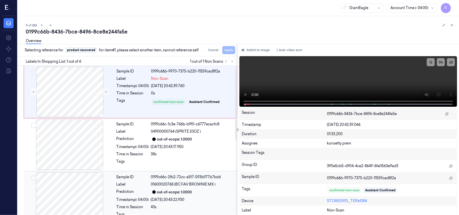
scroll to position [34, 0]
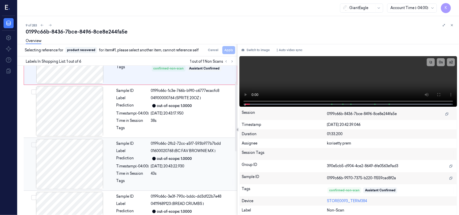
click at [160, 159] on div "out-of-scope: 1.0000" at bounding box center [174, 158] width 35 height 5
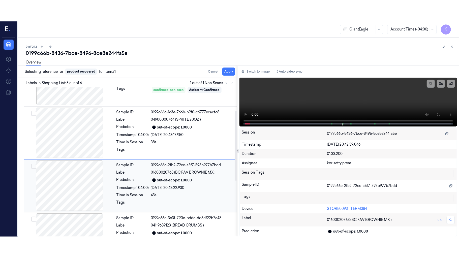
scroll to position [58, 0]
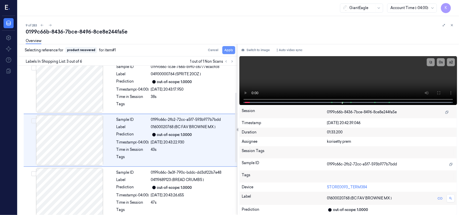
click at [231, 50] on button "Apply" at bounding box center [229, 50] width 13 height 8
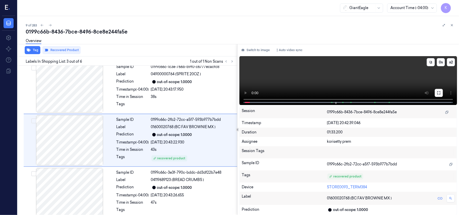
click at [439, 93] on icon at bounding box center [439, 93] width 4 height 4
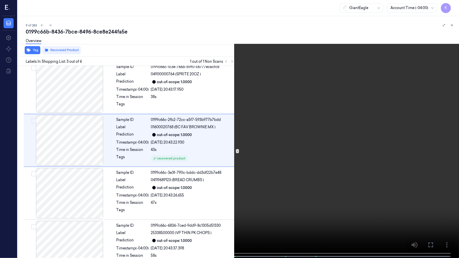
click at [300, 178] on video at bounding box center [229, 129] width 459 height 259
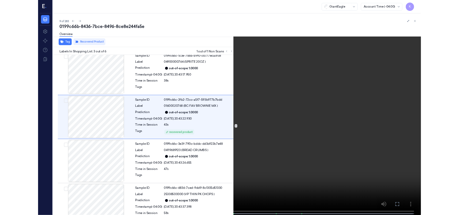
scroll to position [36, 0]
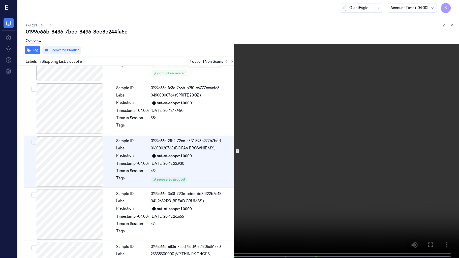
click at [300, 178] on video at bounding box center [229, 129] width 459 height 259
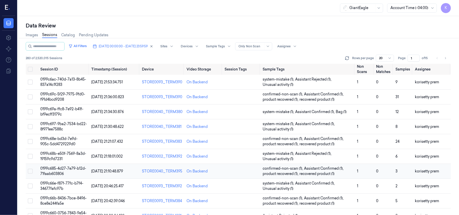
scroll to position [101, 0]
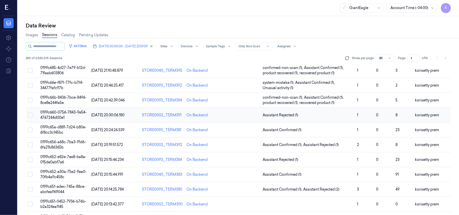
click at [304, 118] on span "Assistant Rejected (1)" at bounding box center [308, 115] width 91 height 5
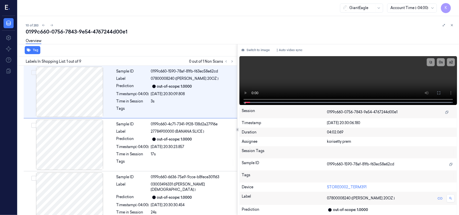
click at [201, 23] on div "10 of 283" at bounding box center [241, 25] width 430 height 6
click at [231, 60] on icon at bounding box center [233, 62] width 4 height 4
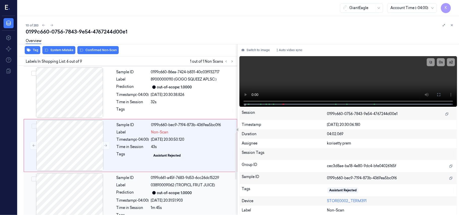
scroll to position [217, 0]
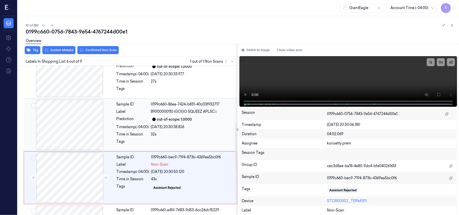
click at [187, 110] on span "89000000110 (GOGO SQUEEZ APLSC )" at bounding box center [184, 111] width 66 height 5
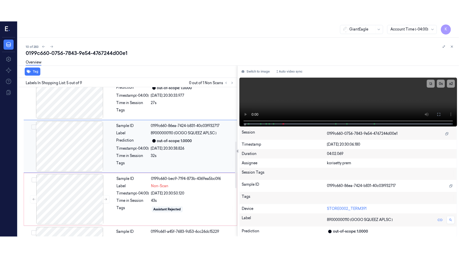
scroll to position [164, 0]
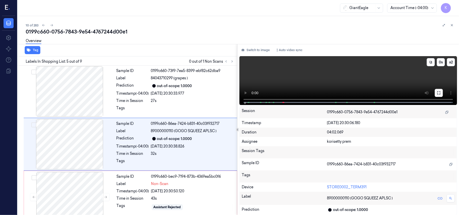
click at [440, 93] on icon at bounding box center [439, 93] width 4 height 4
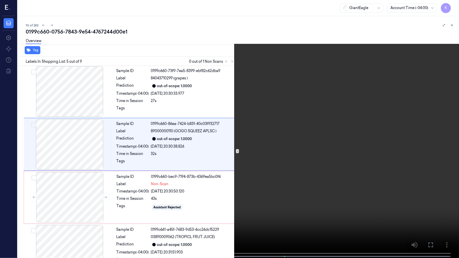
click at [193, 157] on video at bounding box center [229, 129] width 459 height 259
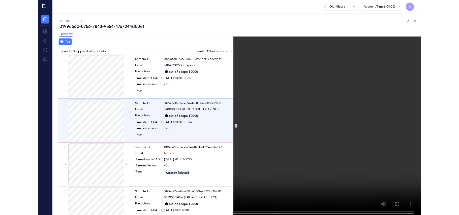
scroll to position [143, 0]
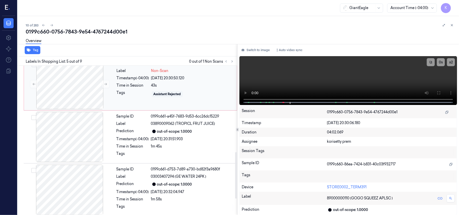
click at [153, 97] on div "Sample ID 0199c660-bec9-7194-873b-4369ea5bc0f6 Label Non-Scan Timestamp (-04:00…" at bounding box center [175, 84] width 121 height 50
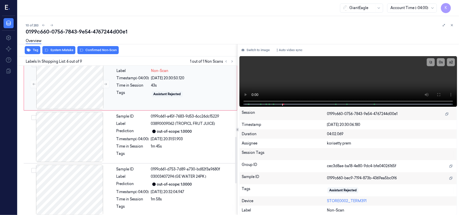
scroll to position [217, 0]
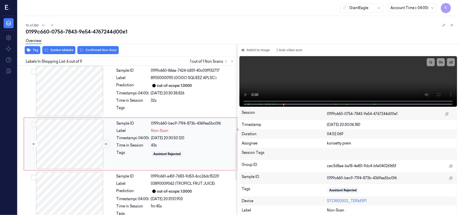
click at [105, 143] on icon at bounding box center [106, 145] width 4 height 4
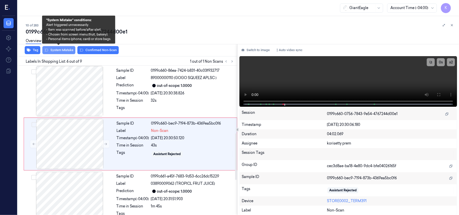
click at [66, 49] on button "System Mistake" at bounding box center [58, 50] width 33 height 8
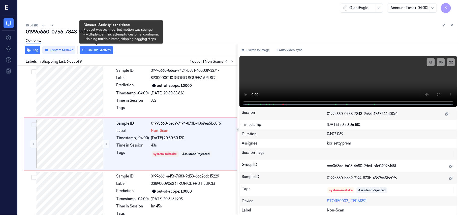
click at [89, 50] on button "Unusual Activity" at bounding box center [97, 50] width 34 height 8
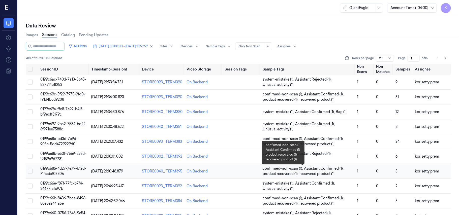
scroll to position [101, 0]
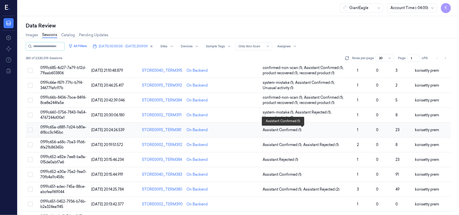
click at [315, 131] on span "Assistant Confirmed (1)" at bounding box center [308, 130] width 91 height 5
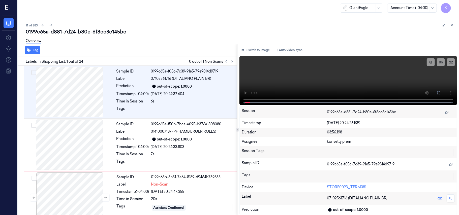
click at [220, 22] on div "11 of 283" at bounding box center [241, 25] width 430 height 6
click at [230, 62] on button at bounding box center [232, 62] width 6 height 6
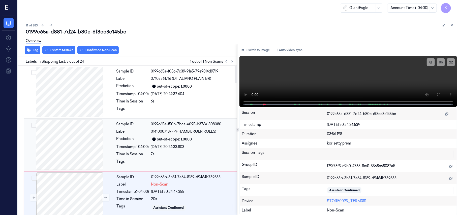
click at [191, 135] on div "Sample ID 0199c65a-f50b-7bca-a095-b376a1808080 Label 01410007187 (PF HAMBURGER …" at bounding box center [176, 145] width 122 height 50
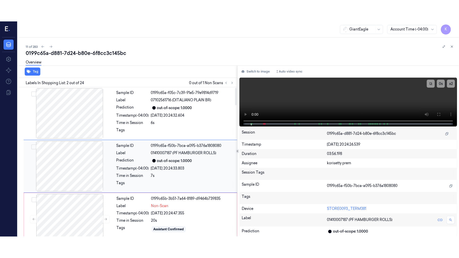
scroll to position [4, 0]
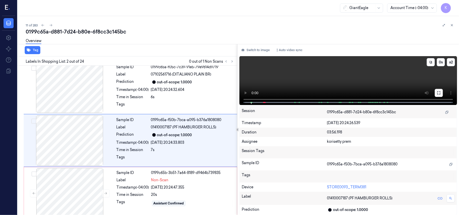
click at [440, 90] on button at bounding box center [439, 93] width 8 height 8
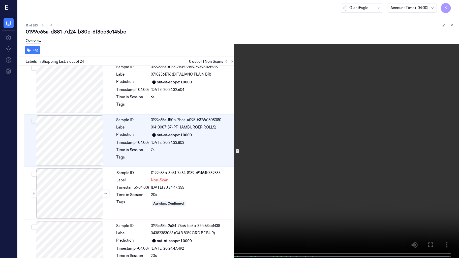
click at [199, 197] on video at bounding box center [229, 129] width 459 height 259
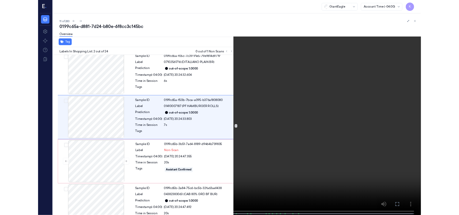
scroll to position [0, 0]
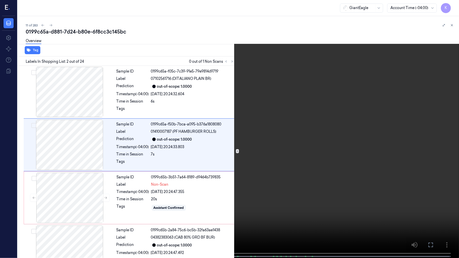
click at [382, 142] on video at bounding box center [229, 129] width 459 height 259
click at [355, 97] on video at bounding box center [229, 129] width 459 height 259
click at [83, 210] on video at bounding box center [229, 129] width 459 height 259
click at [267, 185] on video at bounding box center [229, 129] width 459 height 259
click at [313, 56] on video at bounding box center [229, 129] width 459 height 259
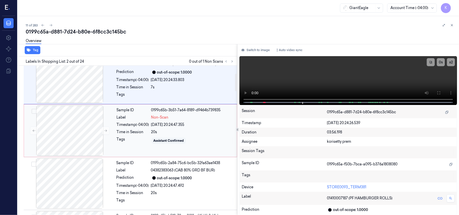
click at [180, 124] on div "08/10/2025 20:24:47.355" at bounding box center [192, 124] width 83 height 5
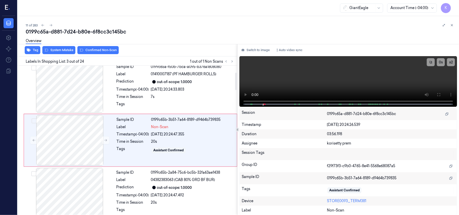
click at [105, 45] on div "Overview" at bounding box center [241, 41] width 430 height 13
click at [106, 48] on div "Overview" at bounding box center [241, 41] width 430 height 13
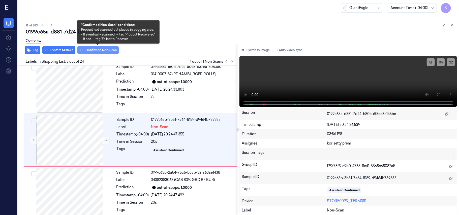
click at [106, 54] on button "Confirmed Non-Scan" at bounding box center [97, 50] width 41 height 8
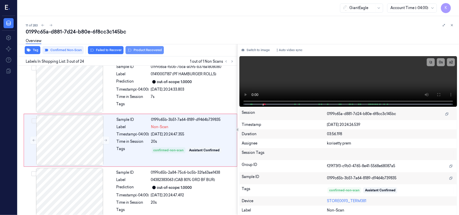
click at [138, 51] on button "Product Recovered" at bounding box center [145, 50] width 38 height 8
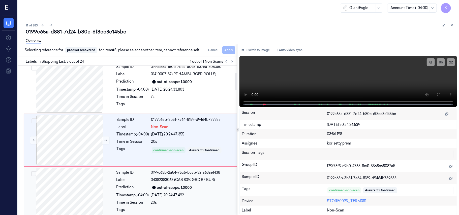
click at [155, 184] on div "Sample ID 0199c65b-2a84-75c6-bc5b-32fa63ae1438 Label 04382383063 (CAB 80% GRD B…" at bounding box center [176, 193] width 122 height 50
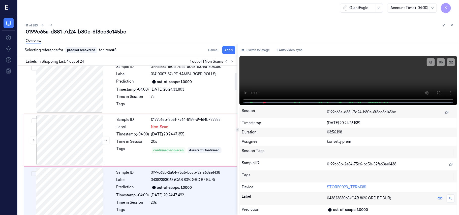
scroll to position [111, 0]
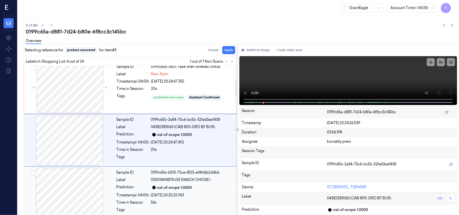
click at [176, 187] on div "out-of-scope: 1.0000" at bounding box center [174, 187] width 35 height 5
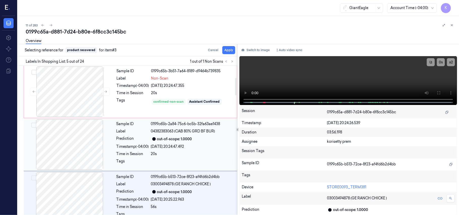
scroll to position [96, 0]
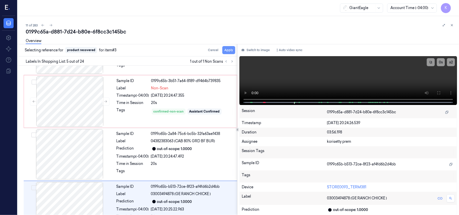
click at [229, 52] on button "Apply" at bounding box center [229, 50] width 13 height 8
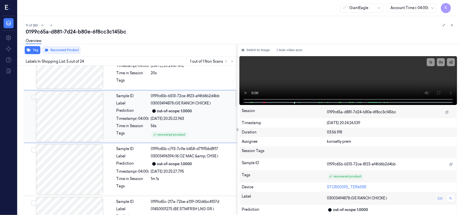
scroll to position [197, 0]
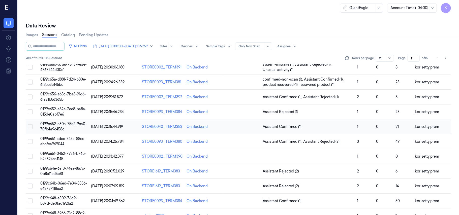
scroll to position [162, 0]
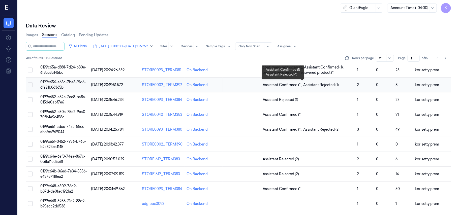
click at [318, 83] on span "Assistant Rejected (1)" at bounding box center [322, 85] width 36 height 5
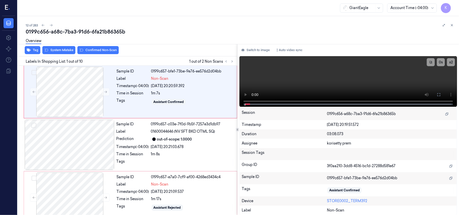
click at [224, 42] on div "Overview" at bounding box center [241, 41] width 430 height 13
click at [440, 95] on icon at bounding box center [439, 95] width 4 height 4
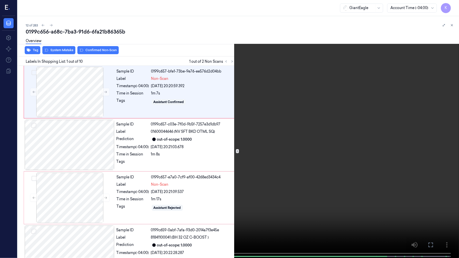
click at [238, 126] on video at bounding box center [229, 129] width 459 height 259
click at [314, 89] on video at bounding box center [229, 129] width 459 height 259
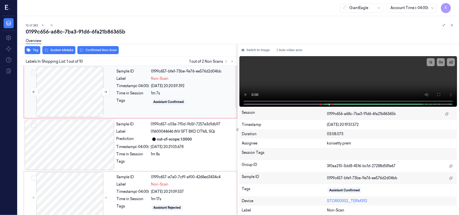
click at [82, 104] on div at bounding box center [70, 92] width 90 height 50
click at [440, 96] on icon at bounding box center [439, 95] width 4 height 4
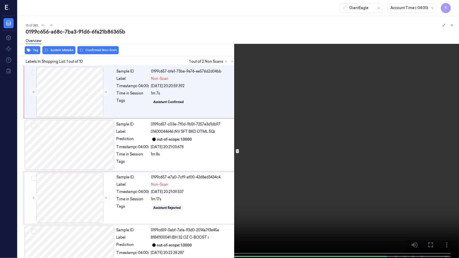
click at [253, 200] on video at bounding box center [229, 129] width 459 height 259
click at [272, 100] on video at bounding box center [229, 129] width 459 height 259
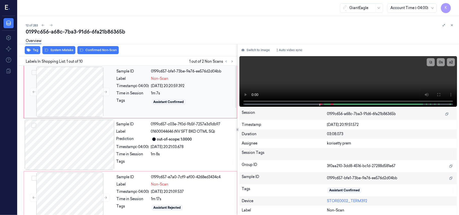
click at [176, 98] on div "Assistant Confirmed" at bounding box center [192, 102] width 83 height 8
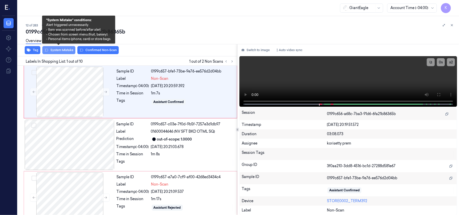
click at [59, 51] on button "System Mistake" at bounding box center [58, 50] width 33 height 8
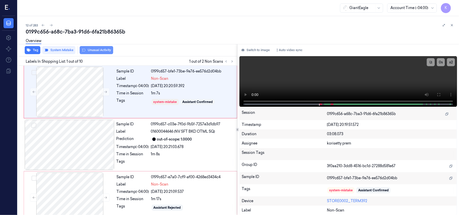
drag, startPoint x: 99, startPoint y: 47, endPoint x: 99, endPoint y: 50, distance: 3.6
click at [99, 50] on button "Unusual Activity" at bounding box center [97, 50] width 34 height 8
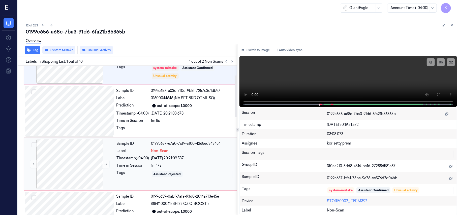
click at [176, 142] on div "0199c657-e7a0-7cf9-af00-4268ed3434c4" at bounding box center [192, 143] width 83 height 5
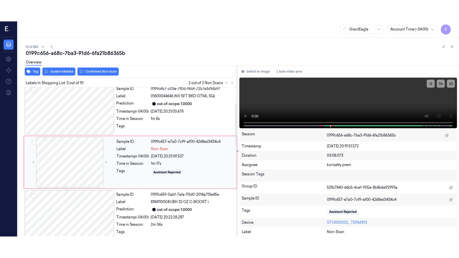
scroll to position [58, 0]
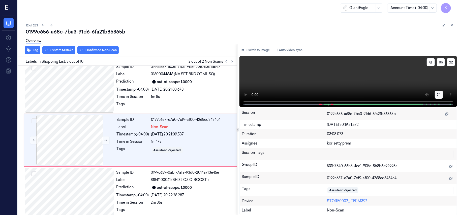
click at [443, 91] on button at bounding box center [439, 95] width 8 height 8
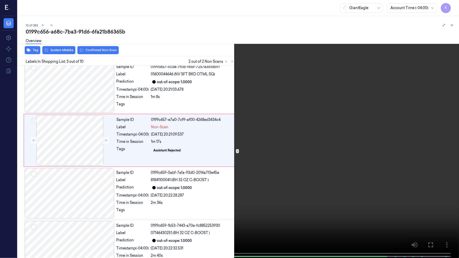
click at [287, 167] on video at bounding box center [229, 129] width 459 height 259
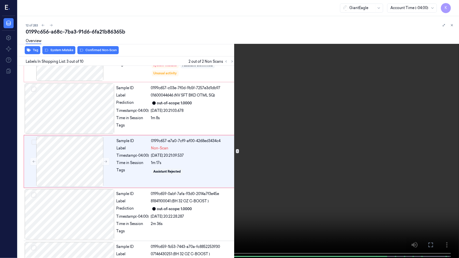
click at [287, 167] on video at bounding box center [229, 129] width 459 height 259
click at [180, 215] on span at bounding box center [179, 257] width 3 height 3
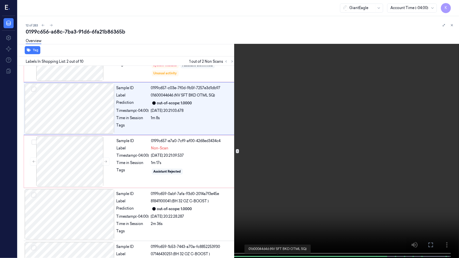
scroll to position [0, 0]
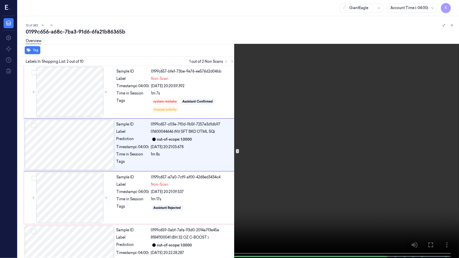
click at [219, 150] on video at bounding box center [229, 129] width 459 height 259
click at [456, 6] on button "x 2" at bounding box center [453, 6] width 8 height 8
click at [453, 5] on button "x 4" at bounding box center [453, 6] width 8 height 8
click at [453, 5] on button "x 1" at bounding box center [453, 6] width 8 height 8
click at [451, 4] on button "x 2" at bounding box center [453, 6] width 8 height 8
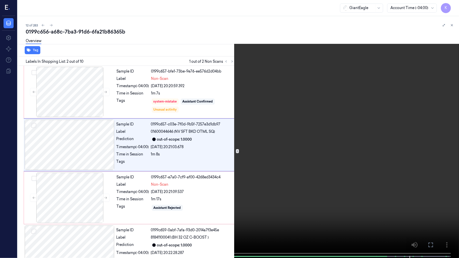
click at [240, 95] on video at bounding box center [229, 129] width 459 height 259
click at [449, 9] on button "x 4" at bounding box center [453, 6] width 8 height 8
click at [451, 7] on button "x 1" at bounding box center [453, 6] width 8 height 8
click at [358, 215] on div at bounding box center [277, 256] width 199 height 1
click at [384, 154] on video at bounding box center [229, 129] width 459 height 259
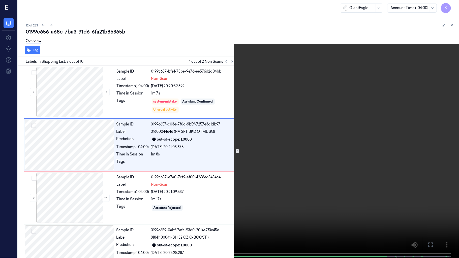
click at [317, 185] on video at bounding box center [229, 129] width 459 height 259
click at [386, 215] on span at bounding box center [385, 257] width 3 height 3
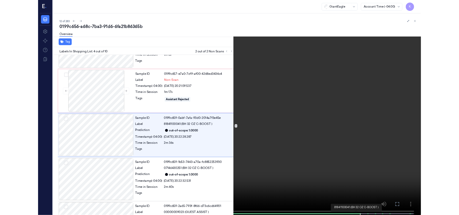
scroll to position [89, 0]
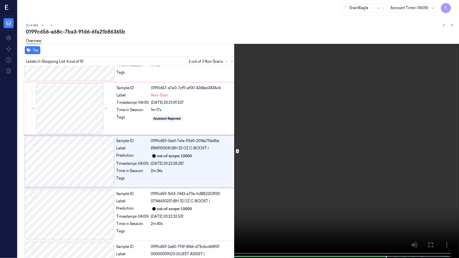
click at [279, 214] on video at bounding box center [229, 129] width 459 height 259
click at [379, 196] on video at bounding box center [229, 129] width 459 height 259
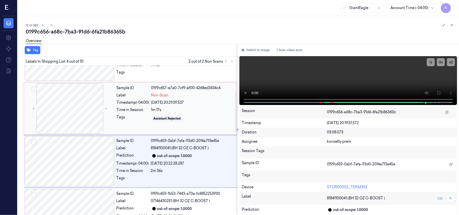
click at [154, 107] on div "1m 17s" at bounding box center [192, 109] width 83 height 5
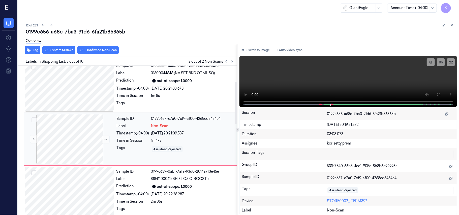
scroll to position [58, 0]
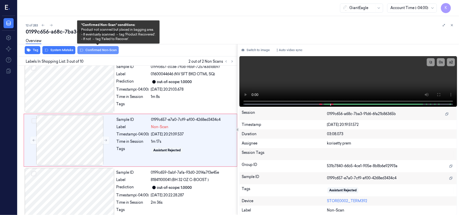
click at [96, 51] on button "Confirmed Non-Scan" at bounding box center [97, 50] width 41 height 8
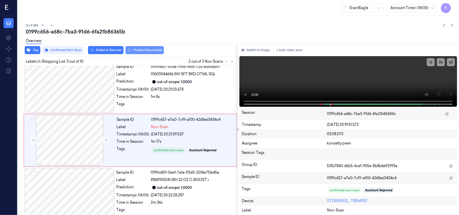
click at [143, 49] on button "Product Recovered" at bounding box center [145, 50] width 38 height 8
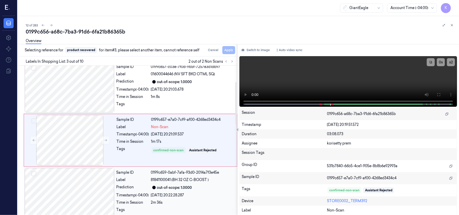
click at [181, 186] on div "out-of-scope: 1.0000" at bounding box center [174, 187] width 35 height 5
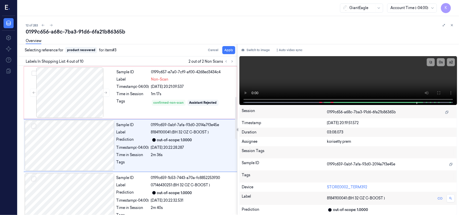
scroll to position [111, 0]
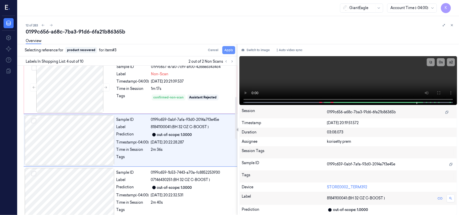
click at [228, 52] on button "Apply" at bounding box center [229, 50] width 13 height 8
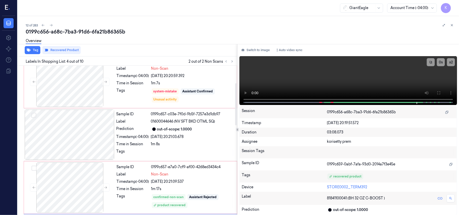
scroll to position [10, 0]
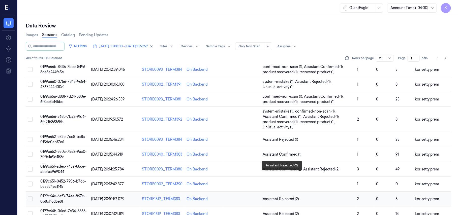
scroll to position [173, 0]
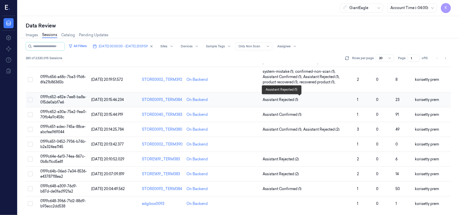
click at [306, 98] on span "Assistant Rejected (1)" at bounding box center [308, 99] width 91 height 5
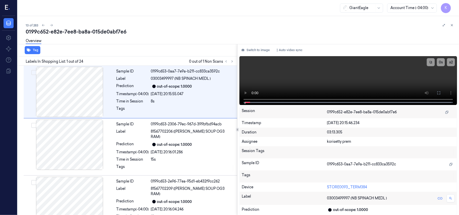
click at [176, 34] on div "0199c652-e82e-7ee8-ba8a-015de0abf7e6" at bounding box center [241, 31] width 430 height 7
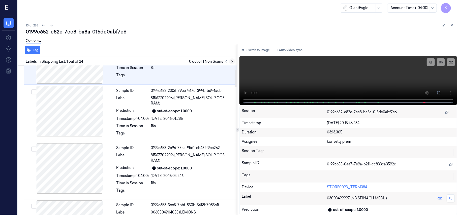
click at [233, 62] on icon at bounding box center [233, 62] width 4 height 4
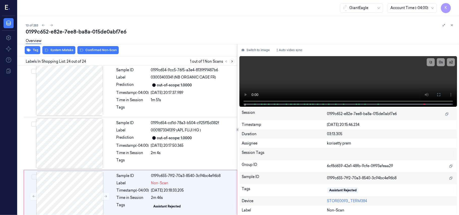
scroll to position [1127, 0]
click at [195, 118] on div "Sample ID 0199c654-cd1d-78a3-b504-c925f15d382f Label 0001873341319 (APL FUJI HG…" at bounding box center [176, 143] width 122 height 50
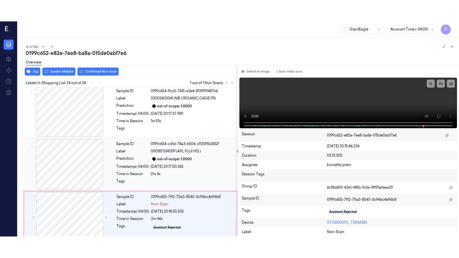
scroll to position [1121, 0]
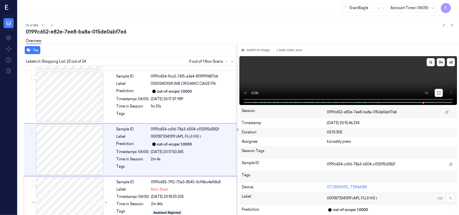
click at [439, 94] on icon at bounding box center [439, 93] width 4 height 4
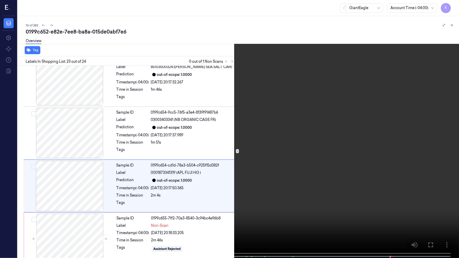
drag, startPoint x: 272, startPoint y: 147, endPoint x: 275, endPoint y: 149, distance: 3.2
click at [275, 149] on video at bounding box center [229, 129] width 459 height 259
click at [273, 149] on video at bounding box center [229, 129] width 459 height 259
click at [342, 135] on video at bounding box center [229, 129] width 459 height 259
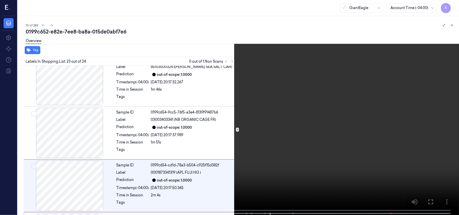
scroll to position [1121, 0]
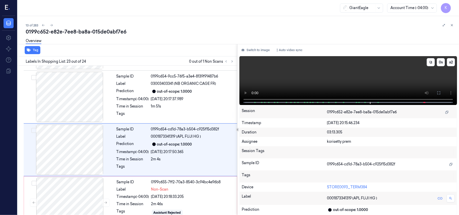
click at [331, 69] on video at bounding box center [349, 80] width 218 height 49
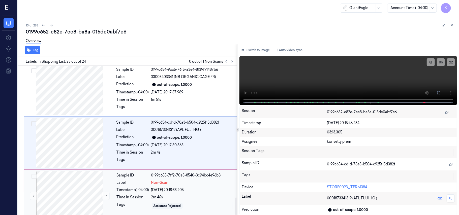
click at [183, 171] on div "Sample ID 0199c655-7ff2-70a3-8540-3c94bc4e96b8 Label Non-Scan Timestamp (-04:00…" at bounding box center [175, 196] width 121 height 50
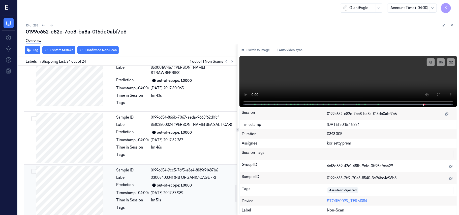
scroll to position [959, 0]
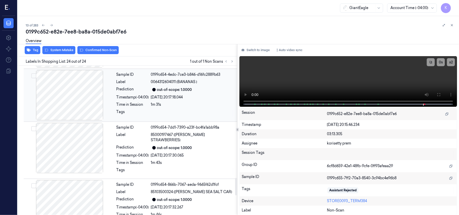
click at [160, 72] on div "Sample ID 0199c654-4edc-7ce3-b846-d16fc2889b63 Label 0064312604011 (BANANAS ) P…" at bounding box center [176, 95] width 122 height 50
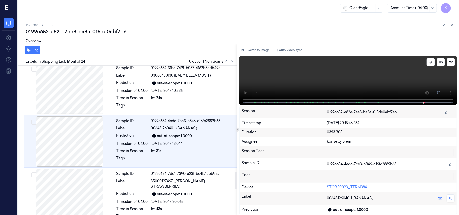
scroll to position [908, 0]
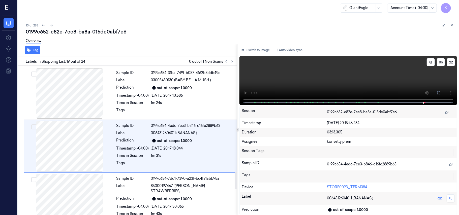
click at [378, 76] on video at bounding box center [349, 80] width 218 height 49
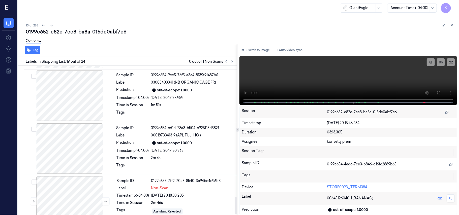
scroll to position [1127, 0]
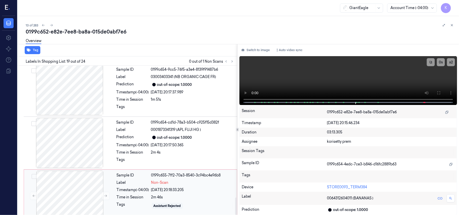
click at [126, 202] on div "Tags" at bounding box center [133, 206] width 33 height 8
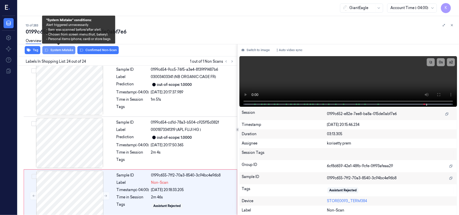
click at [68, 49] on button "System Mistake" at bounding box center [58, 50] width 33 height 8
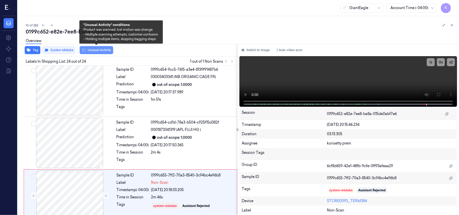
click at [100, 50] on button "Unusual Activity" at bounding box center [97, 50] width 34 height 8
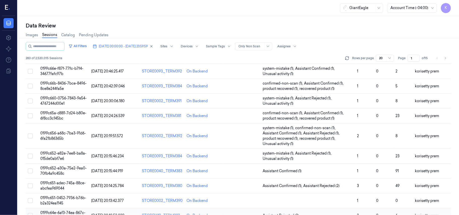
scroll to position [173, 0]
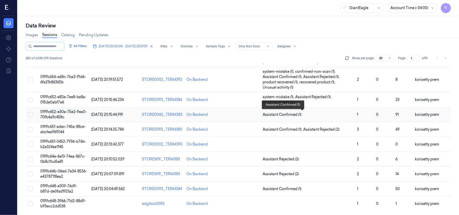
click at [316, 114] on span "Assistant Confirmed (1)" at bounding box center [308, 114] width 91 height 5
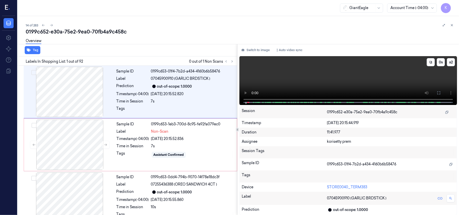
click at [339, 59] on video at bounding box center [349, 80] width 218 height 49
click at [440, 92] on icon at bounding box center [439, 93] width 4 height 4
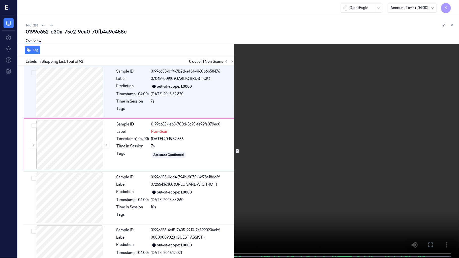
click at [174, 145] on video at bounding box center [229, 129] width 459 height 259
click at [228, 196] on video at bounding box center [229, 129] width 459 height 259
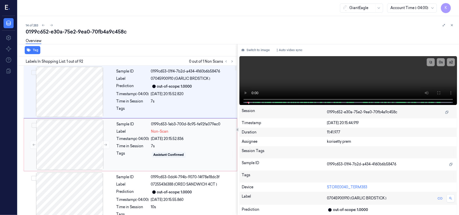
click at [171, 151] on div "Assistant Confirmed" at bounding box center [192, 155] width 83 height 8
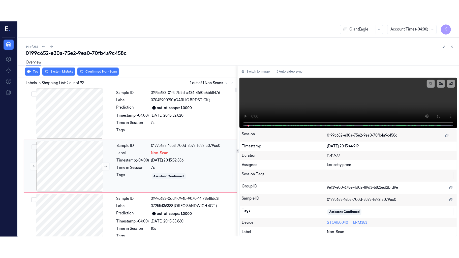
scroll to position [4, 0]
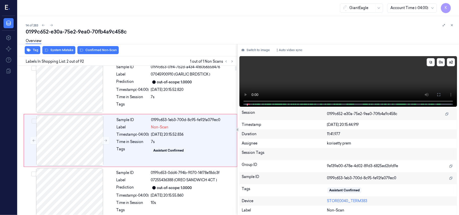
click at [354, 77] on video at bounding box center [349, 81] width 218 height 51
click at [337, 82] on video at bounding box center [349, 81] width 218 height 51
click at [439, 94] on icon at bounding box center [439, 95] width 4 height 4
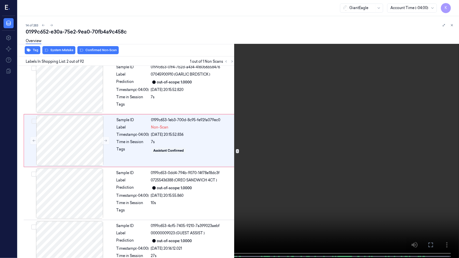
click at [307, 149] on video at bounding box center [229, 129] width 459 height 259
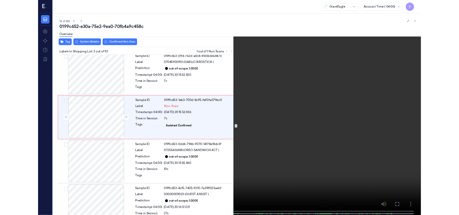
scroll to position [0, 0]
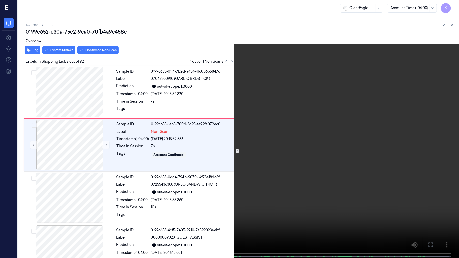
click at [310, 147] on video at bounding box center [229, 129] width 459 height 259
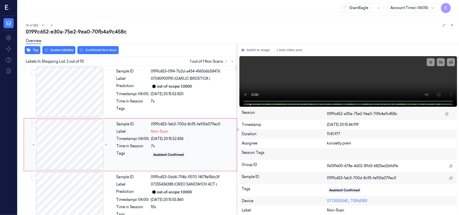
click at [156, 137] on div "[DATE] 20:15:52.836" at bounding box center [192, 139] width 83 height 5
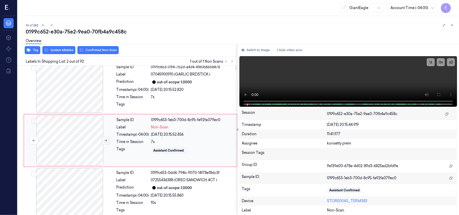
click at [104, 142] on icon at bounding box center [106, 141] width 4 height 4
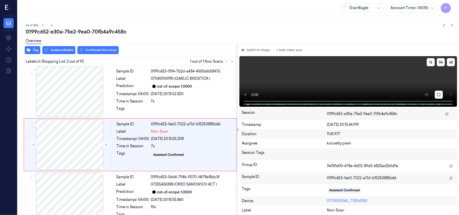
click at [441, 95] on icon at bounding box center [439, 95] width 4 height 4
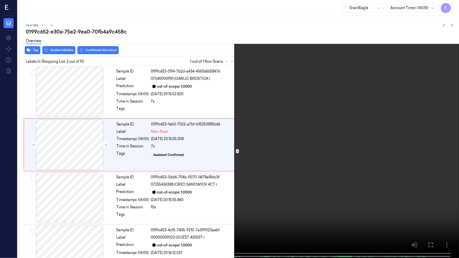
click at [116, 133] on video at bounding box center [229, 129] width 459 height 259
click at [113, 139] on video at bounding box center [229, 129] width 459 height 259
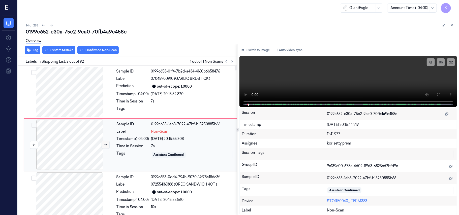
click at [103, 146] on button at bounding box center [106, 145] width 8 height 8
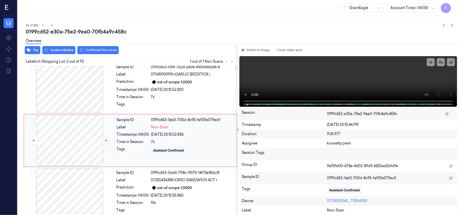
click at [103, 146] on div at bounding box center [70, 141] width 90 height 50
click at [106, 144] on button at bounding box center [106, 141] width 8 height 8
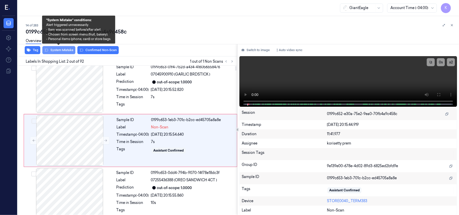
click at [64, 50] on button "System Mistake" at bounding box center [58, 50] width 33 height 8
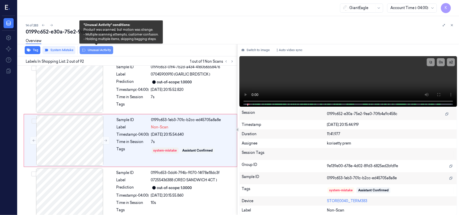
click at [96, 49] on button "Unusual Activity" at bounding box center [97, 50] width 34 height 8
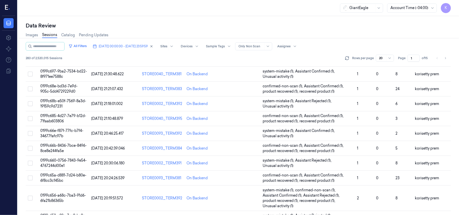
scroll to position [173, 0]
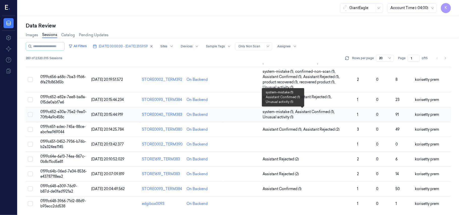
click at [293, 119] on span "system-mistake (1) , Assistant Confirmed (1) , Unusual activity (1)" at bounding box center [308, 115] width 91 height 11
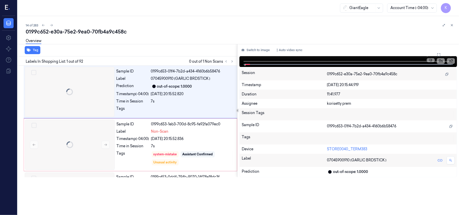
scroll to position [0, 0]
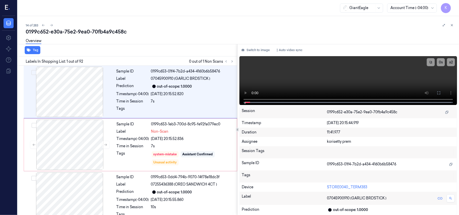
click at [183, 29] on div "0199c652-e30a-75e2-9ea0-70fb4a9c458c" at bounding box center [241, 31] width 430 height 7
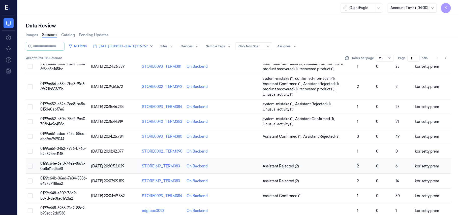
scroll to position [173, 0]
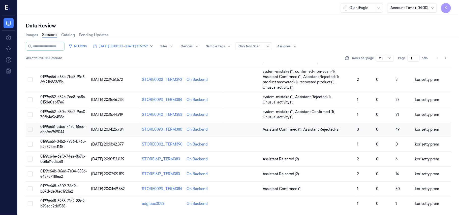
click at [342, 126] on td "Assistant Confirmed (1) , Assistant Rejected (2)" at bounding box center [308, 129] width 95 height 15
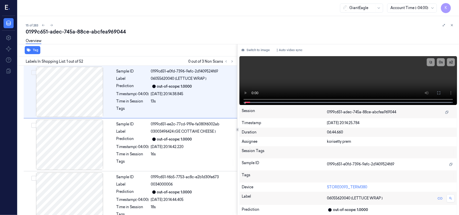
click at [199, 21] on div "15 of 283 0199c651-adec-745a-88ce-abcfea969044 Overview Tag Labels In Shopping …" at bounding box center [239, 115] width 442 height 199
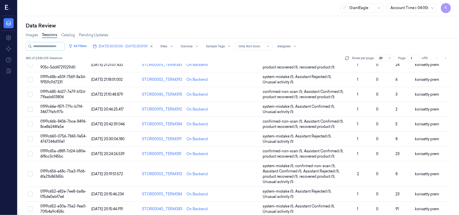
scroll to position [173, 0]
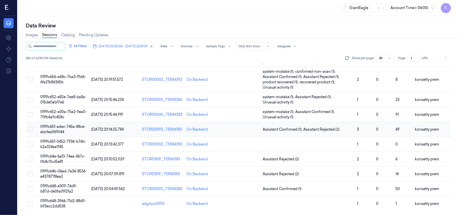
click at [324, 132] on td "Assistant Confirmed (1) , Assistant Rejected (2)" at bounding box center [308, 129] width 95 height 15
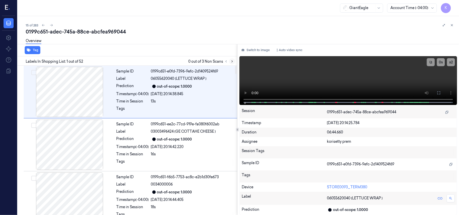
click at [232, 61] on icon at bounding box center [232, 62] width 1 height 2
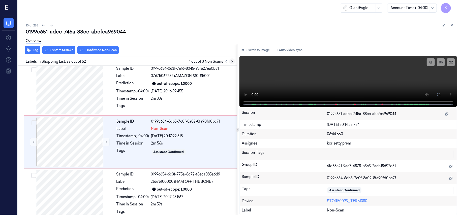
scroll to position [1067, 0]
click at [106, 140] on icon at bounding box center [106, 142] width 4 height 4
click at [182, 93] on div "Sample ID 0199c654-063f-7616-8045-93f627ea0b51 Label 07675062282 (AMAZON $10-$5…" at bounding box center [176, 89] width 122 height 50
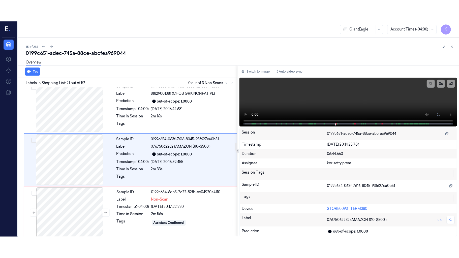
scroll to position [1014, 0]
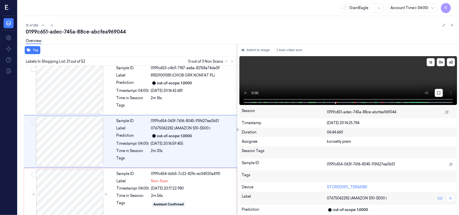
click at [441, 92] on icon at bounding box center [439, 93] width 3 height 3
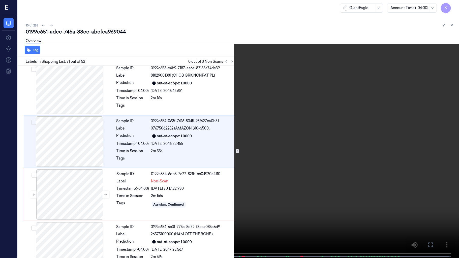
click at [334, 177] on video at bounding box center [229, 129] width 459 height 259
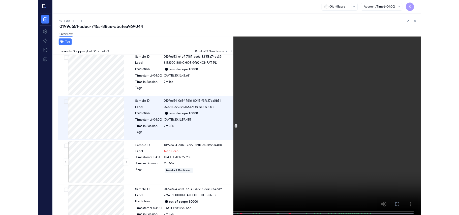
scroll to position [993, 0]
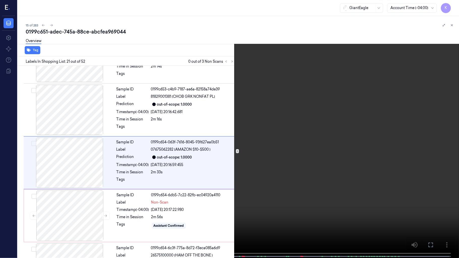
click at [151, 23] on video at bounding box center [229, 129] width 459 height 259
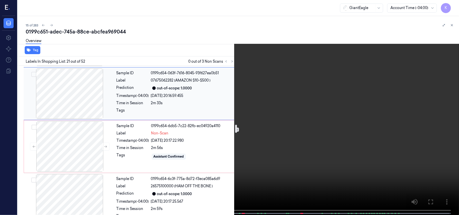
scroll to position [1094, 0]
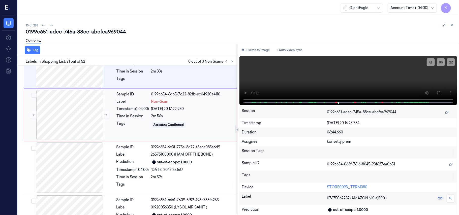
click at [146, 118] on div "Time in Session" at bounding box center [133, 116] width 33 height 5
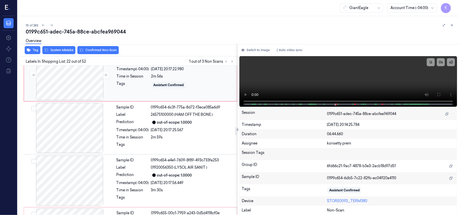
scroll to position [1135, 0]
click at [146, 119] on div "Prediction" at bounding box center [133, 122] width 33 height 6
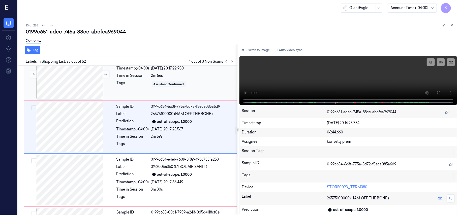
scroll to position [1121, 0]
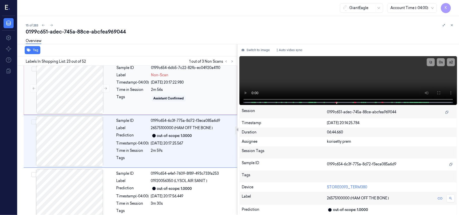
click at [162, 81] on div "[DATE] 20:17:22.980" at bounding box center [192, 82] width 83 height 5
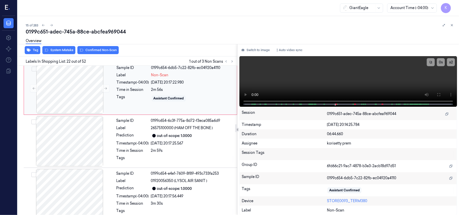
scroll to position [1067, 0]
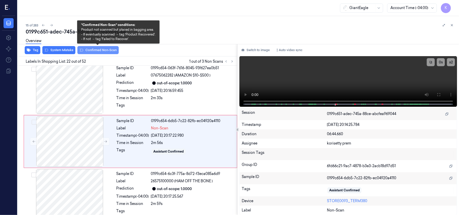
click at [100, 51] on button "Confirmed Non-Scan" at bounding box center [97, 50] width 41 height 8
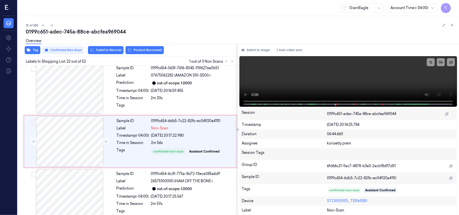
click at [145, 42] on div "Overview" at bounding box center [241, 41] width 430 height 13
click at [148, 50] on button "Product Recovered" at bounding box center [145, 50] width 38 height 8
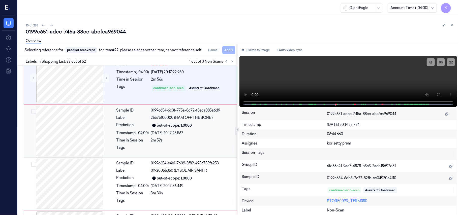
scroll to position [1135, 0]
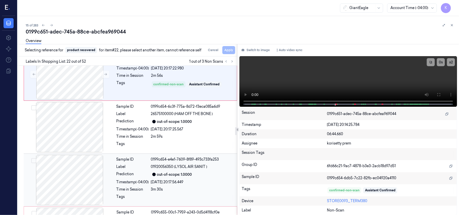
click at [179, 169] on span "01920056350 (LYSOL AIR SANIT )" at bounding box center [179, 167] width 57 height 5
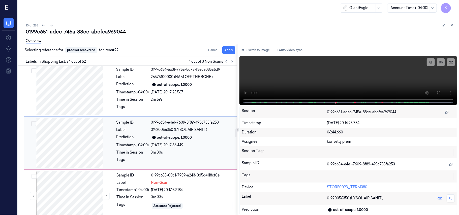
scroll to position [1174, 0]
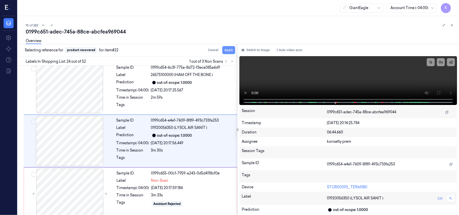
click at [227, 52] on button "Apply" at bounding box center [229, 50] width 13 height 8
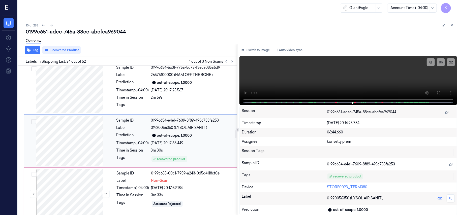
scroll to position [1207, 0]
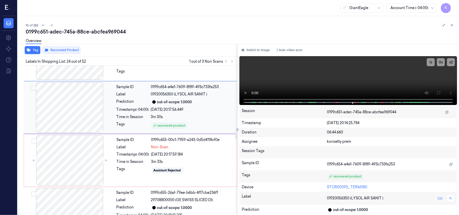
click at [173, 106] on div "Sample ID 0199c654-e4e1-7609-8f89-493c733fa253 Label 01920056350 (LYSOL AIR SAN…" at bounding box center [176, 108] width 122 height 50
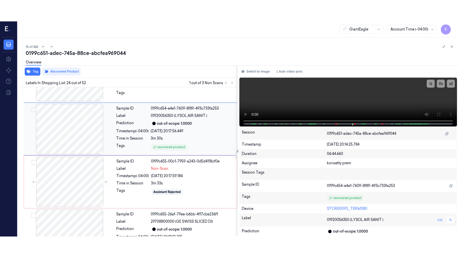
scroll to position [1174, 0]
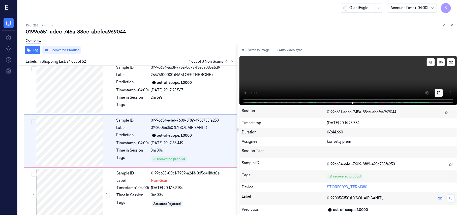
click at [440, 92] on icon at bounding box center [439, 93] width 3 height 3
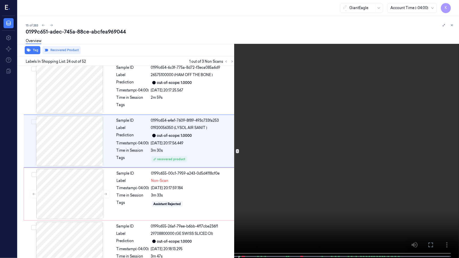
click at [149, 161] on video at bounding box center [229, 129] width 459 height 259
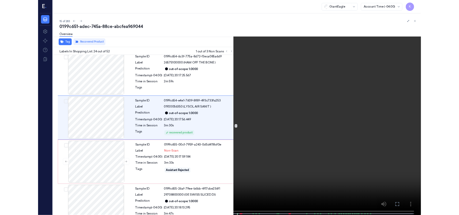
scroll to position [1153, 0]
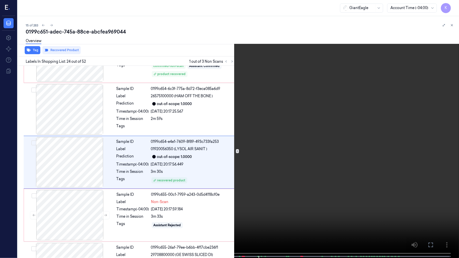
click at [327, 214] on video at bounding box center [229, 129] width 459 height 259
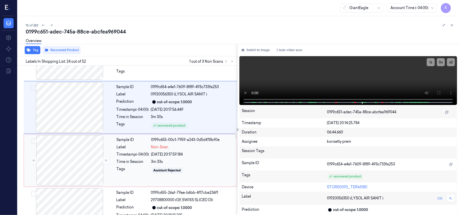
click at [145, 159] on div "Time in Session" at bounding box center [133, 161] width 33 height 5
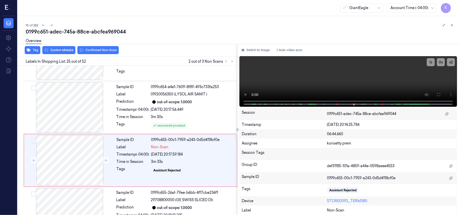
scroll to position [1227, 0]
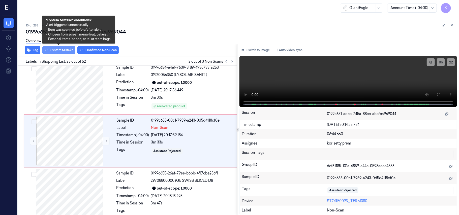
click at [53, 49] on button "System Mistake" at bounding box center [58, 50] width 33 height 8
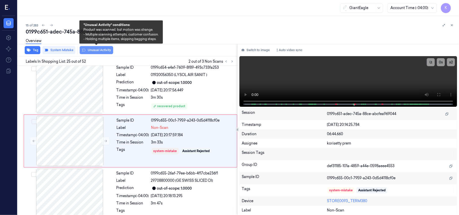
click at [93, 50] on button "Unusual Activity" at bounding box center [97, 50] width 34 height 8
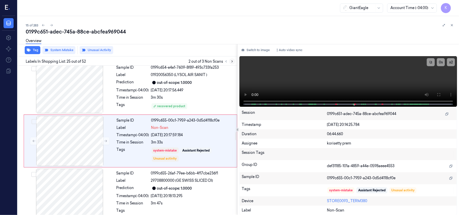
click at [231, 62] on icon at bounding box center [233, 62] width 4 height 4
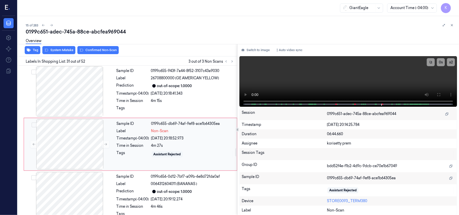
scroll to position [1512, 0]
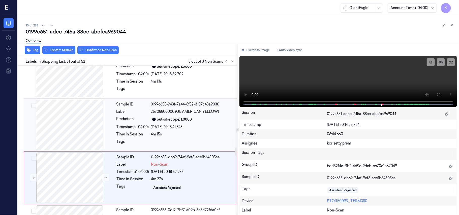
click at [192, 105] on div "Sample ID 0199c655-943f-7a44-8f52-3107c43a9030 Label 26708800000 (GE AMERICAN Y…" at bounding box center [176, 125] width 122 height 50
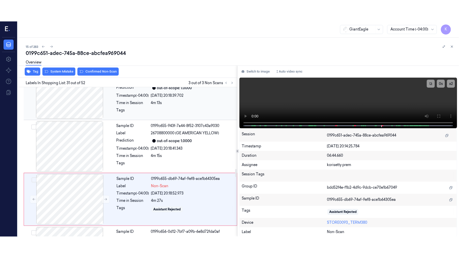
scroll to position [1493, 0]
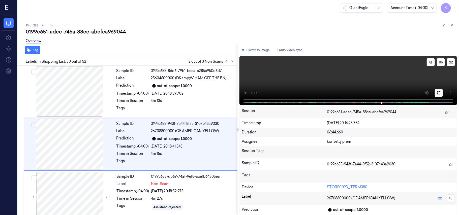
click at [437, 91] on icon at bounding box center [439, 93] width 4 height 4
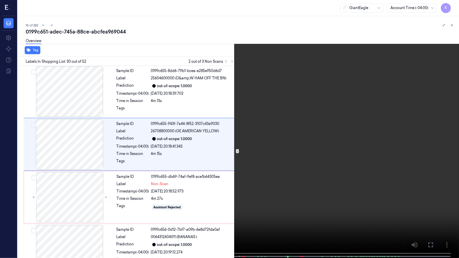
click at [364, 152] on video at bounding box center [229, 129] width 459 height 259
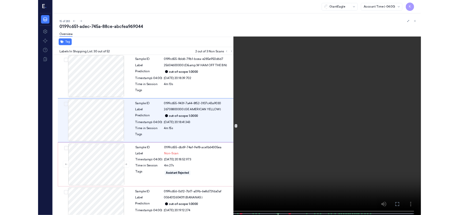
scroll to position [1472, 0]
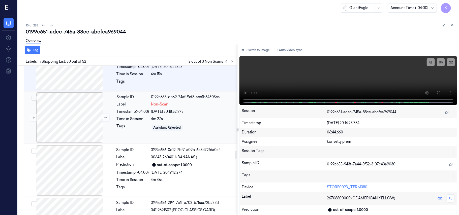
click at [183, 117] on div "4m 27s" at bounding box center [192, 119] width 83 height 5
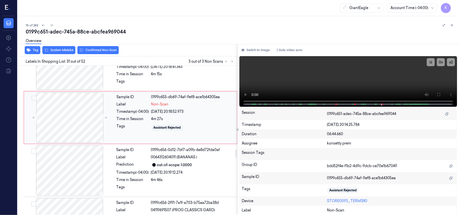
scroll to position [1546, 0]
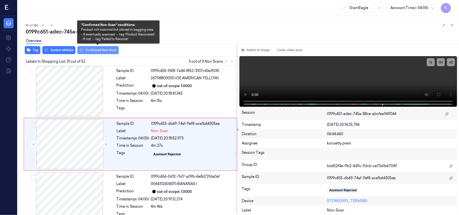
click at [92, 51] on button "Confirmed Non-Scan" at bounding box center [97, 50] width 41 height 8
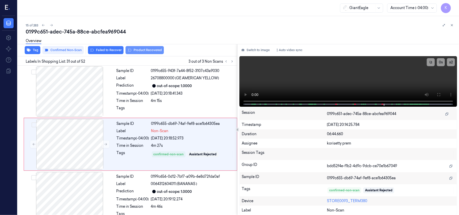
click at [132, 52] on button "Product Recovered" at bounding box center [145, 50] width 38 height 8
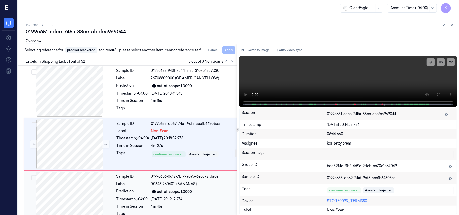
click at [156, 190] on icon at bounding box center [154, 192] width 4 height 4
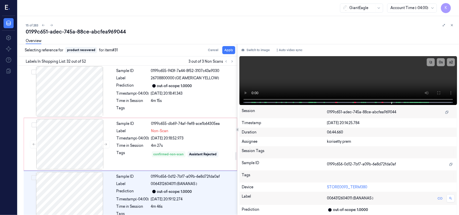
scroll to position [1599, 0]
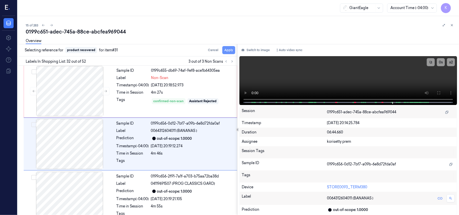
click at [231, 49] on button "Apply" at bounding box center [229, 50] width 13 height 8
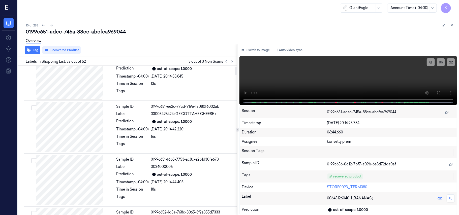
scroll to position [0, 0]
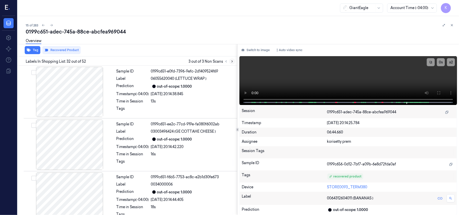
click at [234, 63] on icon at bounding box center [233, 62] width 4 height 4
click at [233, 63] on icon at bounding box center [233, 62] width 4 height 4
click at [231, 63] on icon at bounding box center [233, 62] width 4 height 4
click at [225, 62] on icon at bounding box center [227, 62] width 4 height 4
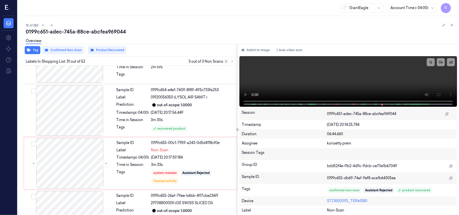
click at [225, 62] on icon at bounding box center [227, 62] width 4 height 4
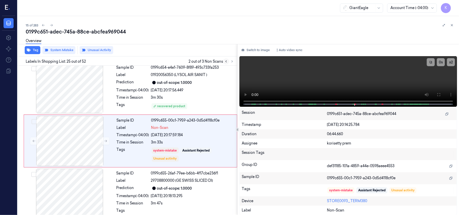
click at [225, 62] on icon at bounding box center [227, 62] width 4 height 4
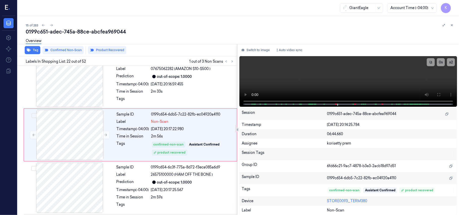
scroll to position [1067, 0]
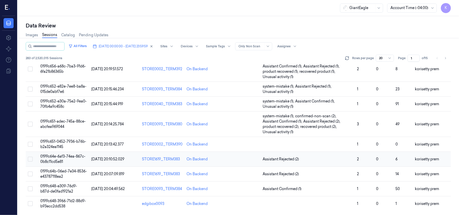
scroll to position [184, 0]
click at [331, 145] on td at bounding box center [308, 144] width 95 height 15
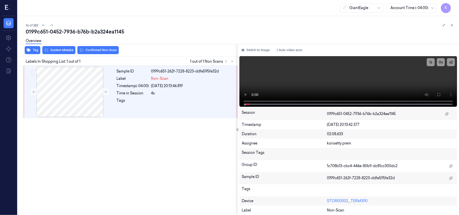
click at [171, 29] on div "0199c651-0452-7936-b76b-b2a324ea1145" at bounding box center [241, 31] width 430 height 7
click at [436, 94] on button at bounding box center [439, 95] width 8 height 8
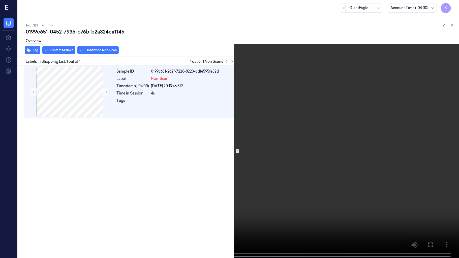
click at [165, 200] on video at bounding box center [229, 129] width 459 height 259
click at [119, 215] on video at bounding box center [229, 129] width 459 height 259
click at [289, 184] on video at bounding box center [229, 129] width 459 height 259
click at [389, 126] on video at bounding box center [229, 129] width 459 height 259
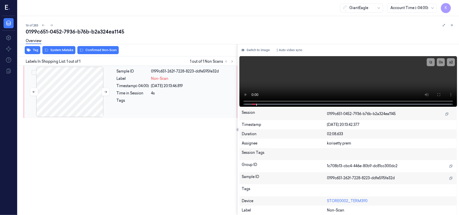
click at [89, 91] on div at bounding box center [70, 92] width 90 height 50
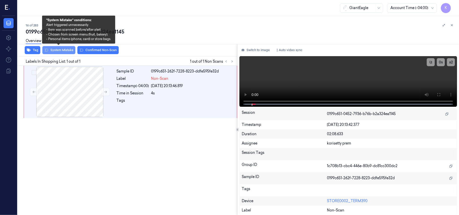
click at [69, 53] on button "System Mistake" at bounding box center [58, 50] width 33 height 8
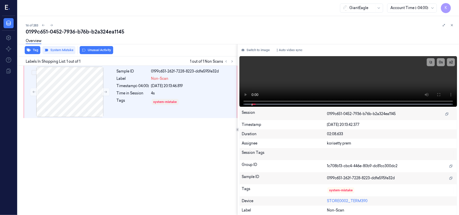
click at [99, 55] on div "Tag System Mistake Unusual Activity" at bounding box center [127, 50] width 222 height 12
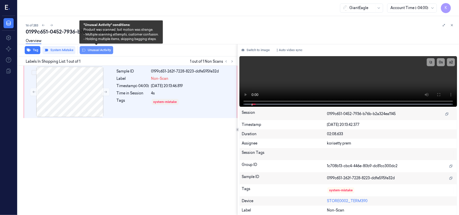
click at [104, 50] on button "Unusual Activity" at bounding box center [97, 50] width 34 height 8
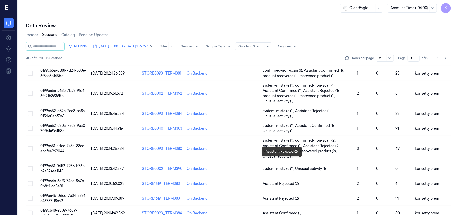
scroll to position [184, 0]
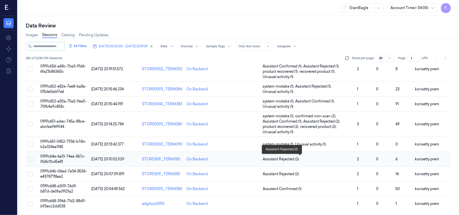
click at [341, 159] on span "Assistant Rejected (2)" at bounding box center [308, 159] width 91 height 5
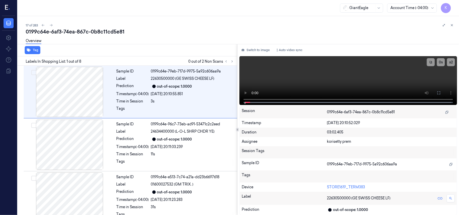
click at [193, 33] on div "0199c64e-6af3-74ea-867c-0b8c11cd5e81" at bounding box center [241, 31] width 430 height 7
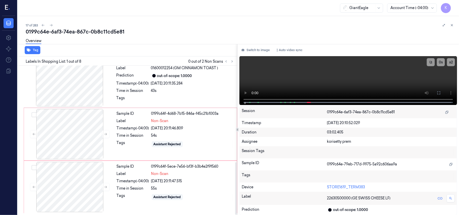
scroll to position [277, 0]
click at [185, 85] on div "[DATE] 20:11:35.284" at bounding box center [192, 83] width 83 height 5
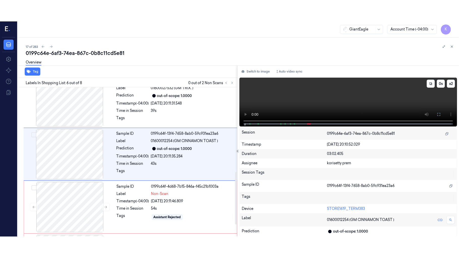
scroll to position [217, 0]
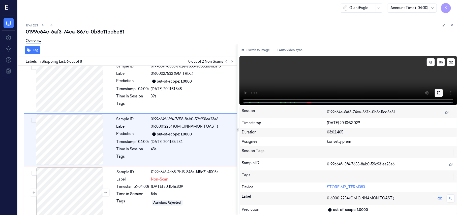
click at [443, 94] on button at bounding box center [439, 93] width 8 height 8
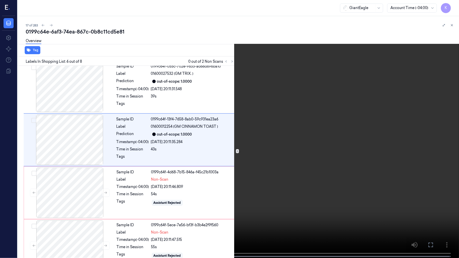
click at [261, 137] on video at bounding box center [229, 129] width 459 height 259
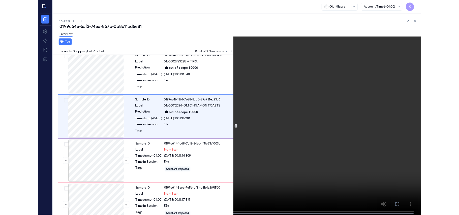
scroll to position [196, 0]
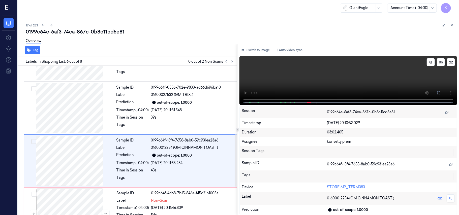
click at [267, 79] on video at bounding box center [349, 80] width 218 height 49
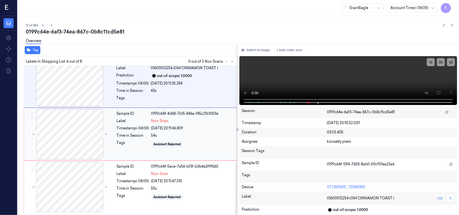
click at [159, 126] on div "[DATE] 20:11:46.809" at bounding box center [192, 128] width 83 height 5
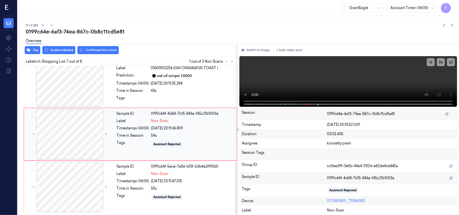
scroll to position [270, 0]
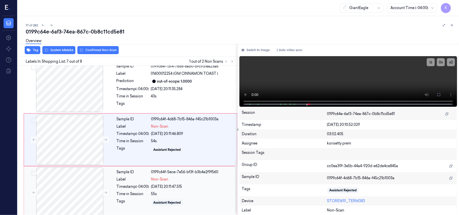
click at [192, 193] on div "55s" at bounding box center [192, 194] width 83 height 5
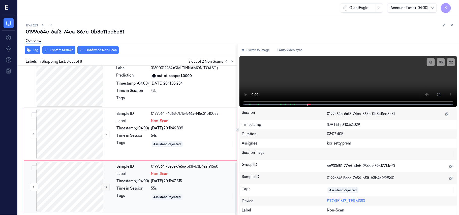
click at [102, 186] on button at bounding box center [106, 187] width 8 height 8
click at [103, 135] on button at bounding box center [106, 134] width 8 height 8
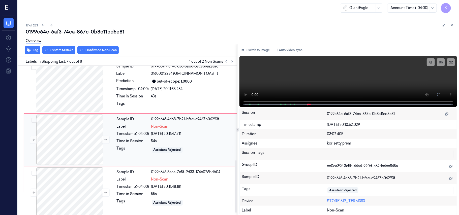
click at [199, 143] on div "54s" at bounding box center [192, 141] width 83 height 5
click at [68, 48] on div "Overview" at bounding box center [241, 41] width 430 height 13
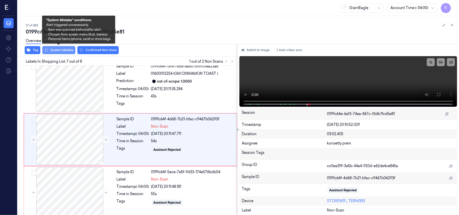
click at [68, 49] on button "System Mistake" at bounding box center [58, 50] width 33 height 8
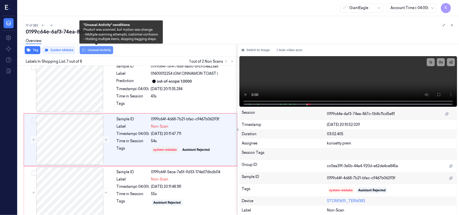
click at [93, 51] on button "Unusual Activity" at bounding box center [97, 50] width 34 height 8
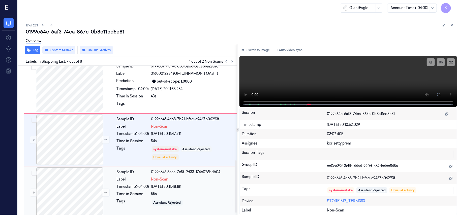
click at [160, 202] on div "Assistant Rejected" at bounding box center [168, 203] width 28 height 5
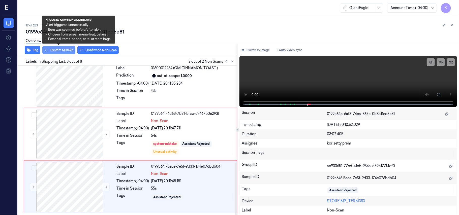
click at [65, 51] on button "System Mistake" at bounding box center [58, 50] width 33 height 8
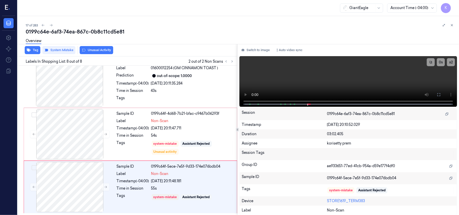
click at [102, 52] on button "Unusual Activity" at bounding box center [97, 50] width 34 height 8
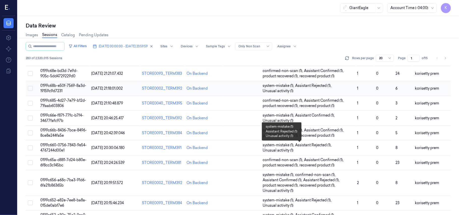
scroll to position [184, 0]
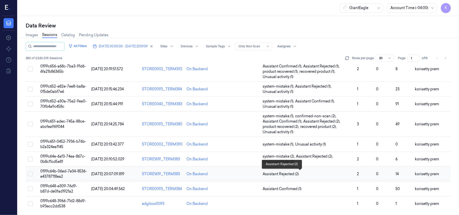
click at [326, 173] on span "Assistant Rejected (2)" at bounding box center [308, 174] width 91 height 5
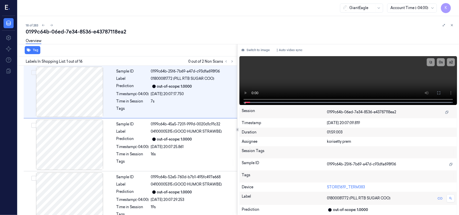
click at [186, 22] on div "18 of 283" at bounding box center [241, 25] width 430 height 6
click at [231, 61] on icon at bounding box center [233, 62] width 4 height 4
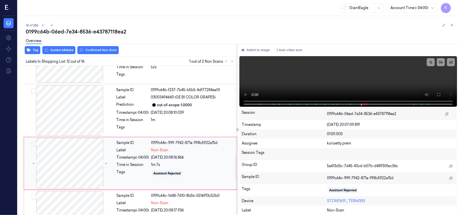
scroll to position [502, 0]
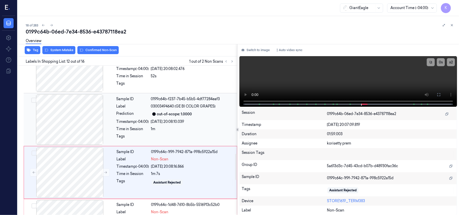
click at [189, 114] on div "out-of-scope: 1.0000" at bounding box center [174, 114] width 35 height 5
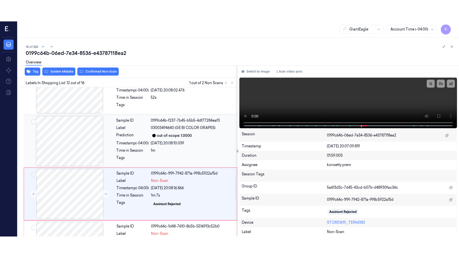
scroll to position [483, 0]
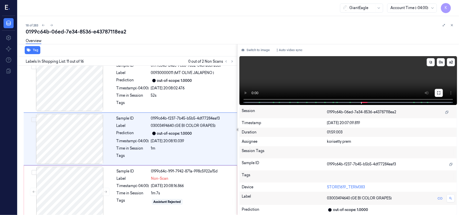
click at [442, 94] on button at bounding box center [439, 93] width 8 height 8
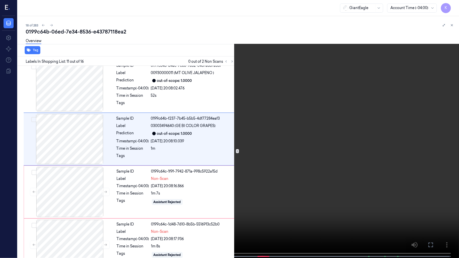
click at [272, 156] on video at bounding box center [229, 129] width 459 height 259
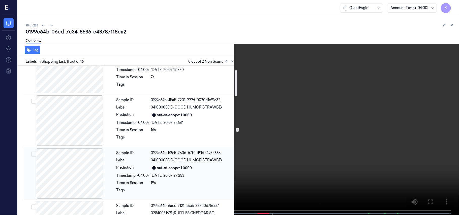
scroll to position [0, 0]
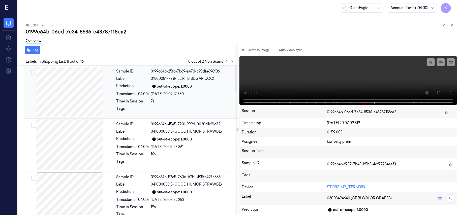
click at [193, 78] on span "01800081772 (PILL RTB SUGAR COO)" at bounding box center [183, 78] width 64 height 5
click at [436, 91] on button at bounding box center [439, 93] width 8 height 8
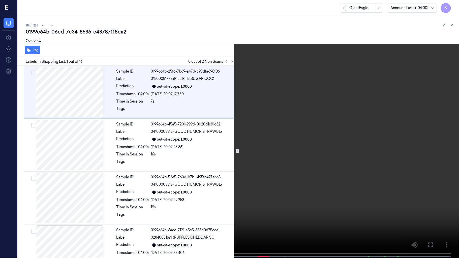
click at [234, 141] on video at bounding box center [229, 129] width 459 height 259
click at [457, 2] on video at bounding box center [229, 129] width 459 height 259
click at [450, 3] on button "x 2" at bounding box center [453, 6] width 8 height 8
click at [242, 115] on video at bounding box center [229, 129] width 459 height 259
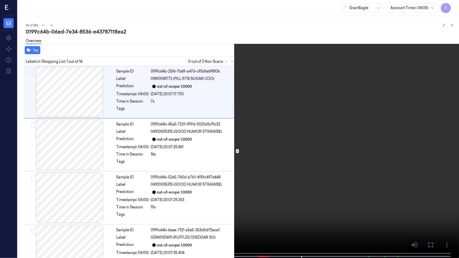
click at [300, 184] on video at bounding box center [229, 129] width 459 height 259
click at [340, 181] on video at bounding box center [229, 129] width 459 height 259
click at [236, 176] on video at bounding box center [229, 129] width 459 height 259
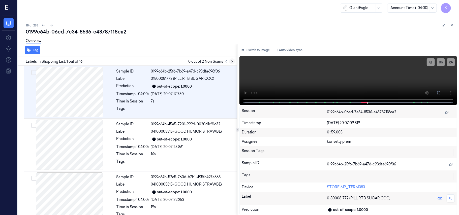
click at [234, 61] on button at bounding box center [232, 62] width 6 height 6
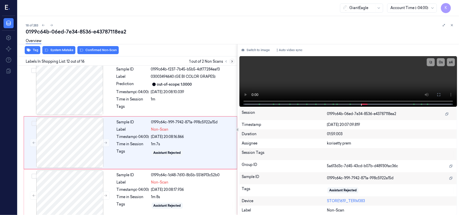
scroll to position [536, 0]
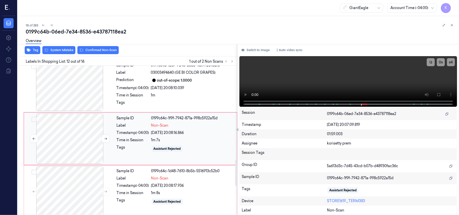
click at [92, 137] on div at bounding box center [70, 139] width 90 height 50
click at [106, 140] on icon at bounding box center [106, 139] width 4 height 4
click at [106, 141] on icon at bounding box center [106, 139] width 4 height 4
click at [105, 196] on button at bounding box center [106, 192] width 8 height 8
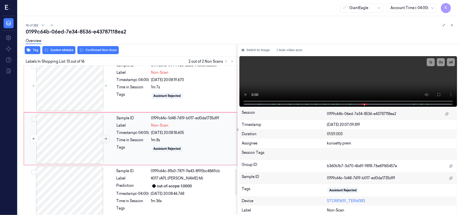
click at [105, 141] on icon at bounding box center [106, 139] width 4 height 4
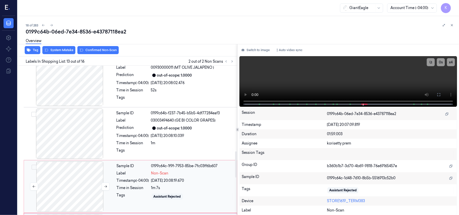
click at [67, 191] on div at bounding box center [70, 187] width 90 height 50
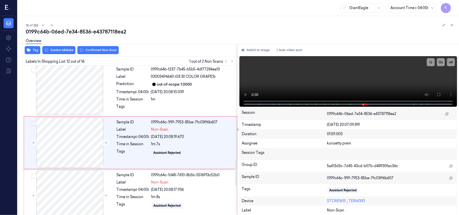
scroll to position [536, 0]
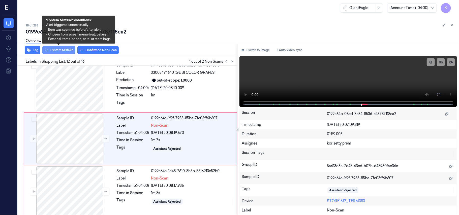
click at [59, 49] on button "System Mistake" at bounding box center [58, 50] width 33 height 8
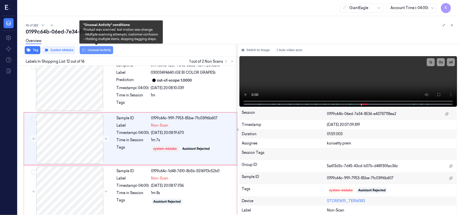
click at [97, 50] on button "Unusual Activity" at bounding box center [97, 50] width 34 height 8
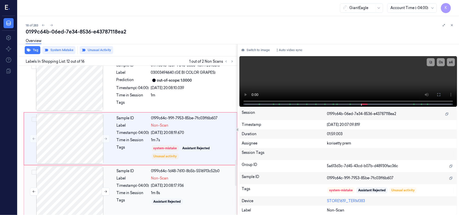
click at [74, 179] on div at bounding box center [70, 192] width 90 height 50
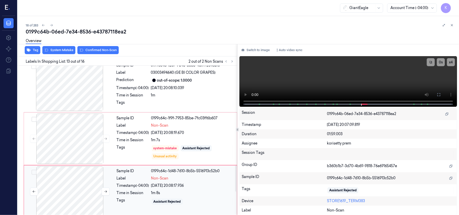
scroll to position [589, 0]
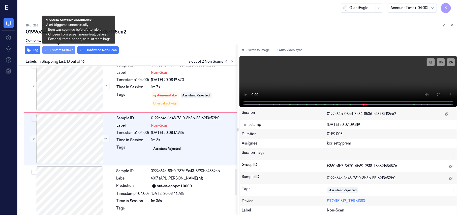
click at [55, 51] on button "System Mistake" at bounding box center [58, 50] width 33 height 8
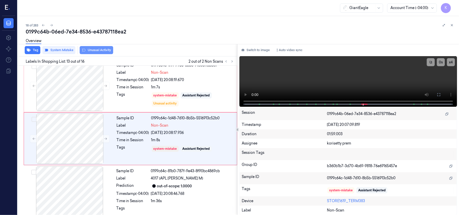
click at [98, 50] on button "Unusual Activity" at bounding box center [97, 50] width 34 height 8
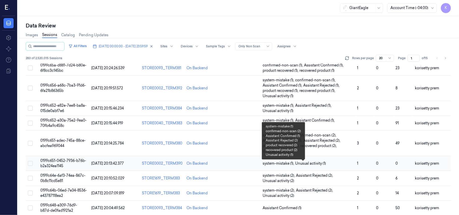
scroll to position [184, 0]
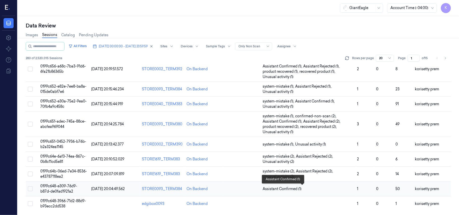
click at [310, 190] on span "Assistant Confirmed (1)" at bounding box center [308, 189] width 91 height 5
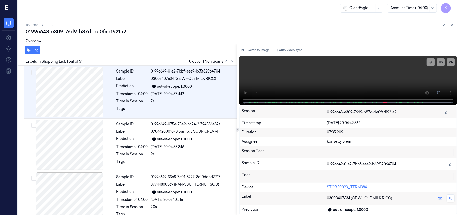
click at [193, 18] on div "19 of 283 0199c648-e309-76d9-b87d-de0fad1921a2 Overview Tag Labels In Shopping …" at bounding box center [239, 115] width 442 height 199
click at [231, 64] on button at bounding box center [232, 62] width 6 height 6
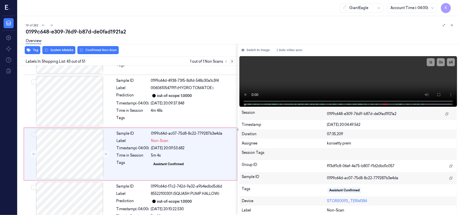
scroll to position [2184, 0]
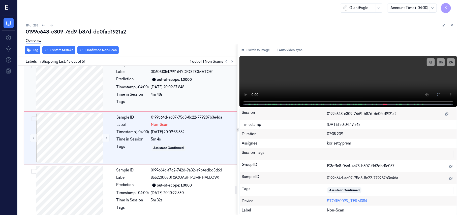
click at [158, 87] on div "[DATE] 20:09:37.848" at bounding box center [192, 87] width 83 height 5
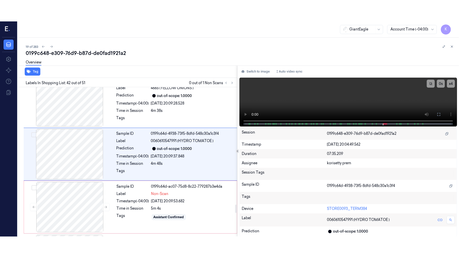
scroll to position [2131, 0]
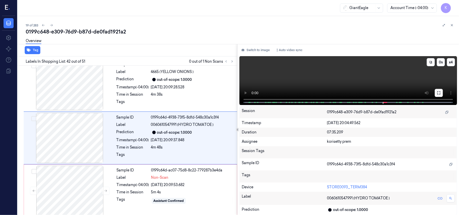
click at [442, 93] on button at bounding box center [439, 93] width 8 height 8
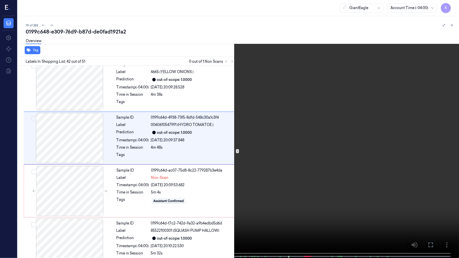
click at [399, 177] on video at bounding box center [229, 129] width 459 height 259
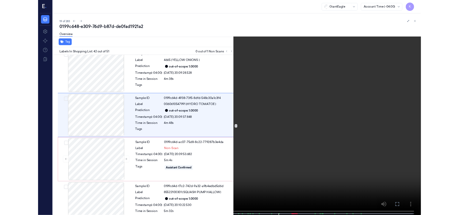
scroll to position [2109, 0]
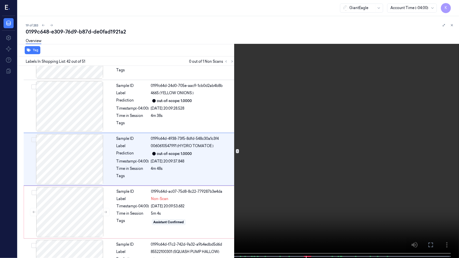
click at [301, 156] on video at bounding box center [229, 129] width 459 height 259
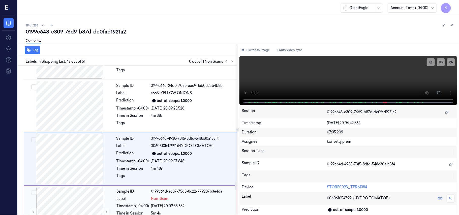
click at [150, 192] on div "Sample ID 0199c64d-ac07-75d8-8c22-779287b3e4da" at bounding box center [175, 191] width 117 height 5
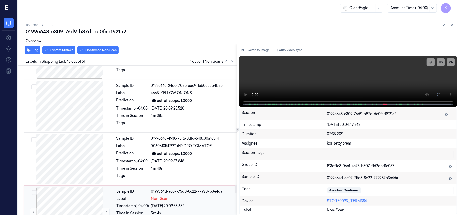
scroll to position [2184, 0]
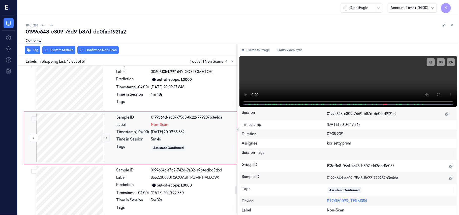
click at [103, 142] on button at bounding box center [106, 138] width 8 height 8
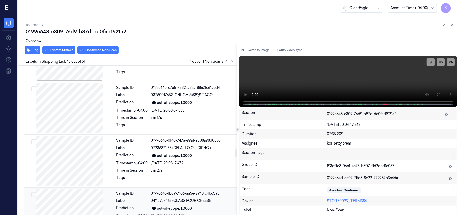
scroll to position [1511, 0]
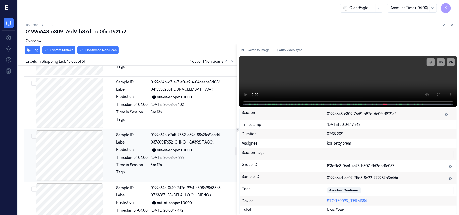
click at [77, 152] on div at bounding box center [70, 156] width 90 height 50
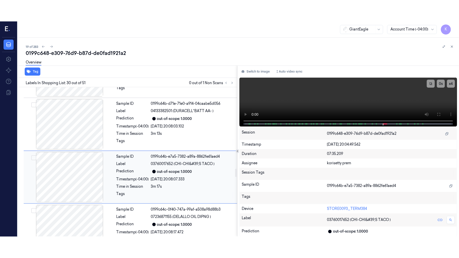
scroll to position [1493, 0]
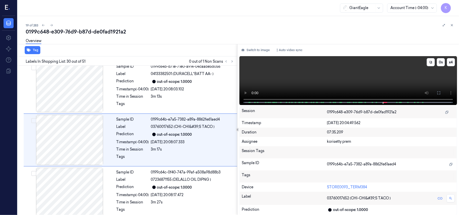
click at [355, 85] on video at bounding box center [349, 80] width 218 height 49
click at [443, 95] on button at bounding box center [439, 93] width 8 height 8
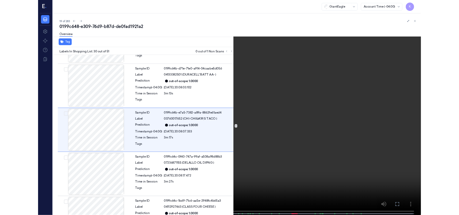
scroll to position [1472, 0]
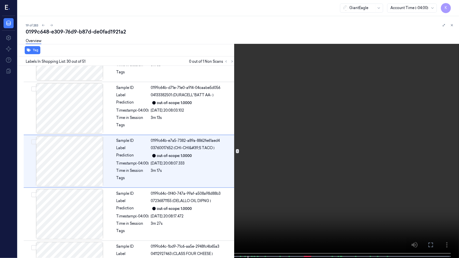
click at [266, 215] on video at bounding box center [229, 129] width 459 height 259
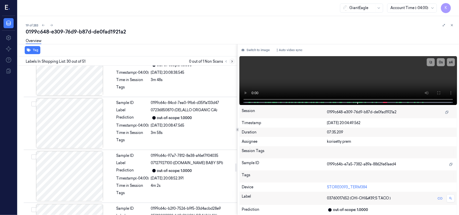
click at [230, 63] on button at bounding box center [232, 62] width 6 height 6
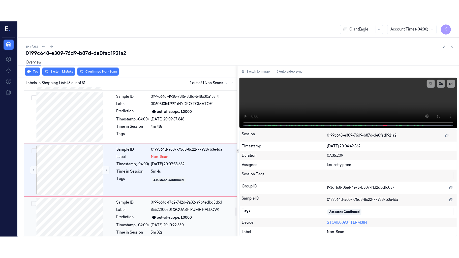
scroll to position [2184, 0]
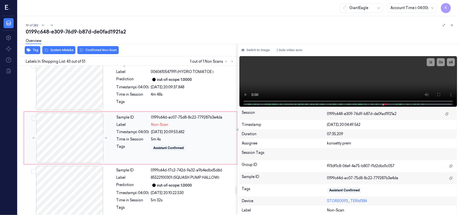
click at [185, 134] on div "[DATE] 20:09:53.682" at bounding box center [192, 132] width 83 height 5
click at [440, 95] on icon at bounding box center [439, 95] width 4 height 4
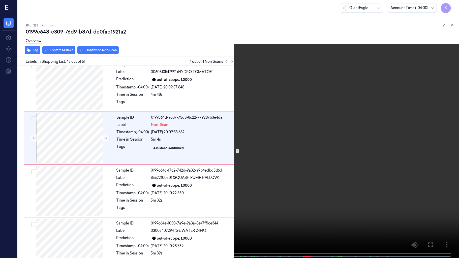
click at [344, 134] on video at bounding box center [229, 129] width 459 height 259
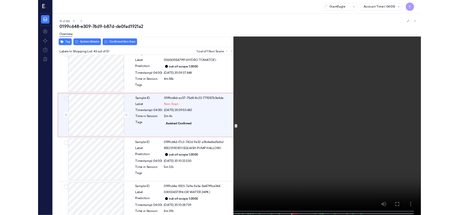
scroll to position [2162, 0]
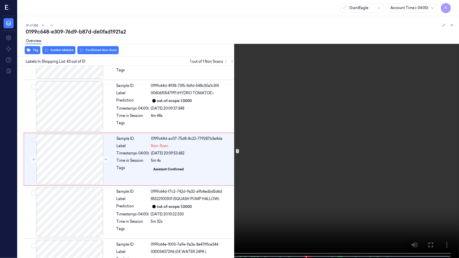
click at [405, 107] on video at bounding box center [229, 129] width 459 height 259
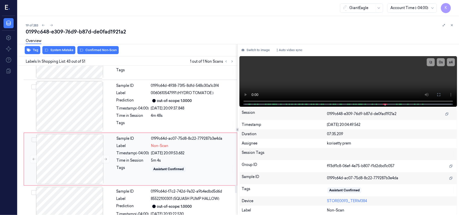
click at [146, 159] on div "Sample ID 0199c64d-ac07-75d8-8c22-779287b3e4da Label Non-Scan Timestamp (-04:00…" at bounding box center [175, 159] width 121 height 50
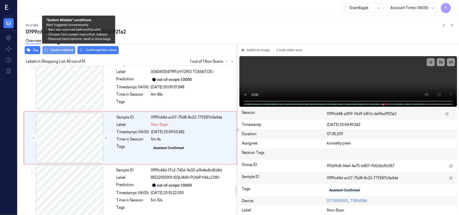
click at [62, 51] on button "System Mistake" at bounding box center [58, 50] width 33 height 8
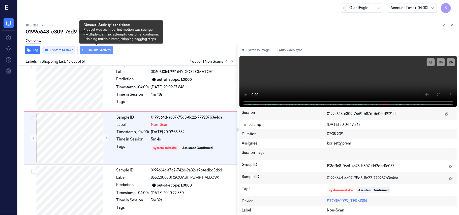
click at [85, 51] on icon at bounding box center [84, 50] width 4 height 3
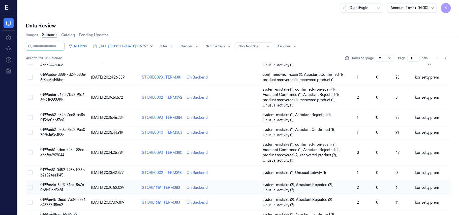
scroll to position [184, 0]
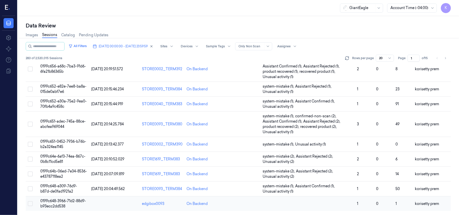
click at [263, 204] on td at bounding box center [308, 204] width 95 height 15
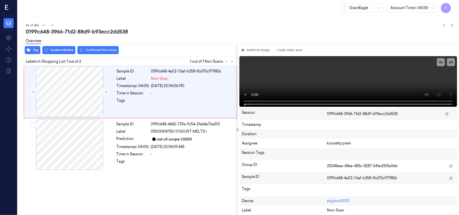
click at [224, 30] on div "0199c648-3966-71d2-88d9-b93ecc2dd538" at bounding box center [241, 31] width 430 height 7
click at [349, 84] on video at bounding box center [349, 81] width 218 height 51
click at [440, 96] on icon at bounding box center [439, 94] width 3 height 3
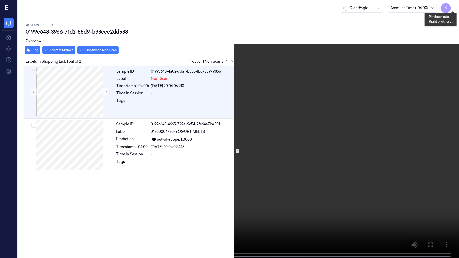
click at [453, 7] on button "x 4" at bounding box center [453, 6] width 8 height 8
click at [453, 7] on button "x 1" at bounding box center [453, 6] width 8 height 8
click at [333, 154] on video at bounding box center [229, 129] width 459 height 259
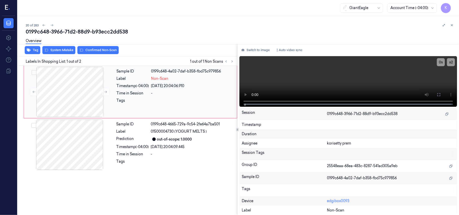
click at [115, 87] on div "Sample ID 0199c648-4a02-7daf-b358-fbd75c979856 Label Non-Scan Timestamp (-04:00…" at bounding box center [175, 92] width 121 height 50
click at [186, 138] on div "out-of-scope: 1.0000" at bounding box center [174, 139] width 35 height 5
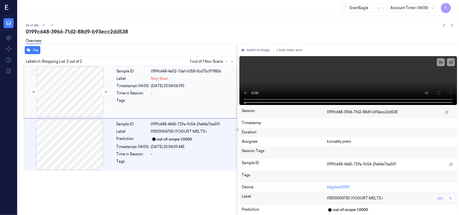
click at [89, 99] on div at bounding box center [70, 92] width 90 height 50
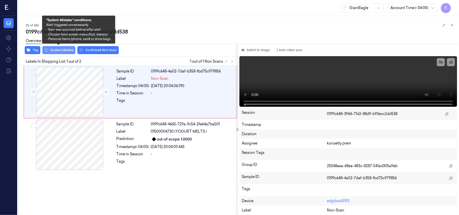
click at [63, 52] on button "System Mistake" at bounding box center [58, 50] width 33 height 8
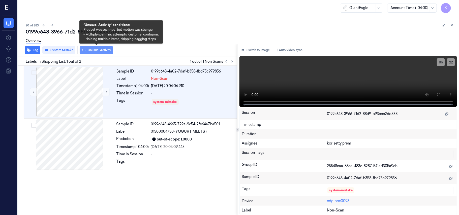
click at [90, 51] on button "Unusual Activity" at bounding box center [97, 50] width 34 height 8
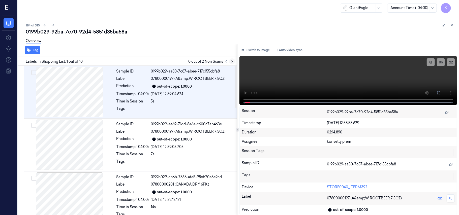
click at [232, 64] on button at bounding box center [232, 62] width 6 height 6
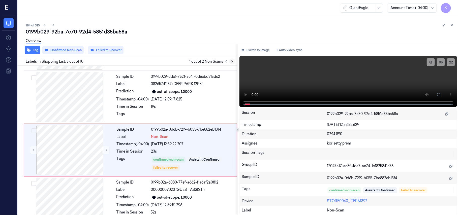
scroll to position [164, 0]
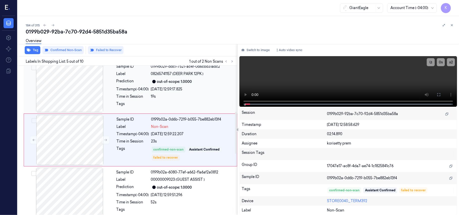
click at [84, 100] on div at bounding box center [70, 87] width 90 height 50
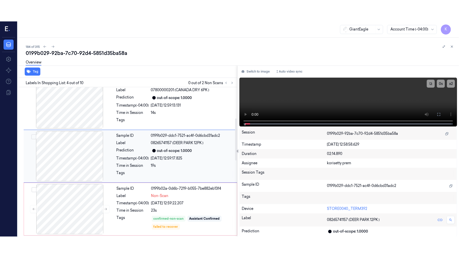
scroll to position [111, 0]
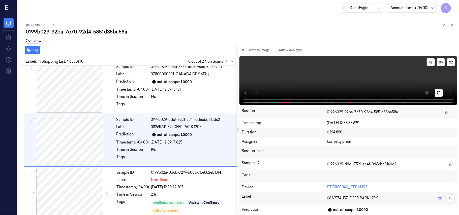
click at [442, 92] on button at bounding box center [439, 93] width 8 height 8
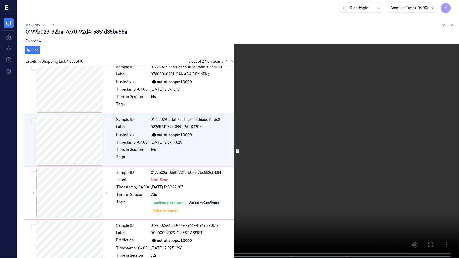
click at [163, 194] on video at bounding box center [229, 129] width 459 height 259
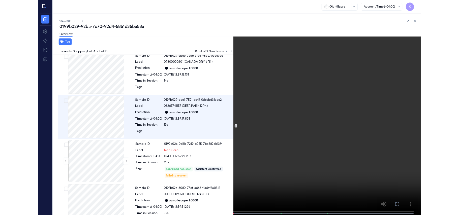
scroll to position [89, 0]
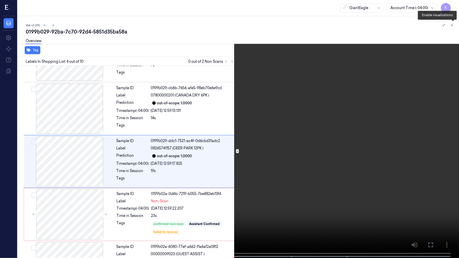
click at [452, 25] on icon at bounding box center [453, 26] width 3 height 3
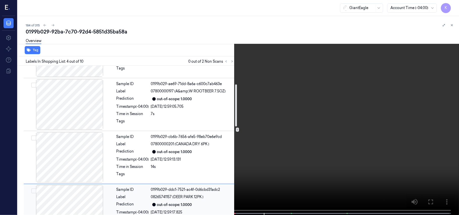
scroll to position [0, 0]
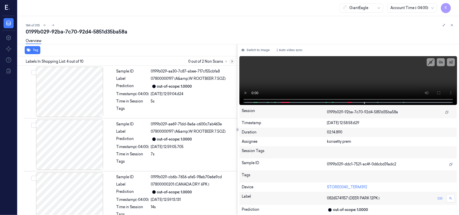
click at [230, 60] on button at bounding box center [232, 62] width 6 height 6
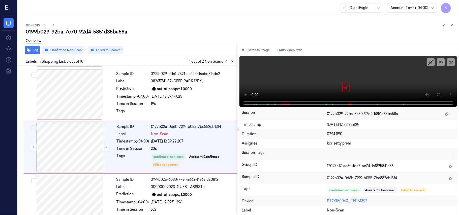
scroll to position [164, 0]
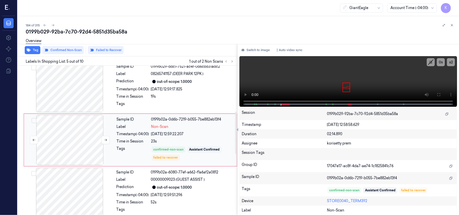
click at [86, 150] on div at bounding box center [70, 140] width 90 height 50
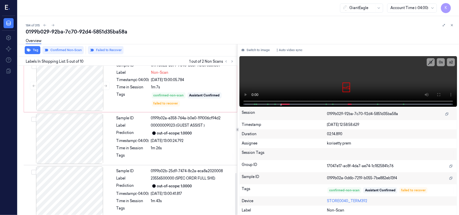
scroll to position [383, 0]
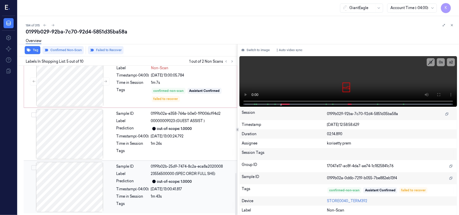
click at [200, 186] on div "Sample ID 0199b02b-25d9-7474-8c2a-eca8a2020008 Label 23556500000 (SPEC ORDR FUL…" at bounding box center [176, 187] width 122 height 50
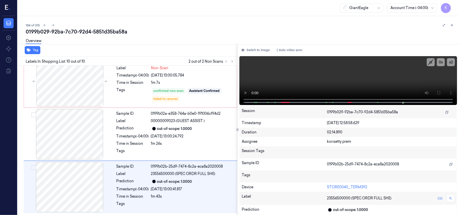
click at [99, 34] on div "0199b029-92ba-7c70-92d4-5851d35ba58a" at bounding box center [241, 31] width 430 height 7
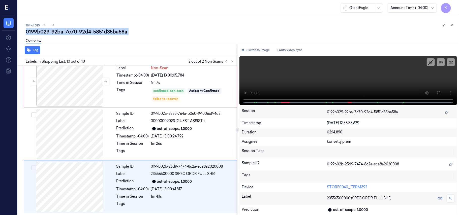
click at [99, 34] on div "0199b029-92ba-7c70-92d4-5851d35ba58a" at bounding box center [241, 31] width 430 height 7
copy div "5851d35ba58a"
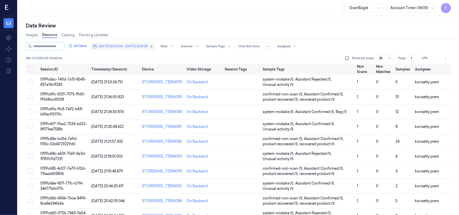
click at [142, 48] on span "[DATE] 00:00:00 - [DATE] 23:59:59" at bounding box center [123, 46] width 49 height 5
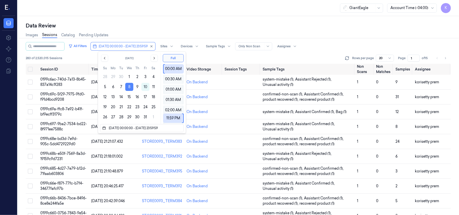
click at [130, 89] on button "8" at bounding box center [129, 87] width 8 height 8
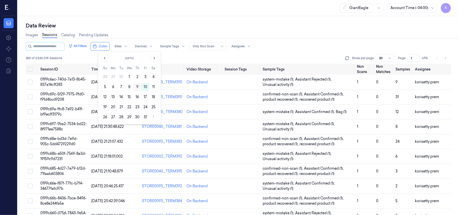
click at [140, 87] on button "9" at bounding box center [137, 87] width 8 height 8
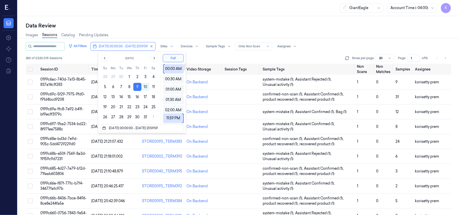
click at [222, 24] on div "Data Review" at bounding box center [239, 25] width 426 height 7
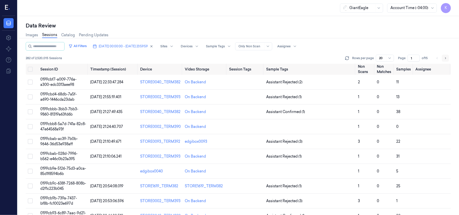
click at [447, 60] on icon "Go to next page" at bounding box center [445, 58] width 3 height 4
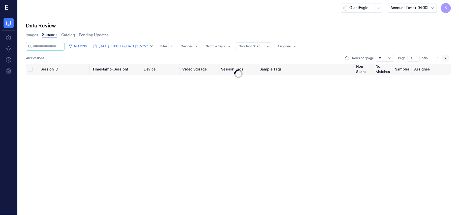
click at [447, 60] on icon "Go to next page" at bounding box center [445, 58] width 3 height 4
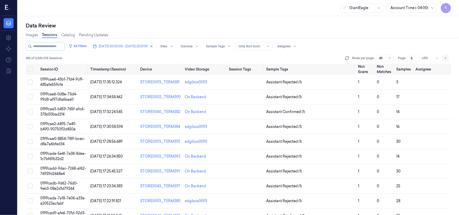
click at [447, 60] on icon "Go to next page" at bounding box center [445, 58] width 3 height 4
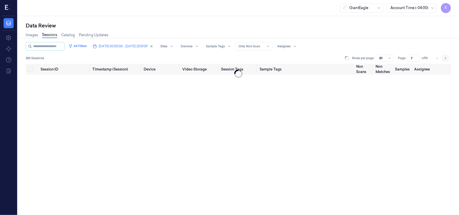
click at [447, 60] on icon "Go to next page" at bounding box center [445, 58] width 3 height 4
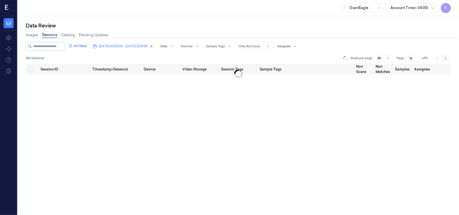
click at [447, 60] on icon "Go to next page" at bounding box center [445, 58] width 3 height 4
type input "13"
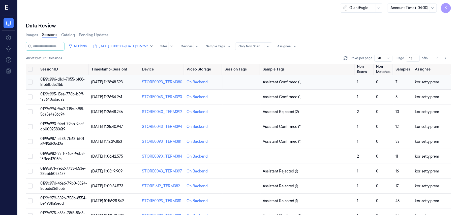
click at [65, 80] on span "0199c996-d1c1-7055-bf88-5fb5fbde2f5b" at bounding box center [62, 82] width 44 height 10
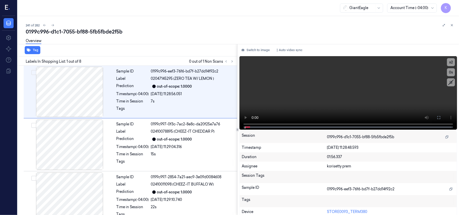
click at [201, 26] on div "241 of 282" at bounding box center [241, 25] width 430 height 6
click at [230, 62] on button at bounding box center [232, 62] width 6 height 6
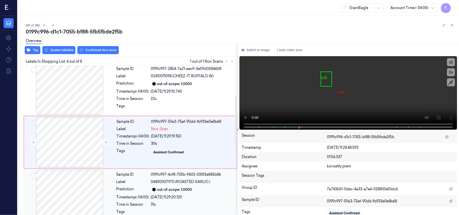
scroll to position [75, 0]
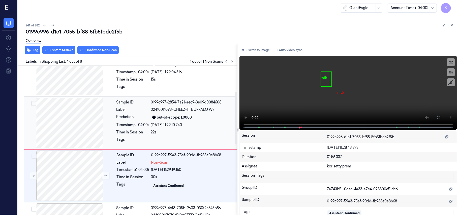
click at [174, 115] on div "out-of-scope: 1.0000" at bounding box center [174, 117] width 35 height 5
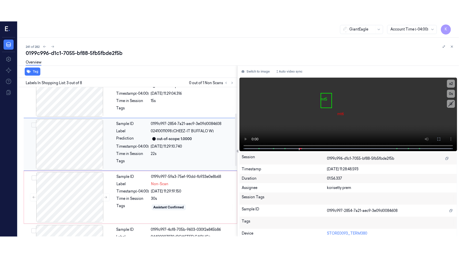
scroll to position [58, 0]
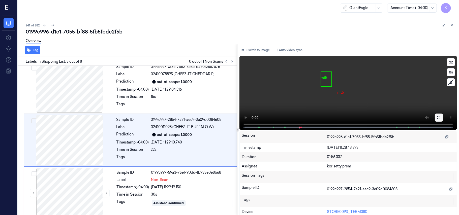
click at [437, 115] on button at bounding box center [439, 118] width 8 height 8
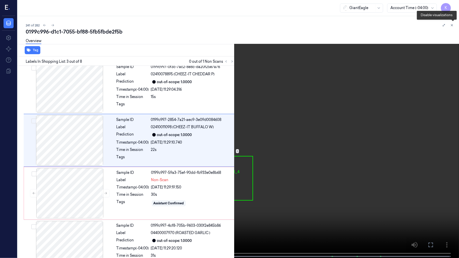
click at [454, 26] on icon at bounding box center [454, 26] width 8 height 8
click at [132, 119] on video at bounding box center [229, 129] width 459 height 259
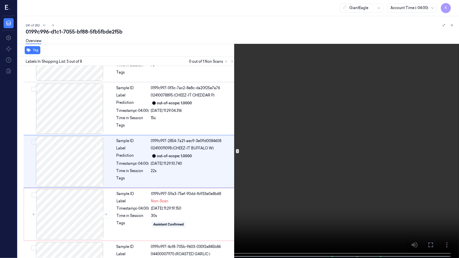
click at [132, 119] on video at bounding box center [229, 129] width 459 height 259
click at [164, 193] on video at bounding box center [229, 129] width 459 height 259
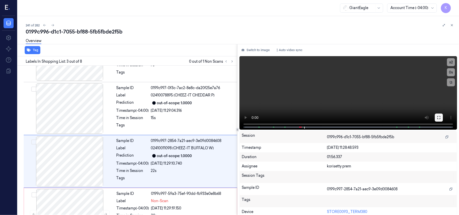
click at [438, 120] on button at bounding box center [439, 118] width 8 height 8
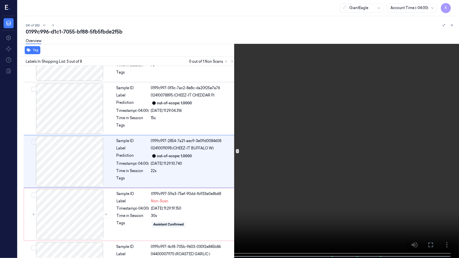
click at [126, 215] on span at bounding box center [126, 257] width 1 height 3
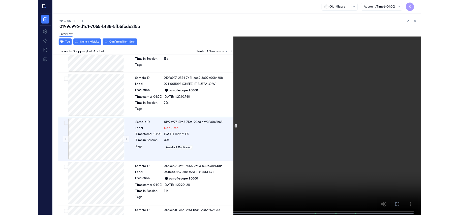
scroll to position [89, 0]
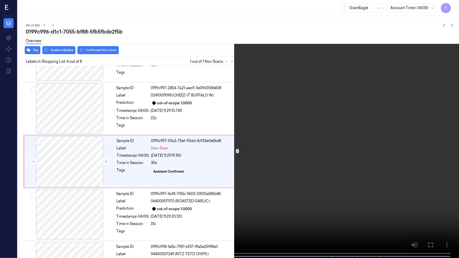
click at [289, 79] on video at bounding box center [229, 129] width 459 height 259
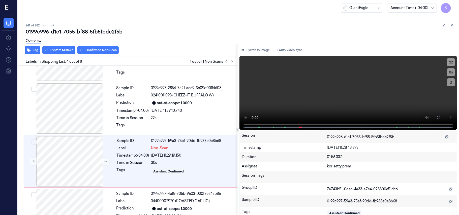
click at [316, 82] on video at bounding box center [349, 93] width 218 height 74
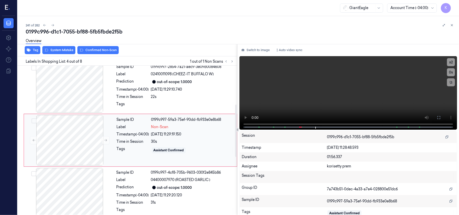
click at [137, 139] on div "Sample ID 0199c997-59a3-75ef-90dd-fb933e0e8b68 Label Non-Scan Timestamp (-04:00…" at bounding box center [175, 140] width 121 height 50
click at [159, 182] on span "04400007970 (ROASTED GARLIC )" at bounding box center [181, 180] width 60 height 5
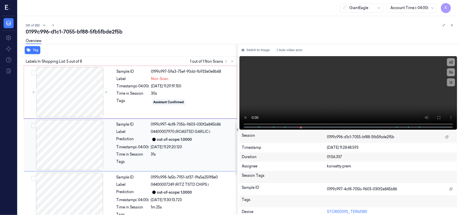
scroll to position [164, 0]
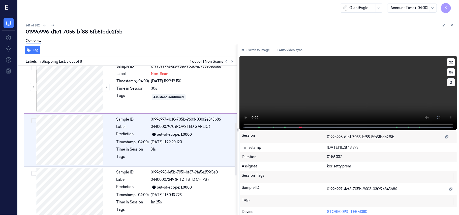
click at [383, 81] on video at bounding box center [349, 93] width 218 height 74
click at [156, 188] on icon at bounding box center [154, 188] width 4 height 4
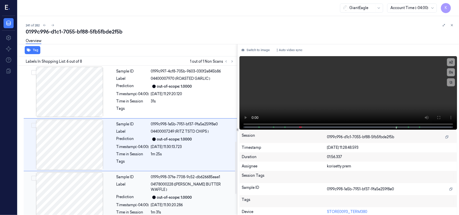
scroll to position [217, 0]
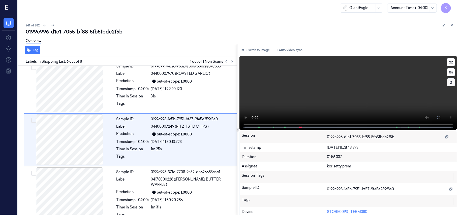
click at [359, 96] on video at bounding box center [349, 93] width 218 height 74
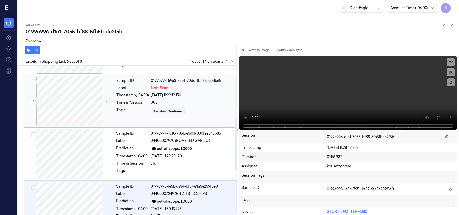
click at [144, 77] on div "Sample ID 0199c997-59a3-75ef-90dd-fb933e0e8b68 Label Non-Scan Timestamp (-04:00…" at bounding box center [175, 101] width 121 height 50
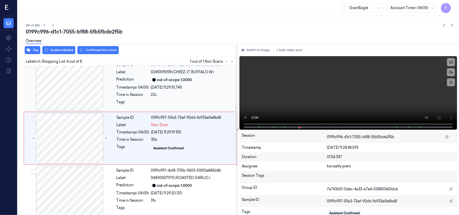
scroll to position [111, 0]
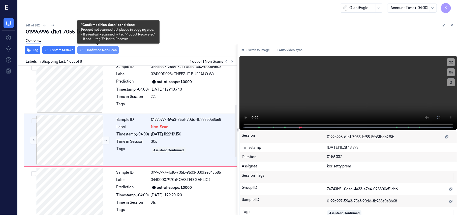
click at [107, 51] on button "Confirmed Non-Scan" at bounding box center [97, 50] width 41 height 8
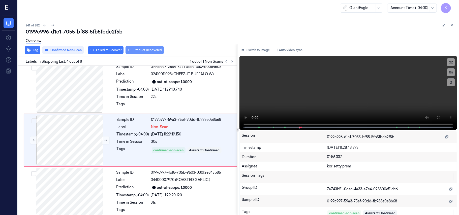
click at [134, 51] on button "Product Recovered" at bounding box center [145, 50] width 38 height 8
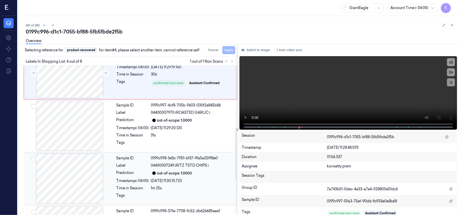
click at [199, 189] on div "1m 25s" at bounding box center [192, 188] width 83 height 5
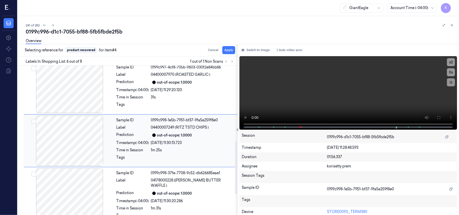
scroll to position [217, 0]
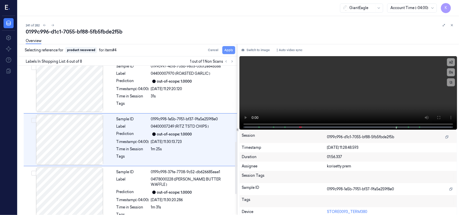
click at [227, 49] on button "Apply" at bounding box center [229, 50] width 13 height 8
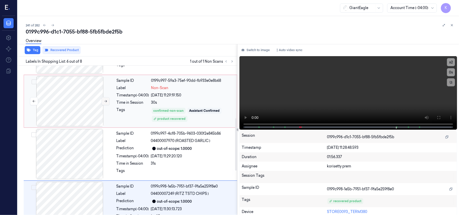
click at [103, 102] on button at bounding box center [106, 101] width 8 height 8
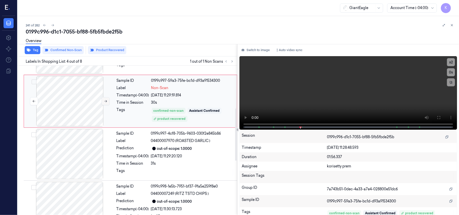
scroll to position [111, 0]
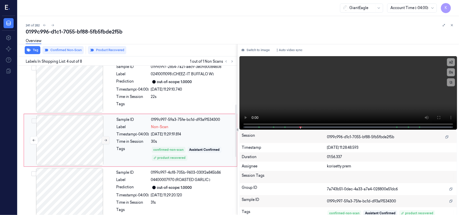
click at [104, 144] on button at bounding box center [106, 141] width 8 height 8
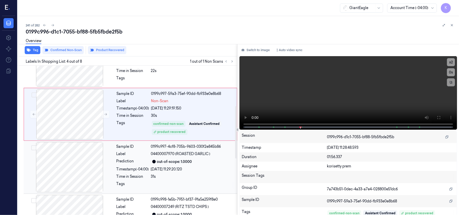
scroll to position [178, 0]
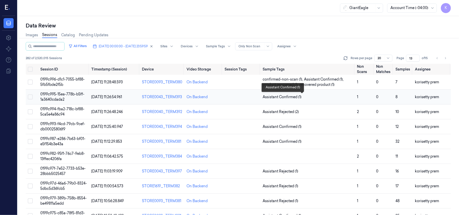
click at [309, 99] on span "Assistant Confirmed (1)" at bounding box center [308, 97] width 91 height 5
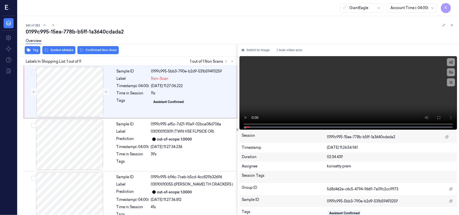
drag, startPoint x: 217, startPoint y: 38, endPoint x: 212, endPoint y: 1, distance: 36.9
click at [217, 37] on div "Overview" at bounding box center [241, 41] width 430 height 13
click at [369, 77] on video at bounding box center [349, 93] width 218 height 74
click at [440, 120] on button at bounding box center [439, 118] width 8 height 8
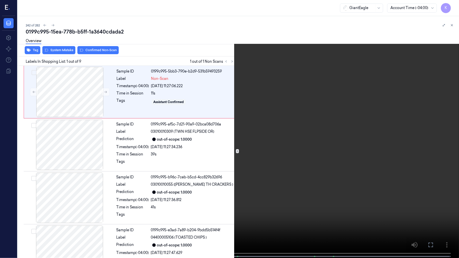
click at [381, 95] on video at bounding box center [229, 129] width 459 height 259
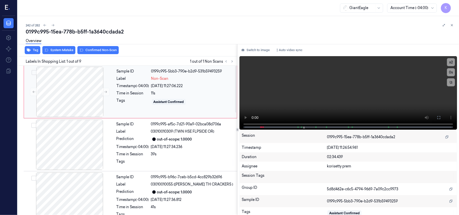
click at [166, 97] on div "Sample ID 0199c995-5bb3-790e-b2d9-531b59493259 Label Non-Scan Timestamp (-04:00…" at bounding box center [175, 92] width 121 height 50
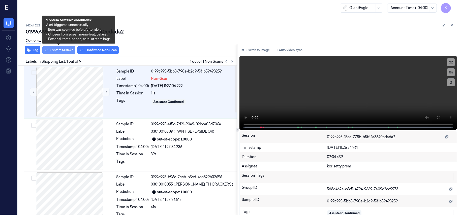
click at [60, 51] on button "System Mistake" at bounding box center [58, 50] width 33 height 8
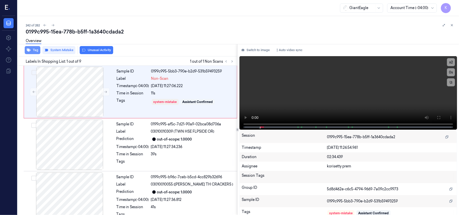
click at [28, 51] on icon "button" at bounding box center [29, 50] width 4 height 3
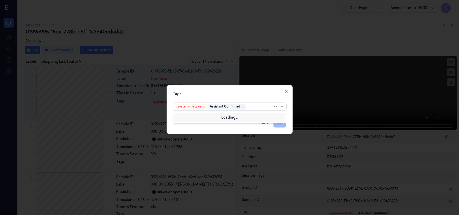
click at [256, 109] on div at bounding box center [260, 106] width 24 height 5
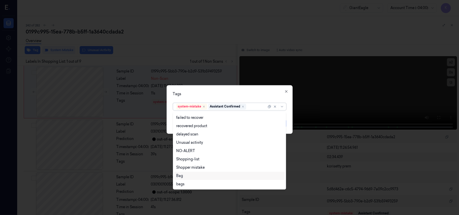
click at [195, 177] on div "Bag" at bounding box center [229, 176] width 107 height 5
drag, startPoint x: 259, startPoint y: 93, endPoint x: 279, endPoint y: 106, distance: 23.8
click at [259, 92] on div "Tags" at bounding box center [230, 94] width 114 height 5
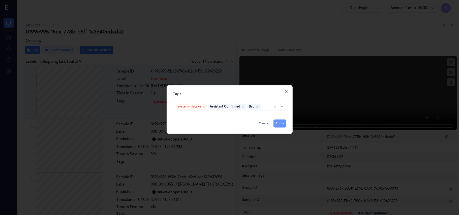
click at [283, 124] on button "Apply" at bounding box center [280, 124] width 13 height 8
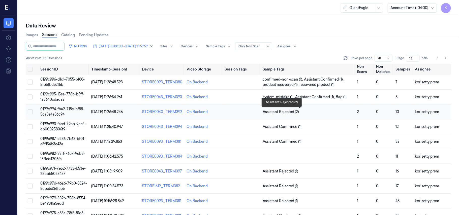
click at [306, 113] on span "Assistant Rejected (2)" at bounding box center [308, 112] width 91 height 5
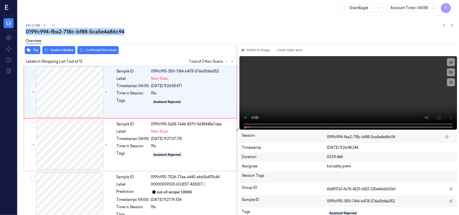
click at [197, 24] on div "243 of 282 0199c994-fba2-718c-bf88-5ca5e4a86c94 Overview Tag System Mistake Con…" at bounding box center [239, 115] width 442 height 199
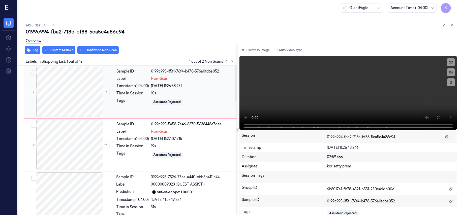
click at [200, 94] on div "10s" at bounding box center [192, 93] width 83 height 5
click at [438, 118] on icon at bounding box center [439, 118] width 4 height 4
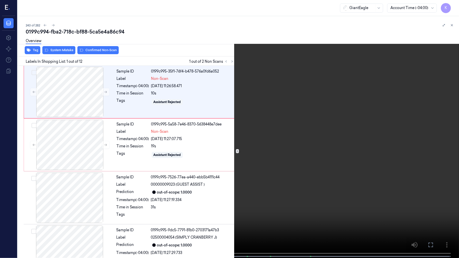
click at [307, 93] on video at bounding box center [229, 129] width 459 height 259
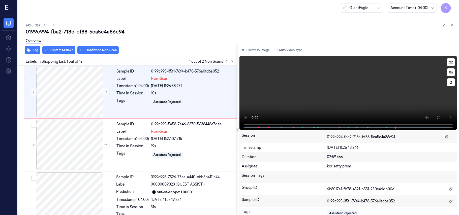
click at [328, 88] on video at bounding box center [349, 93] width 218 height 74
click at [138, 86] on div "Timestamp (-04:00)" at bounding box center [133, 86] width 33 height 5
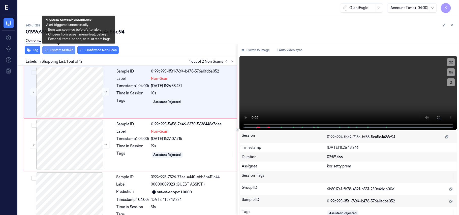
click at [66, 51] on button "System Mistake" at bounding box center [58, 50] width 33 height 8
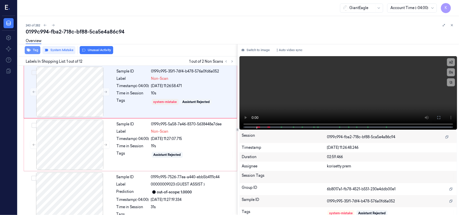
click at [27, 50] on icon "button" at bounding box center [29, 50] width 4 height 4
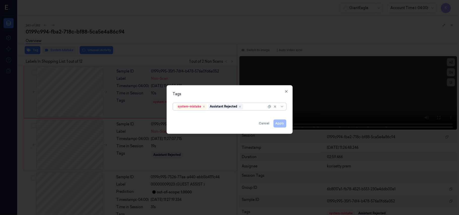
click at [257, 112] on div "Tags options system-mistake,Assistant Rejected, selected. Select is focused ,ty…" at bounding box center [230, 110] width 126 height 49
click at [258, 108] on div at bounding box center [258, 106] width 26 height 5
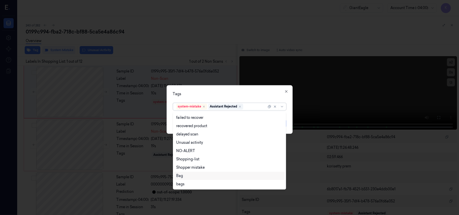
click at [189, 179] on div "Bag" at bounding box center [229, 176] width 111 height 8
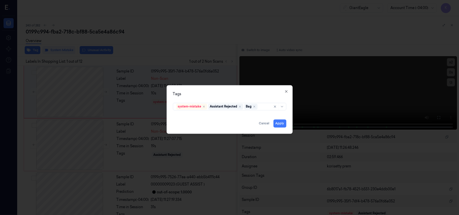
click at [241, 94] on div "Tags" at bounding box center [230, 94] width 114 height 5
click at [277, 123] on button "Apply" at bounding box center [280, 124] width 13 height 8
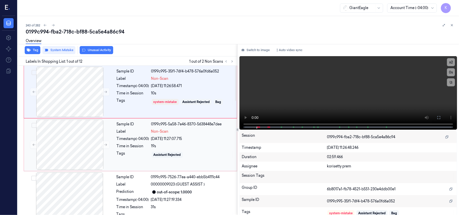
click at [152, 133] on span "Non-Scan" at bounding box center [159, 131] width 17 height 5
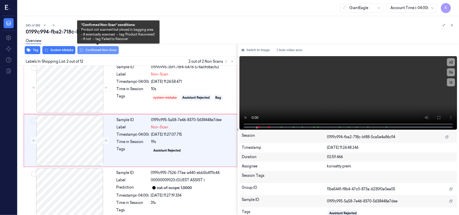
click at [99, 52] on button "Confirmed Non-Scan" at bounding box center [97, 50] width 41 height 8
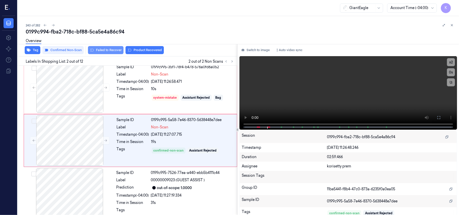
click at [117, 52] on button "Failed to Recover" at bounding box center [106, 50] width 36 height 8
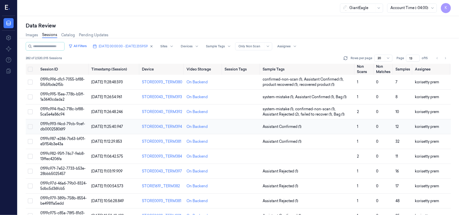
click at [296, 125] on span "Assistant Confirmed (1)" at bounding box center [282, 126] width 39 height 5
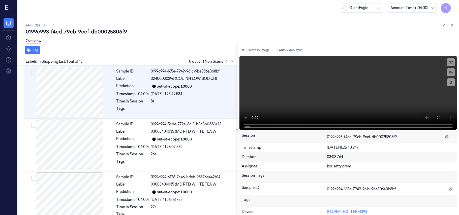
click at [201, 24] on div "244 of 282" at bounding box center [241, 25] width 430 height 6
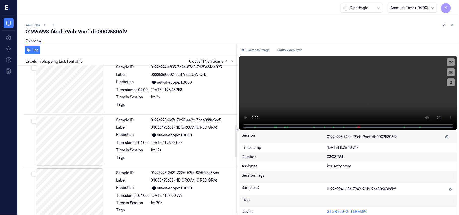
scroll to position [437, 0]
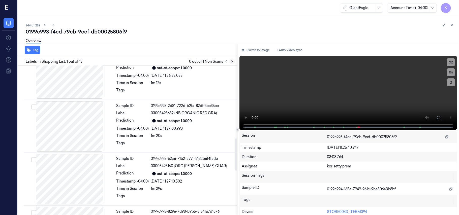
click at [232, 61] on icon at bounding box center [233, 62] width 4 height 4
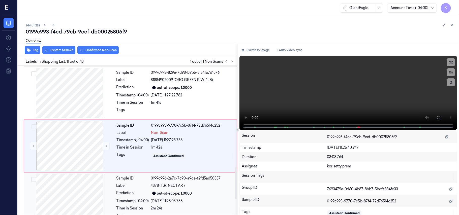
scroll to position [483, 0]
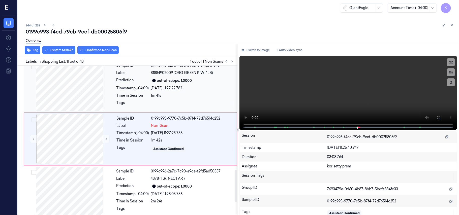
click at [188, 87] on div "09/10/2025 11:27:22.782" at bounding box center [192, 88] width 83 height 5
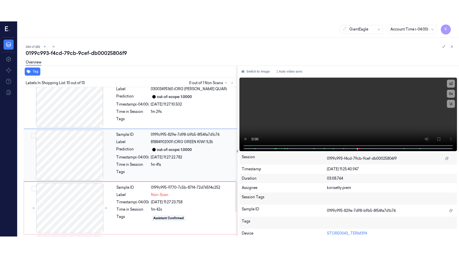
scroll to position [429, 0]
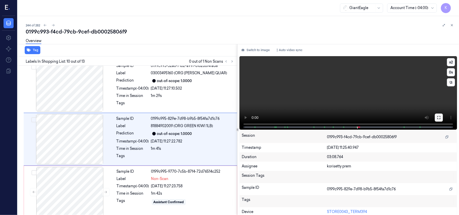
click at [437, 118] on icon at bounding box center [439, 118] width 4 height 4
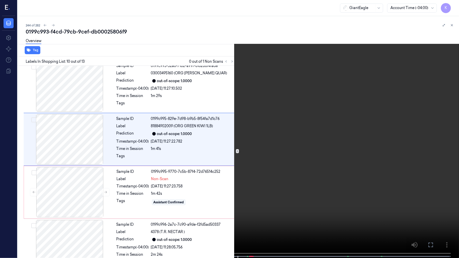
click at [263, 158] on video at bounding box center [229, 129] width 459 height 259
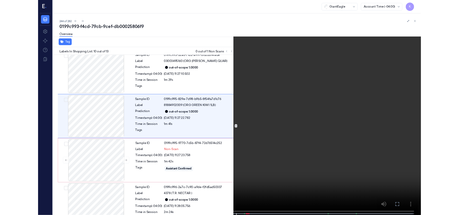
scroll to position [408, 0]
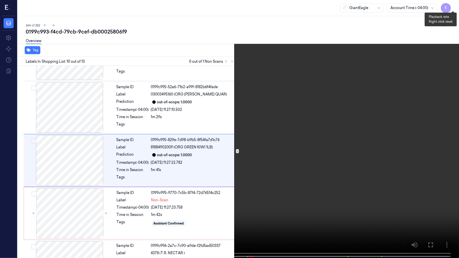
click at [452, 7] on button "x 2" at bounding box center [453, 6] width 8 height 8
click at [452, 7] on button "x 4" at bounding box center [453, 6] width 8 height 8
click at [395, 165] on video at bounding box center [229, 129] width 459 height 259
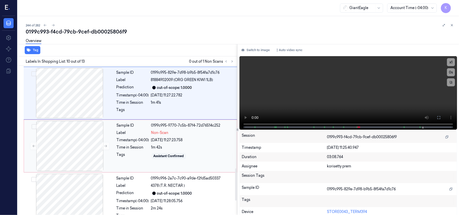
click at [169, 147] on div "1m 42s" at bounding box center [192, 147] width 83 height 5
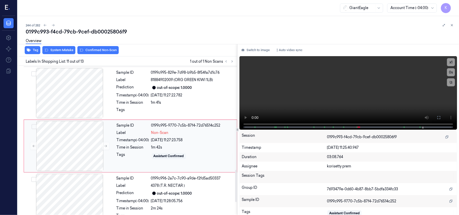
scroll to position [483, 0]
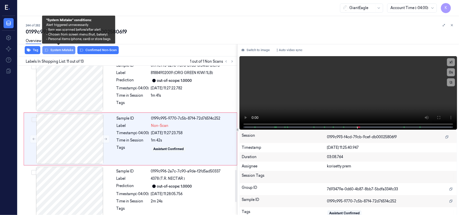
click at [54, 50] on button "System Mistake" at bounding box center [58, 50] width 33 height 8
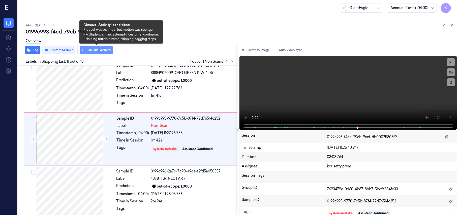
click at [93, 50] on button "Unusual Activity" at bounding box center [97, 50] width 34 height 8
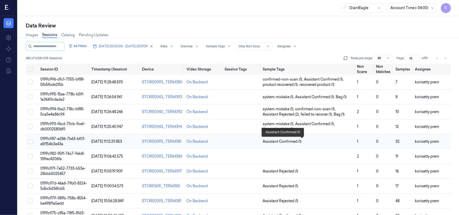
click at [318, 142] on span "Assistant Confirmed (1)" at bounding box center [308, 141] width 91 height 5
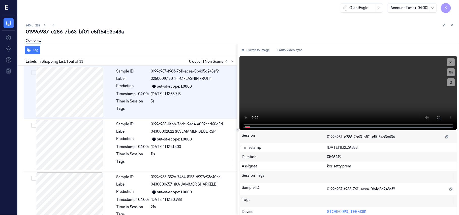
click at [212, 33] on div "0199c987-e286-7b63-bf01-e5f154b3e43a" at bounding box center [241, 31] width 430 height 7
drag, startPoint x: 204, startPoint y: 32, endPoint x: 204, endPoint y: 1, distance: 30.8
click at [204, 24] on div "245 of 282 0199c987-e286-7b63-bf01-e5f154b3e43a Overview Tag Labels In Shopping…" at bounding box center [239, 115] width 442 height 199
click at [161, 113] on div at bounding box center [192, 110] width 83 height 8
click at [232, 65] on div "Labels In Shopping List: 1 out of 33 0 out of 1 Non Scans" at bounding box center [127, 61] width 222 height 9
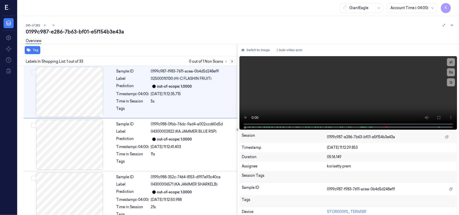
click at [231, 62] on icon at bounding box center [233, 62] width 4 height 4
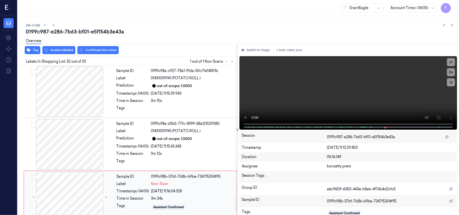
scroll to position [1532, 0]
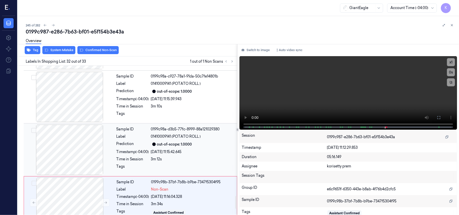
click at [180, 147] on div "out-of-scope: 1.0000" at bounding box center [174, 144] width 35 height 5
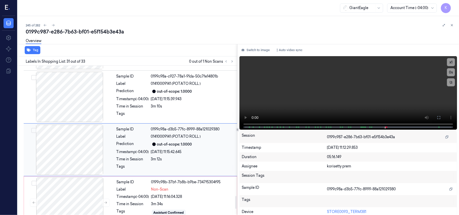
scroll to position [1546, 0]
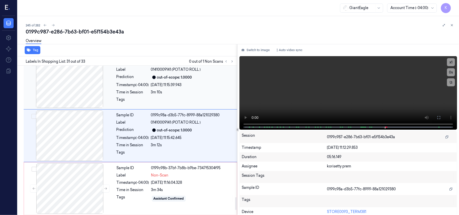
click at [173, 80] on div "out-of-scope: 1.0000" at bounding box center [174, 77] width 35 height 5
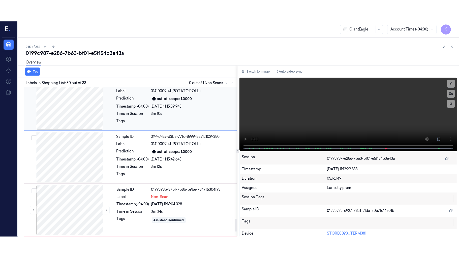
scroll to position [1493, 0]
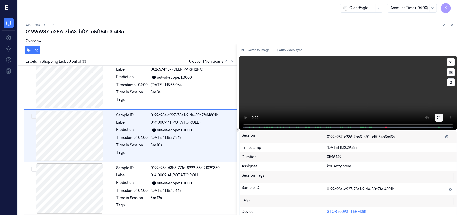
click at [440, 116] on button at bounding box center [439, 118] width 8 height 8
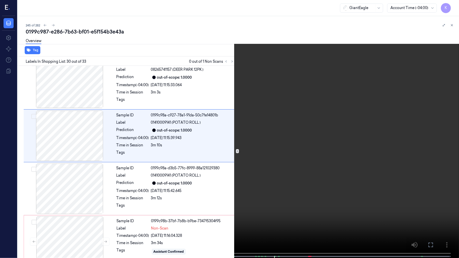
click at [304, 140] on video at bounding box center [229, 129] width 459 height 259
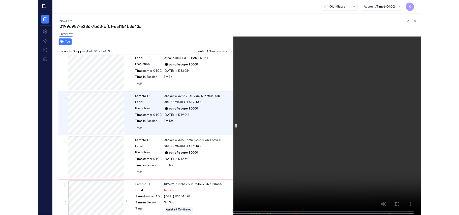
scroll to position [1472, 0]
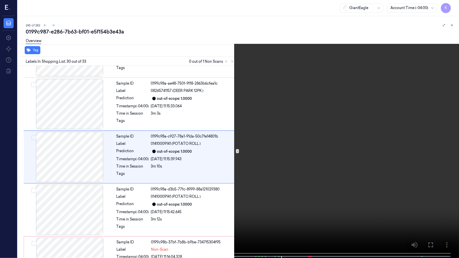
click at [453, 7] on button "x 1" at bounding box center [453, 6] width 8 height 8
click at [317, 141] on video at bounding box center [229, 129] width 459 height 259
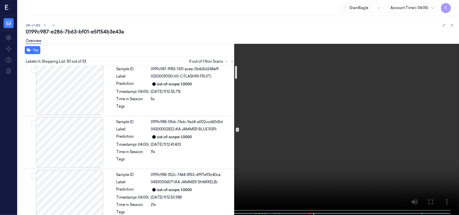
scroll to position [0, 0]
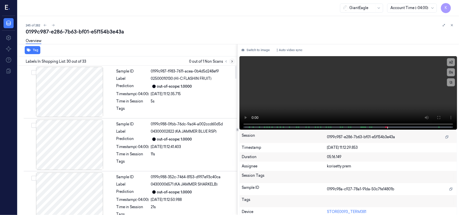
click at [233, 62] on icon at bounding box center [233, 62] width 4 height 4
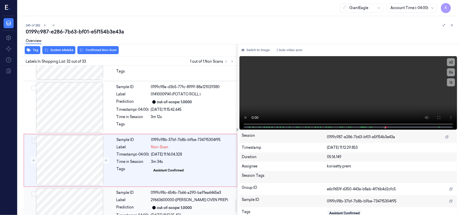
scroll to position [1599, 0]
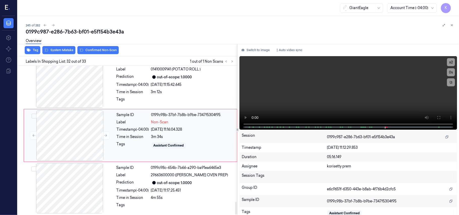
click at [170, 132] on div "09/10/2025 11:16:04.328" at bounding box center [192, 129] width 83 height 5
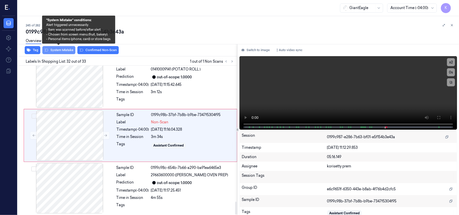
click at [59, 50] on button "System Mistake" at bounding box center [58, 50] width 33 height 8
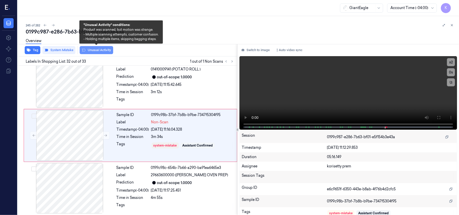
click at [97, 50] on button "Unusual Activity" at bounding box center [97, 50] width 34 height 8
